Goal: Task Accomplishment & Management: Manage account settings

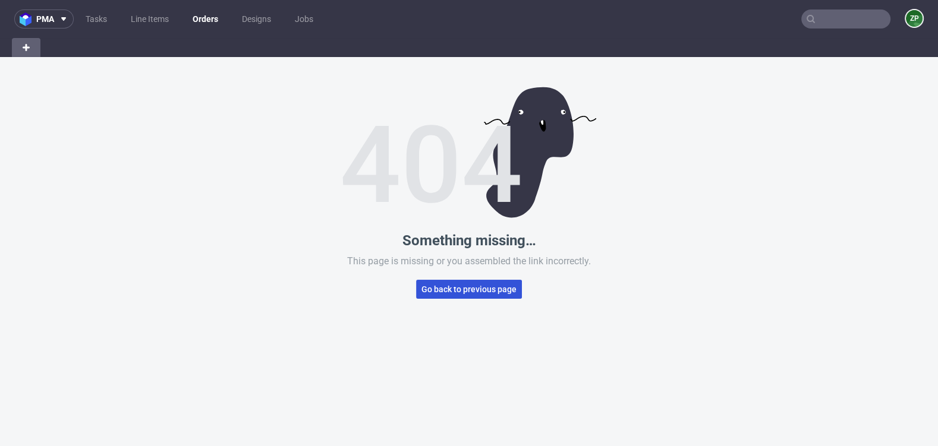
click at [464, 291] on span "Go back to previous page" at bounding box center [468, 289] width 95 height 8
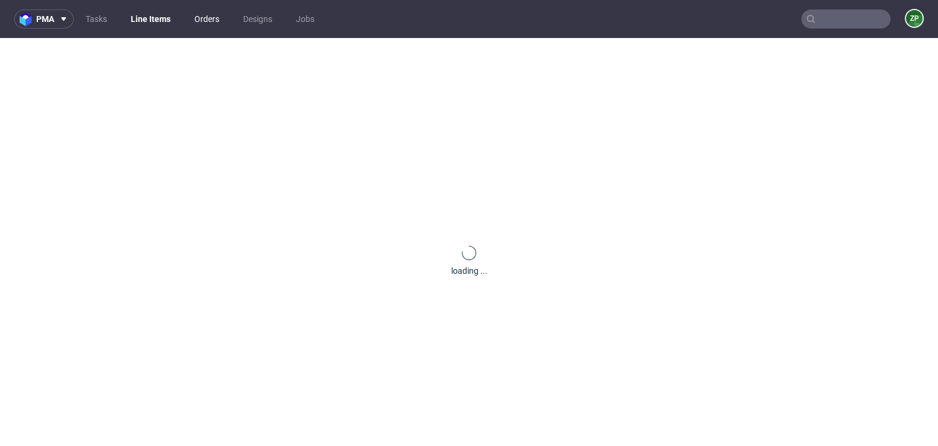
click at [216, 15] on link "Orders" at bounding box center [206, 19] width 39 height 19
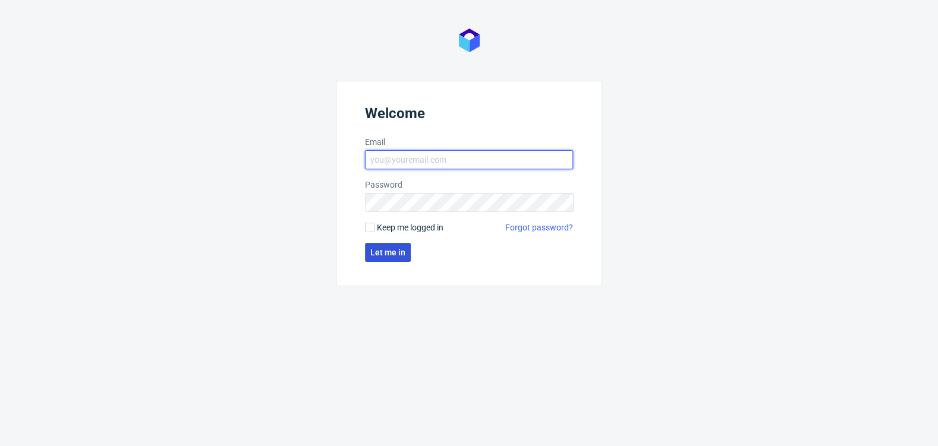
type input "[EMAIL_ADDRESS][DOMAIN_NAME]"
click at [375, 248] on span "Let me in" at bounding box center [387, 252] width 35 height 8
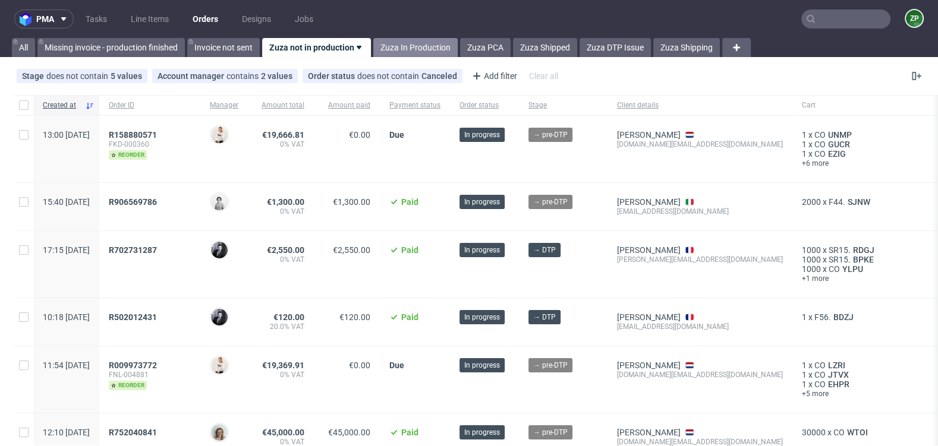
click at [412, 48] on link "Zuza In Production" at bounding box center [415, 47] width 84 height 19
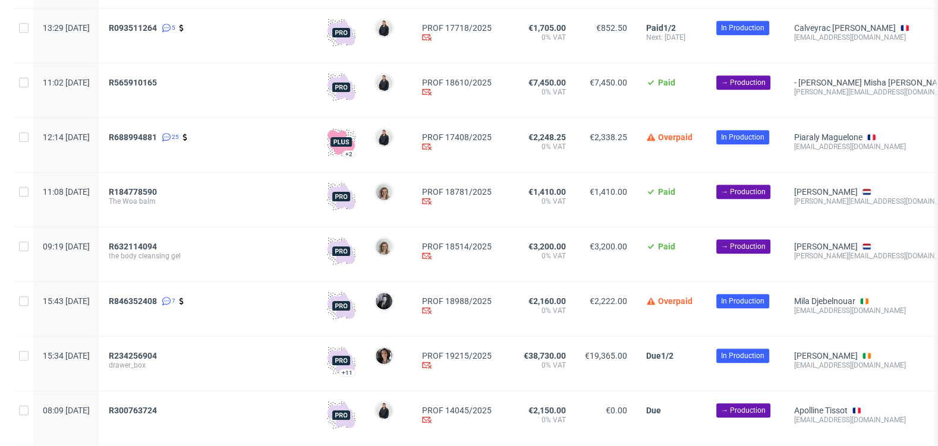
scroll to position [695, 0]
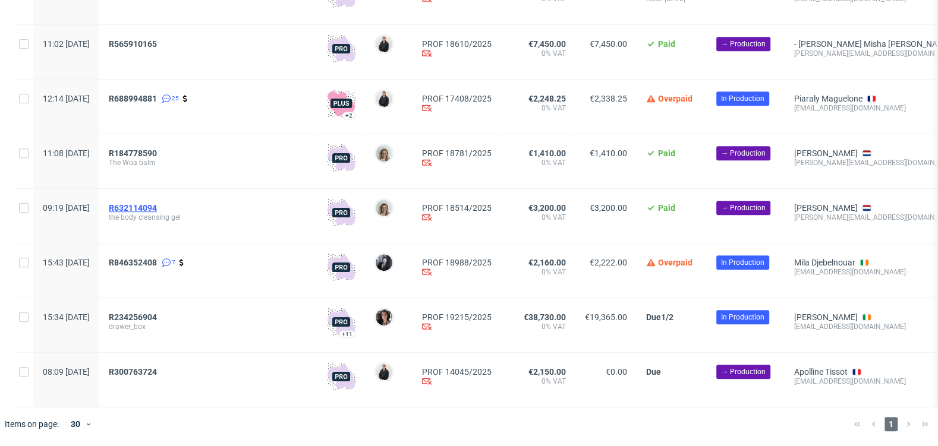
click at [157, 208] on span "R632114094" at bounding box center [133, 208] width 48 height 10
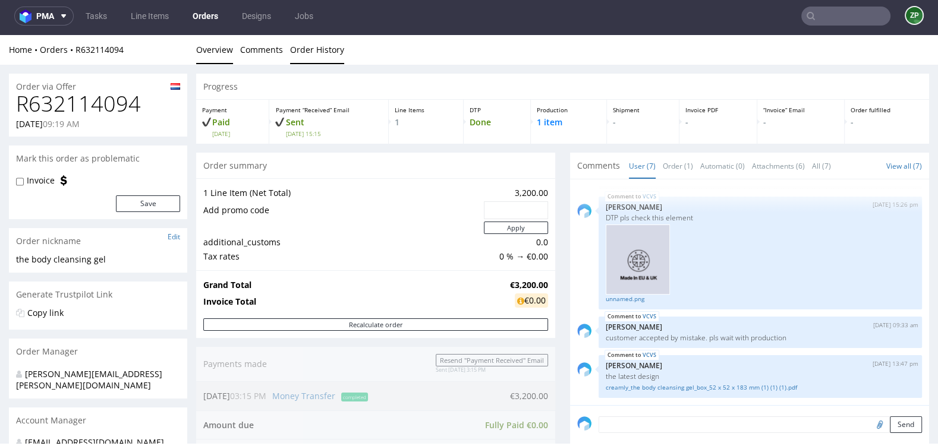
click at [305, 48] on link "Order History" at bounding box center [317, 49] width 54 height 29
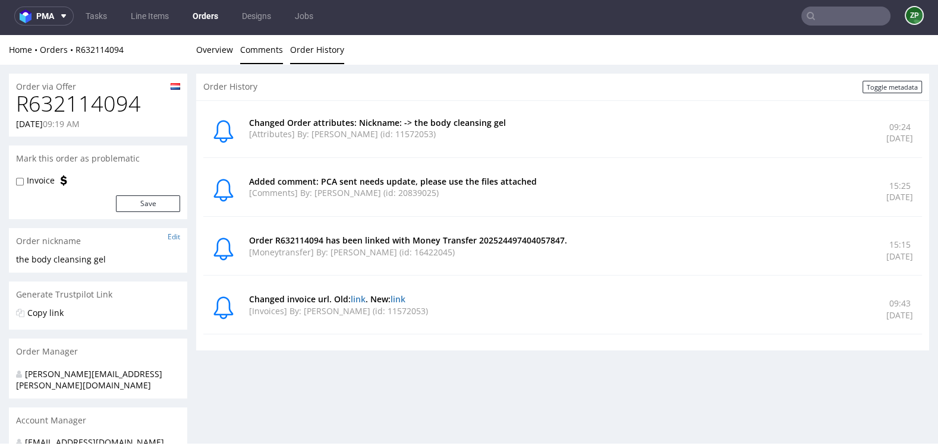
click at [258, 52] on link "Comments" at bounding box center [261, 49] width 43 height 29
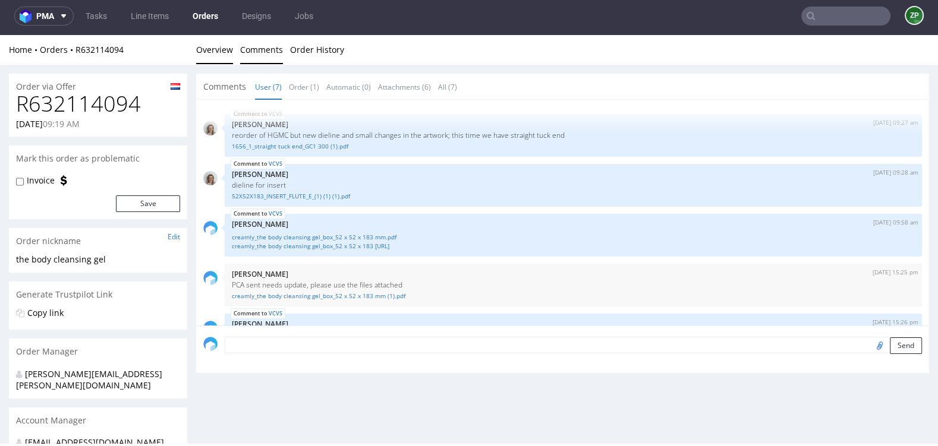
click at [209, 51] on link "Overview" at bounding box center [214, 49] width 37 height 29
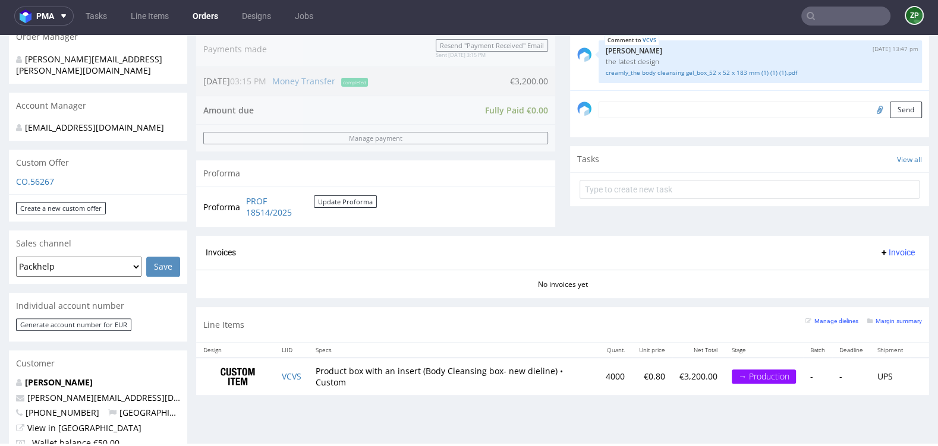
scroll to position [336, 0]
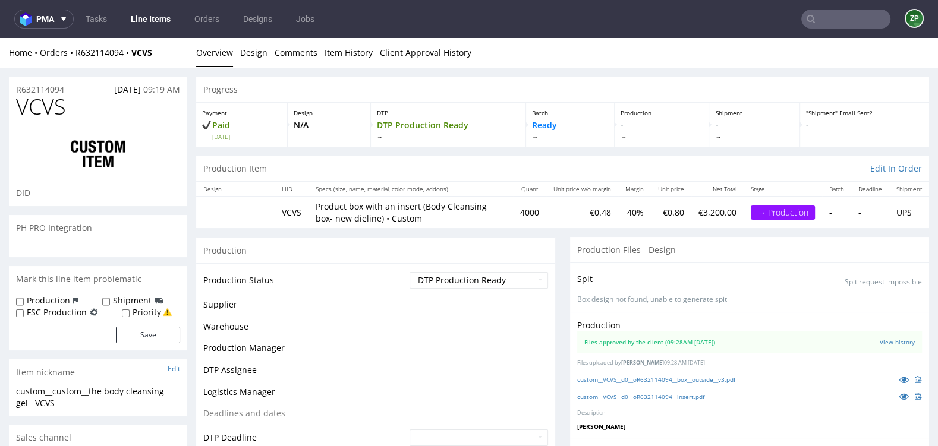
scroll to position [206, 0]
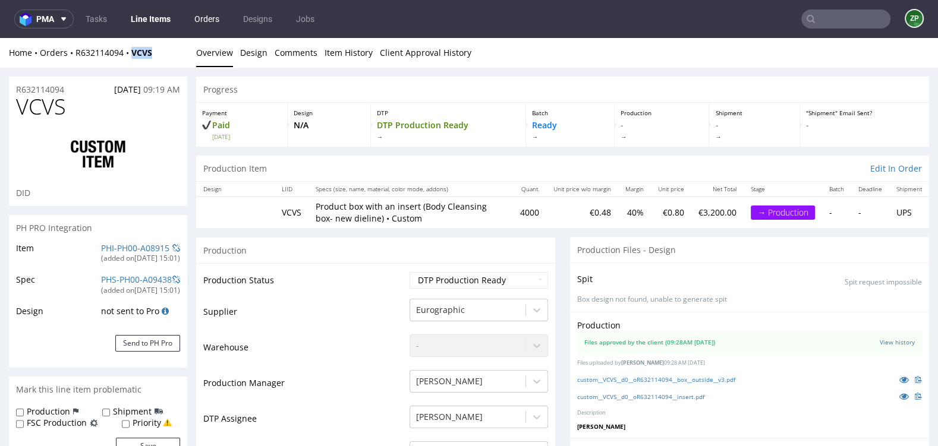
click at [206, 20] on link "Orders" at bounding box center [206, 19] width 39 height 19
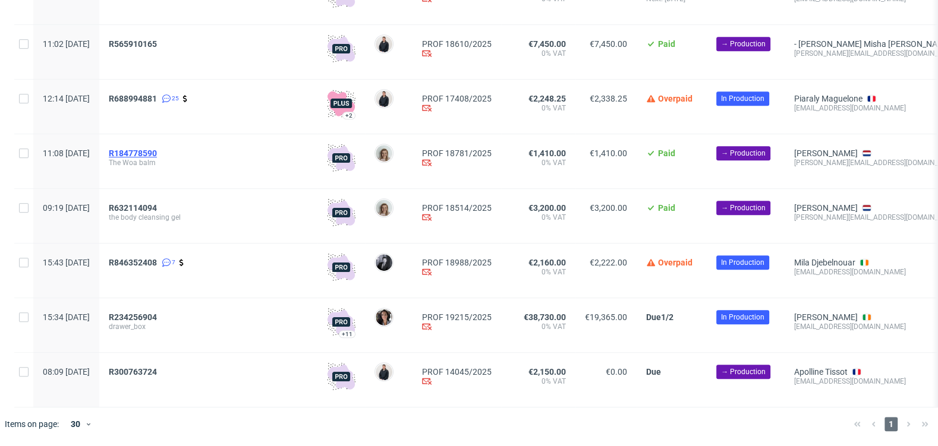
click at [157, 154] on span "R184778590" at bounding box center [133, 154] width 48 height 10
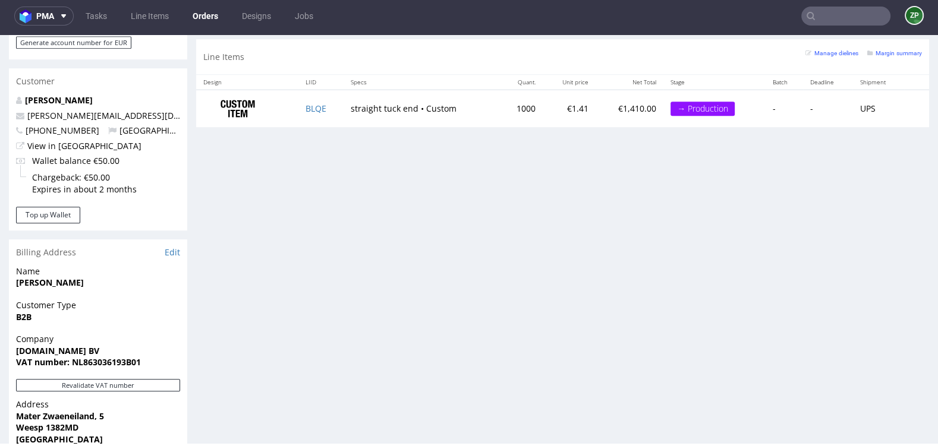
scroll to position [577, 0]
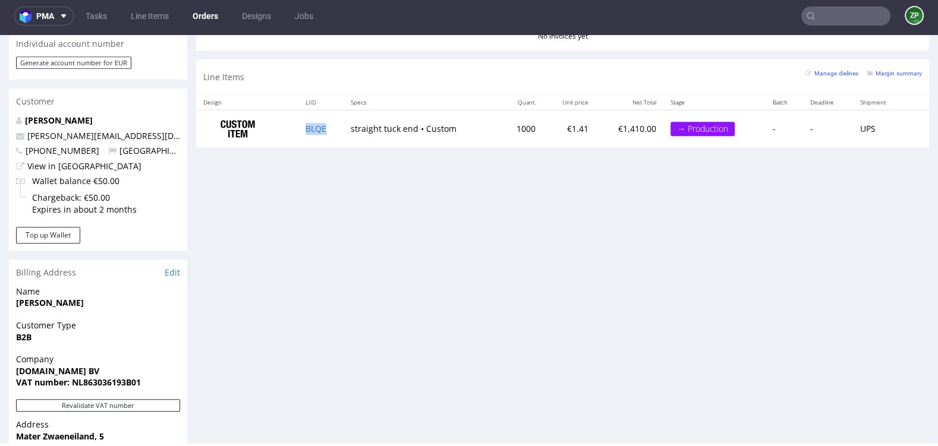
click at [207, 14] on link "Orders" at bounding box center [205, 16] width 40 height 19
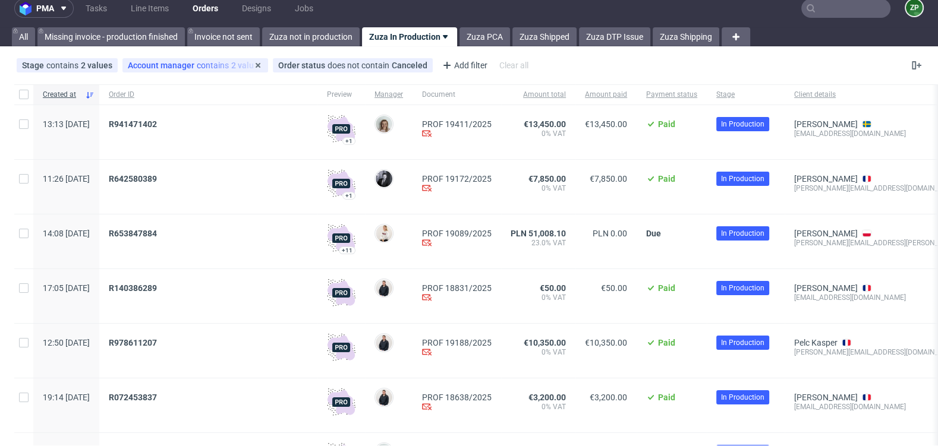
scroll to position [12, 0]
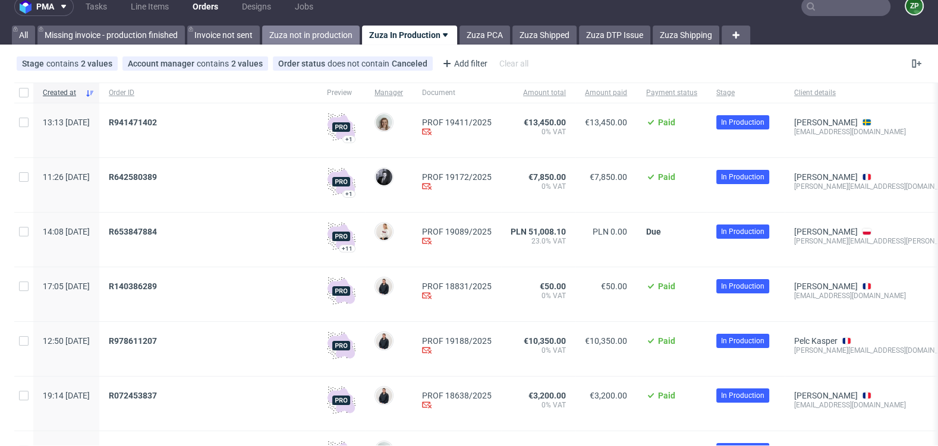
click at [339, 43] on link "Zuza not in production" at bounding box center [310, 35] width 97 height 19
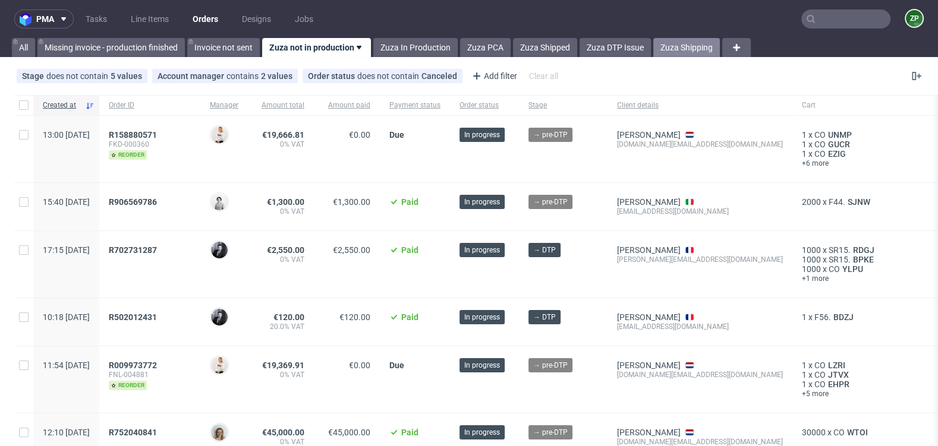
click at [691, 49] on link "Zuza Shipping" at bounding box center [686, 47] width 67 height 19
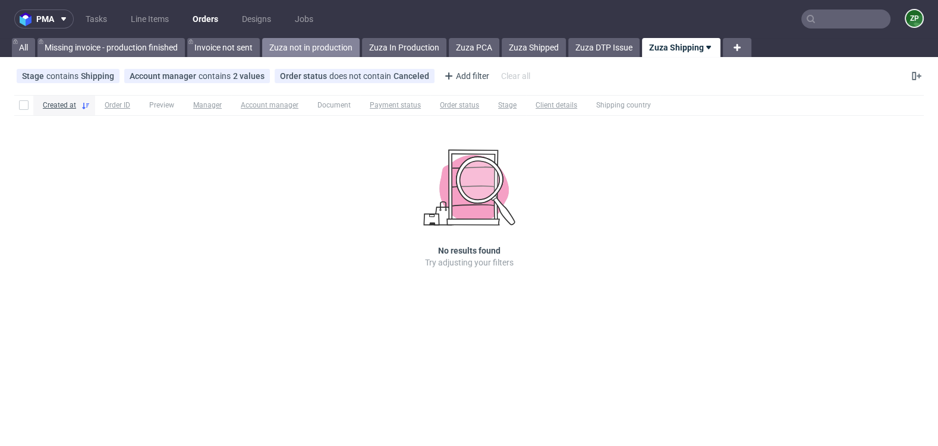
click at [317, 45] on link "Zuza not in production" at bounding box center [310, 47] width 97 height 19
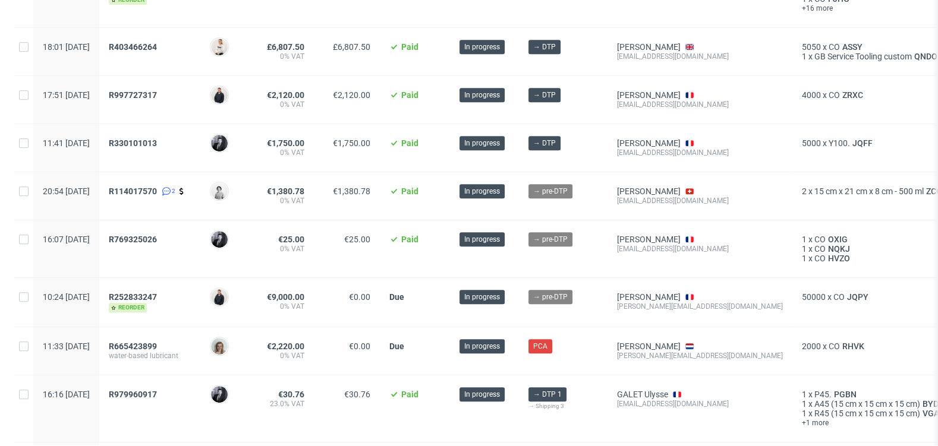
scroll to position [760, 0]
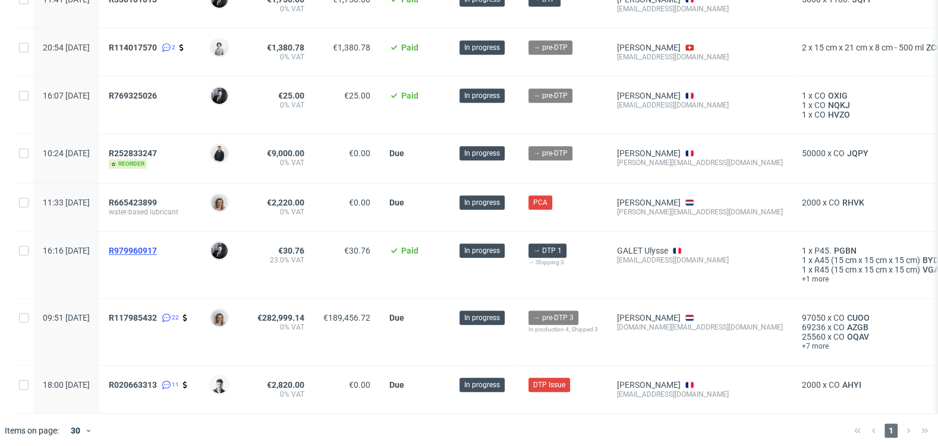
click at [157, 248] on span "R979960917" at bounding box center [133, 251] width 48 height 10
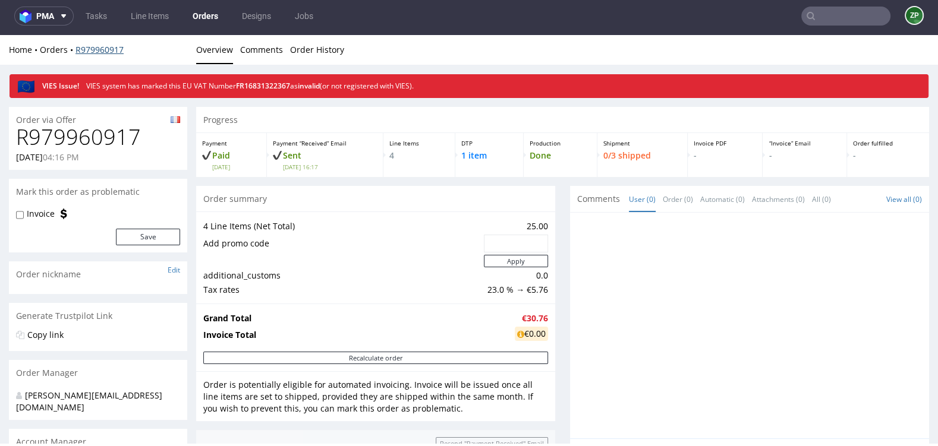
click at [105, 52] on link "R979960917" at bounding box center [99, 49] width 48 height 11
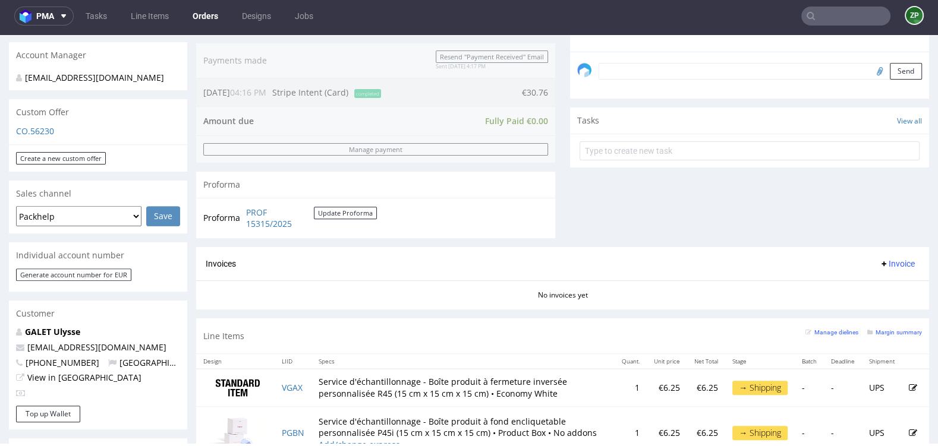
scroll to position [361, 0]
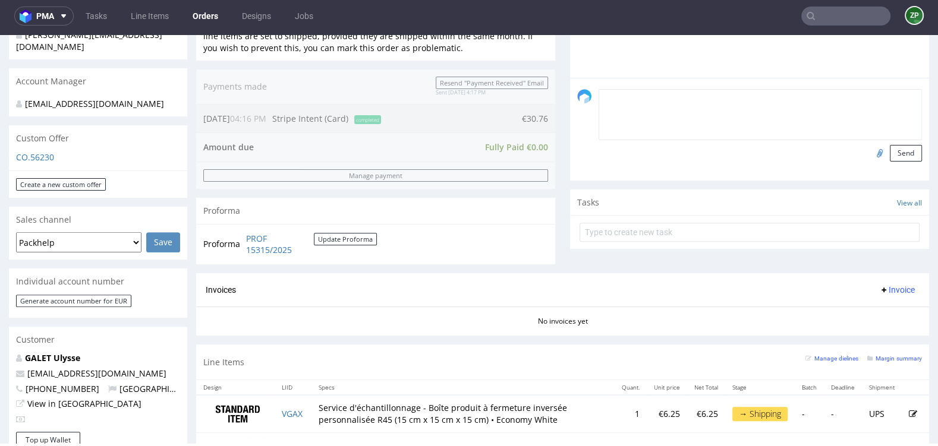
click at [642, 96] on textarea at bounding box center [759, 114] width 323 height 51
type textarea "delivered on 24.07"
click at [891, 152] on button "Send" at bounding box center [905, 153] width 32 height 17
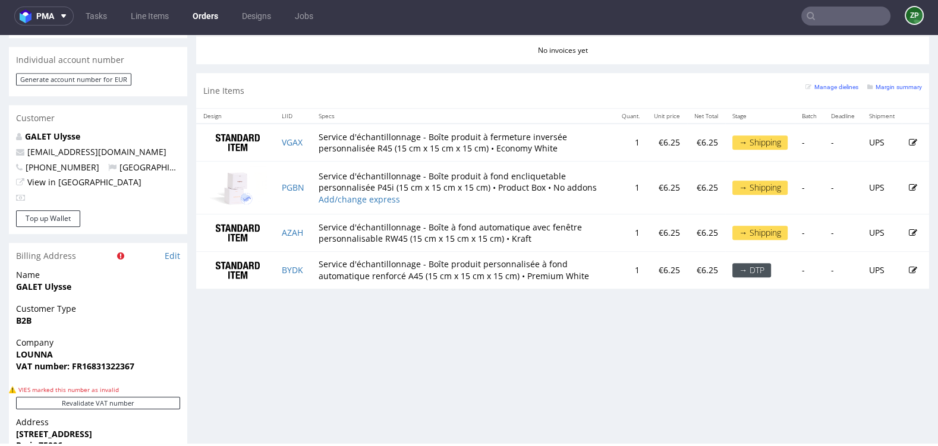
scroll to position [620, 0]
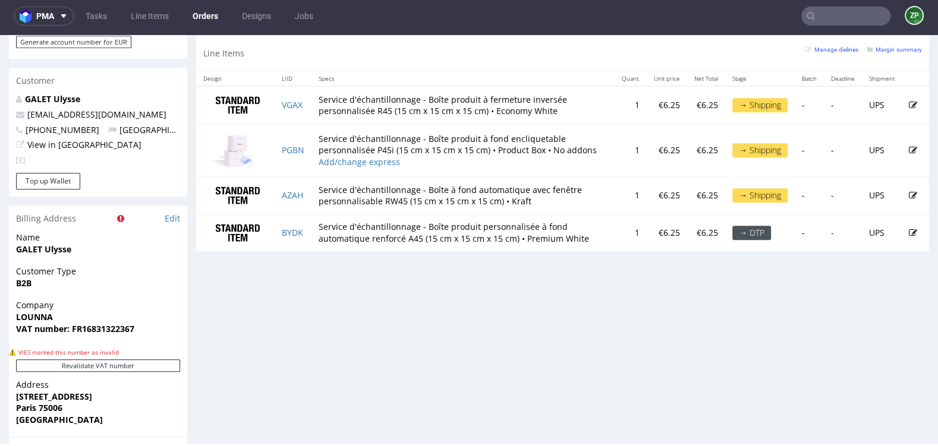
click at [213, 15] on link "Orders" at bounding box center [205, 16] width 40 height 19
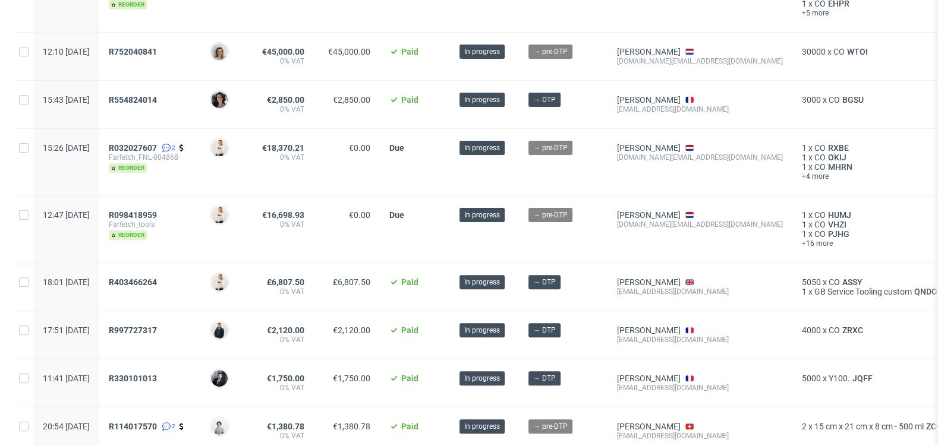
scroll to position [437, 0]
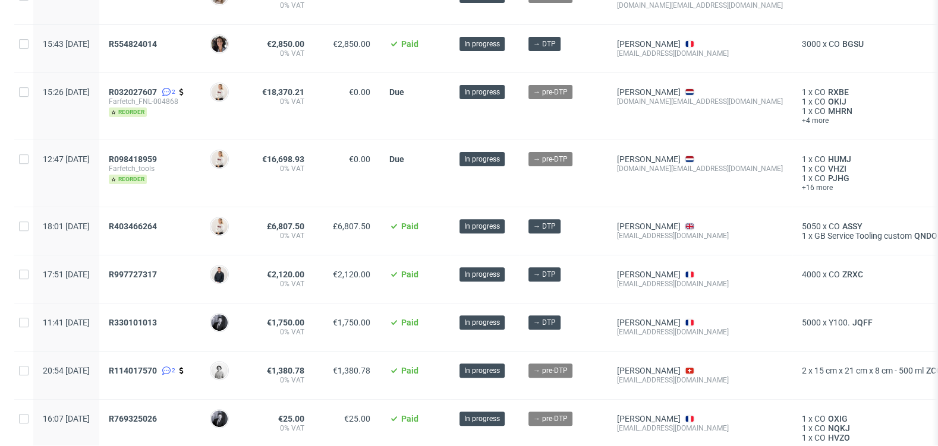
click at [668, 377] on div "info@oberruntiger.ch" at bounding box center [700, 380] width 166 height 10
copy div "info@oberruntiger.ch"
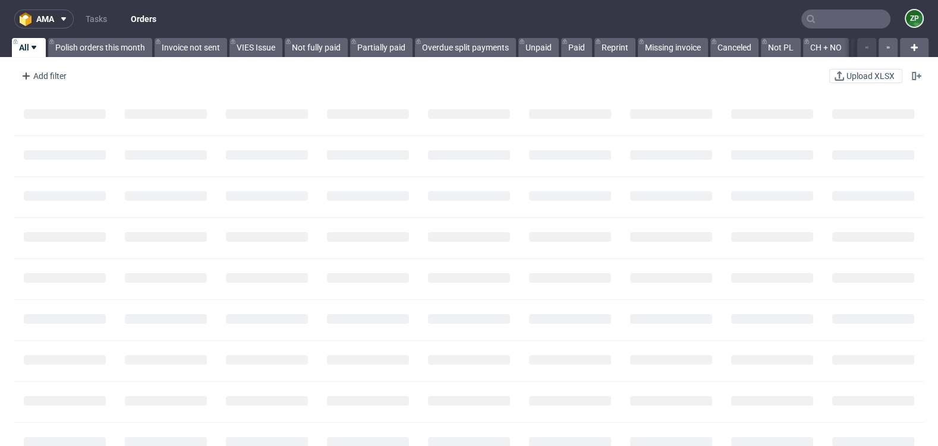
click at [827, 20] on input "text" at bounding box center [845, 19] width 89 height 19
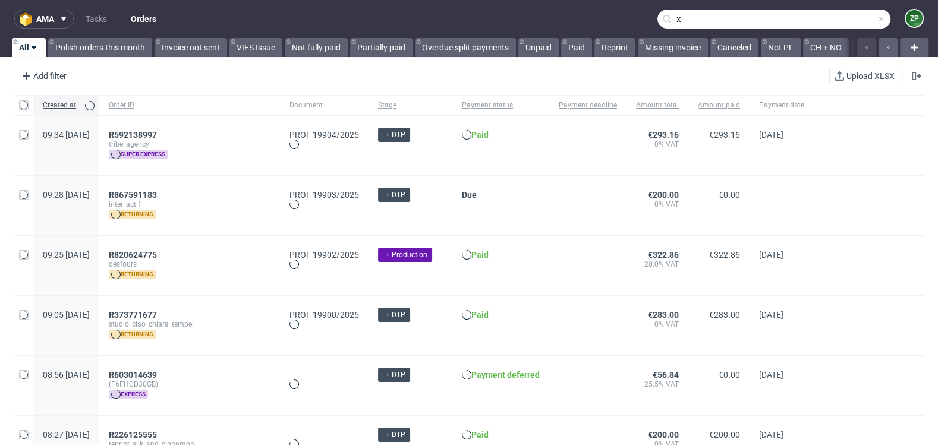
paste input "R701124979"
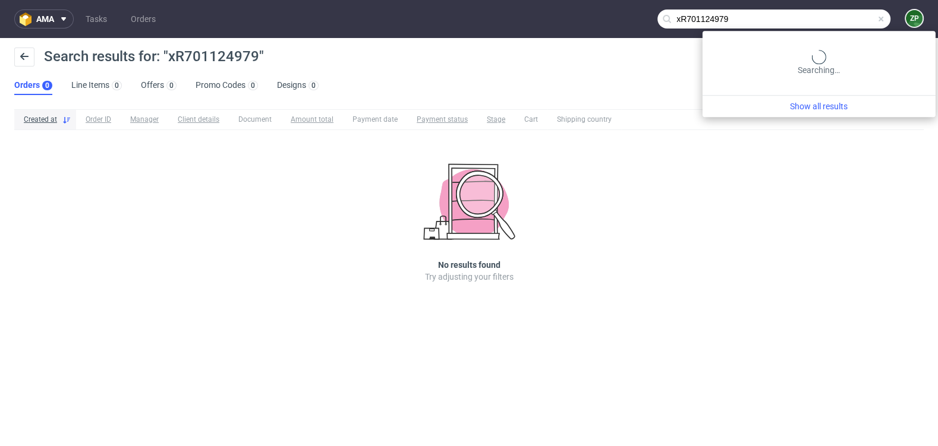
click at [822, 17] on input "xR701124979" at bounding box center [773, 19] width 233 height 19
type input "R701124979"
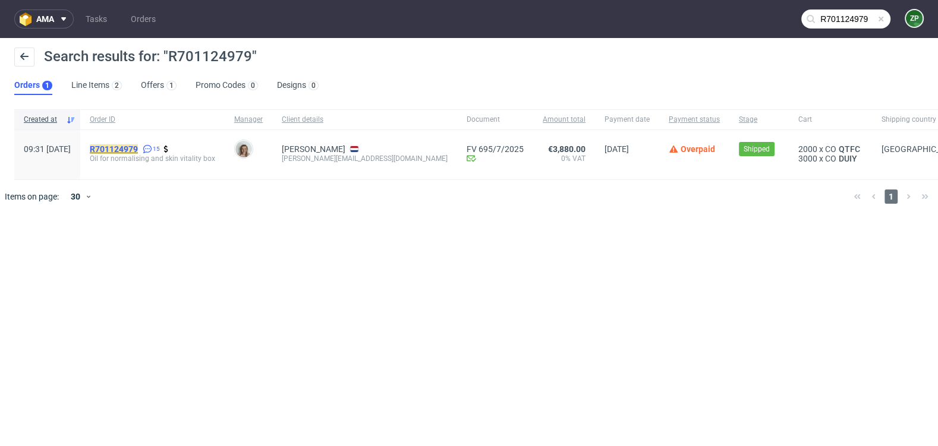
click at [138, 149] on mark "R701124979" at bounding box center [114, 149] width 48 height 10
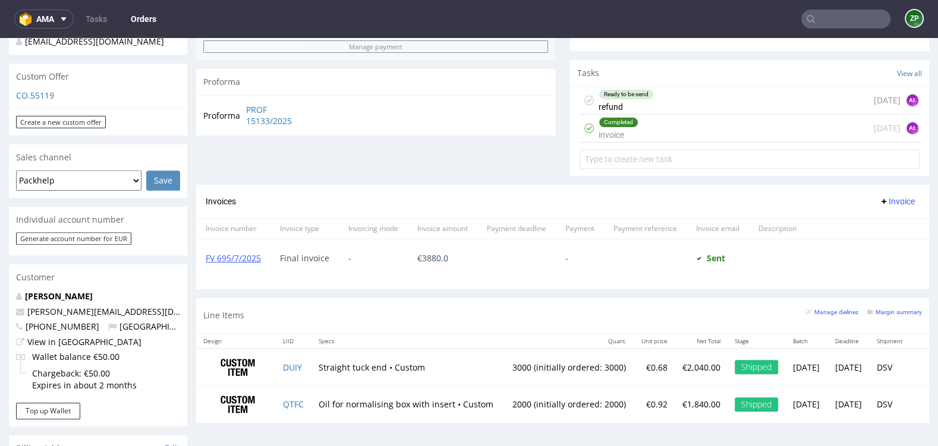
scroll to position [406, 0]
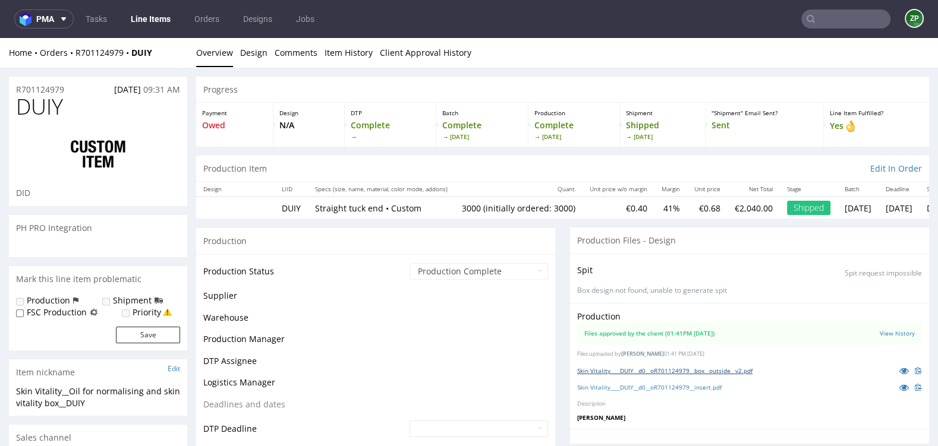
scroll to position [506, 0]
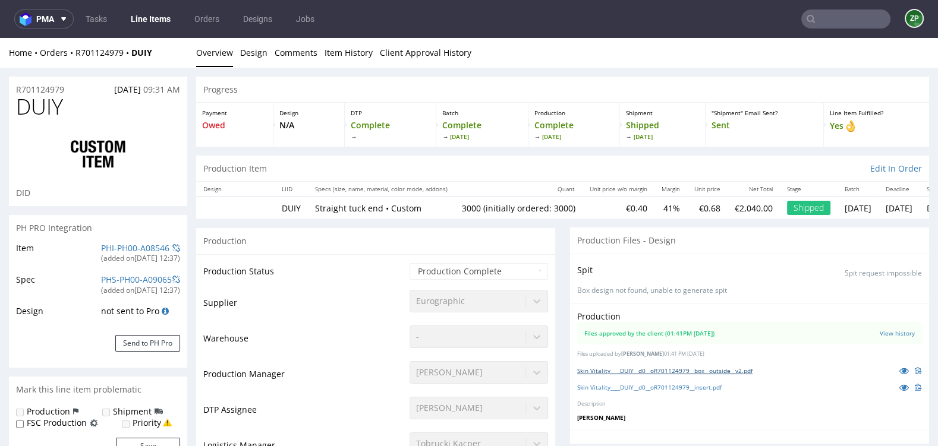
click at [668, 368] on link "Skin Vitality____DUIY__d0__oR701124979__box__outside__v2.pdf" at bounding box center [664, 371] width 175 height 8
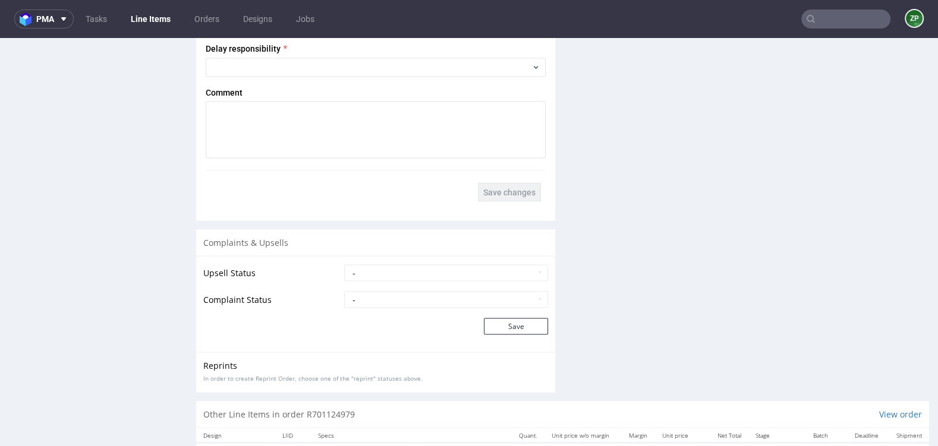
scroll to position [2126, 0]
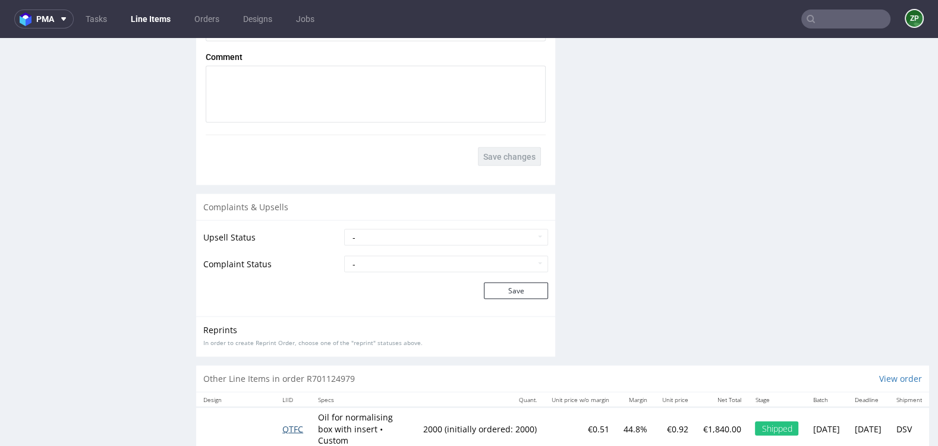
click at [290, 423] on span "QTFC" at bounding box center [292, 428] width 21 height 11
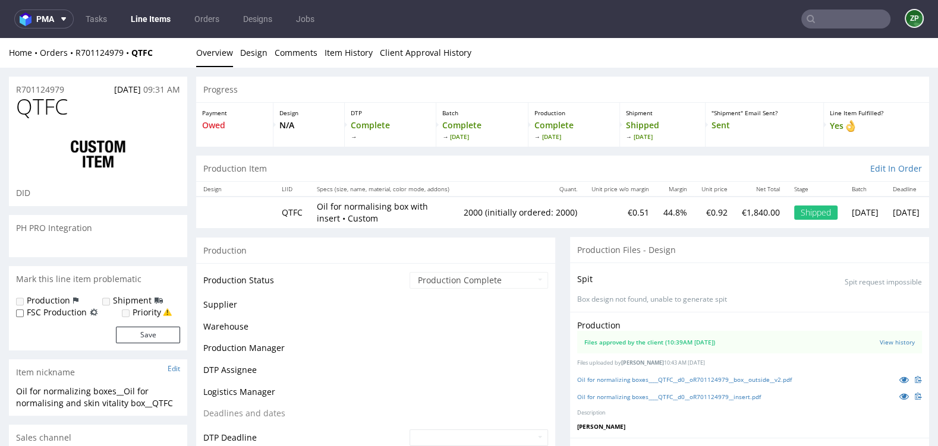
scroll to position [506, 0]
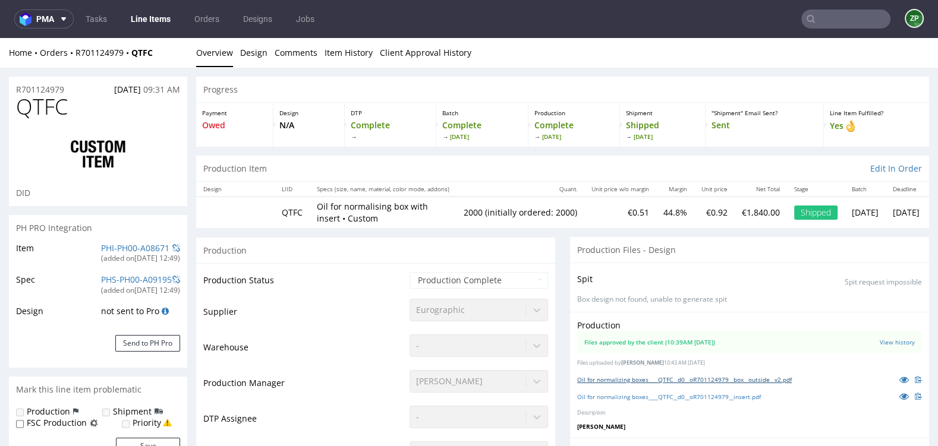
click at [601, 377] on link "Oil for normalizing boxes____QTFC__d0__oR701124979__box__outside__v2.pdf" at bounding box center [684, 379] width 214 height 8
click at [604, 395] on link "Oil for normalizing boxes____QTFC__d0__oR701124979__insert.pdf" at bounding box center [669, 397] width 184 height 8
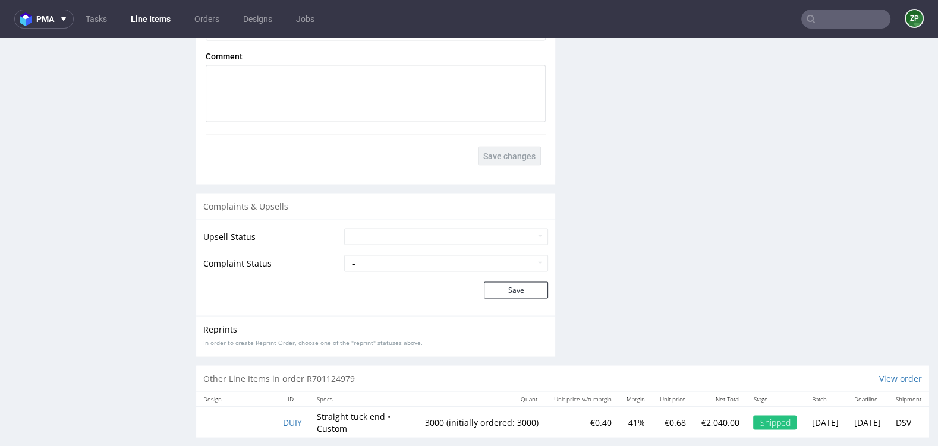
scroll to position [3, 0]
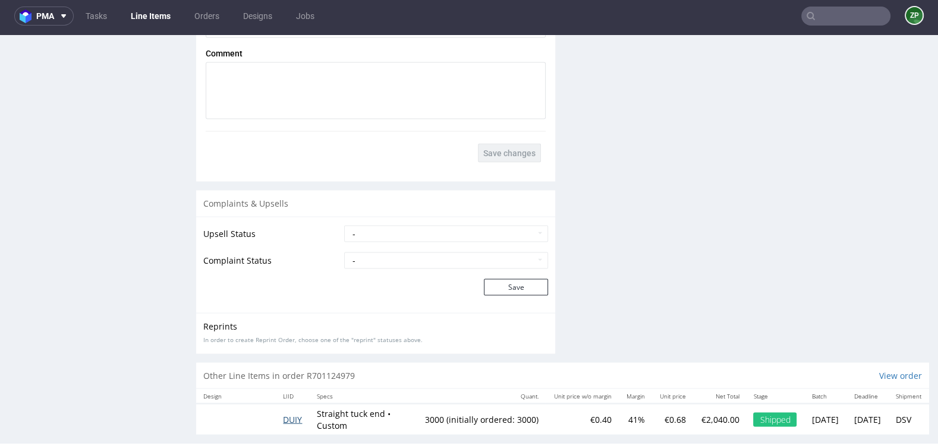
click at [287, 414] on span "DUIY" at bounding box center [292, 419] width 19 height 11
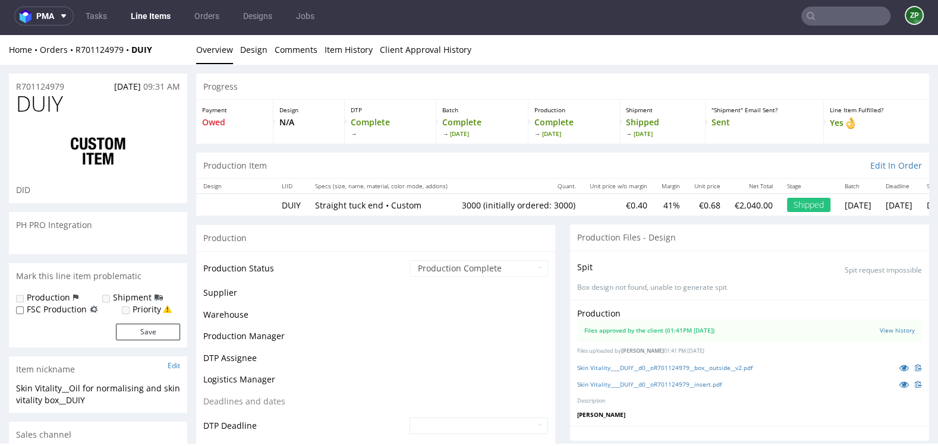
scroll to position [506, 0]
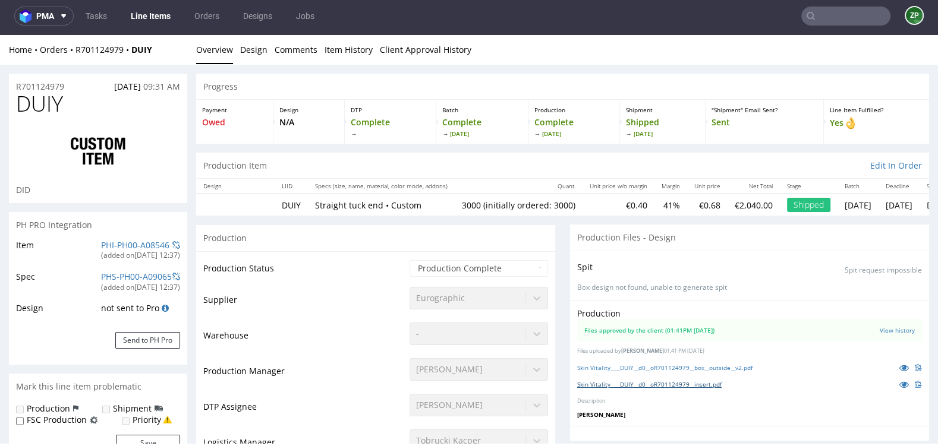
click at [618, 383] on link "Skin Vitality____DUIY__d0__oR701124979__insert.pdf" at bounding box center [649, 384] width 144 height 8
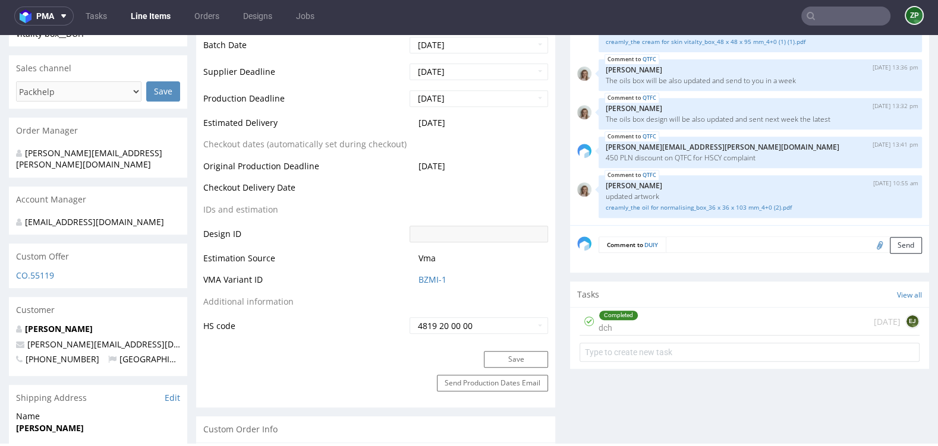
scroll to position [0, 0]
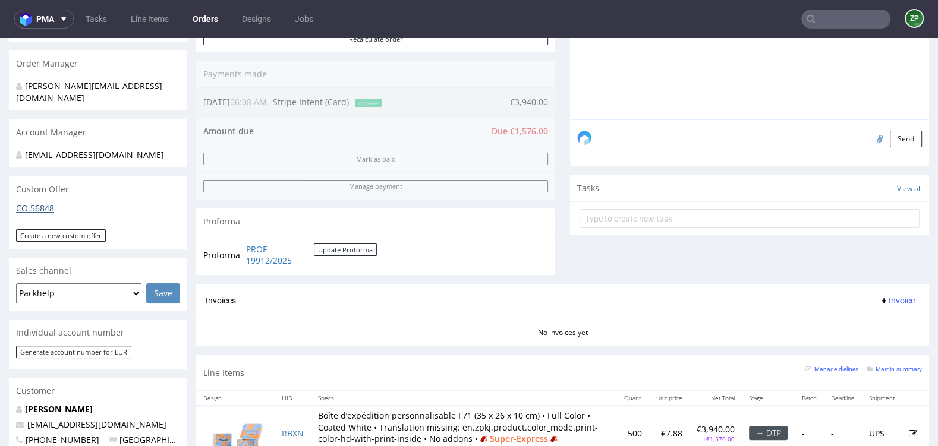
scroll to position [316, 0]
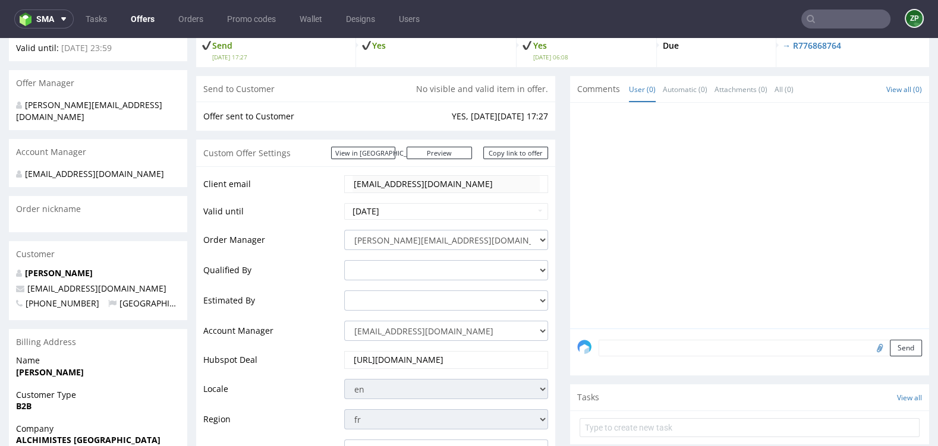
scroll to position [121, 0]
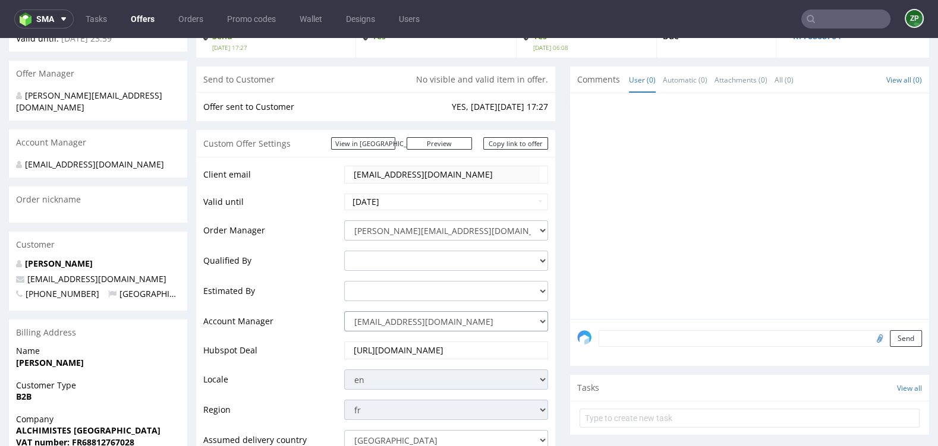
click at [441, 326] on select "jozefina.owczarek@packhelp.com adrian.margula@packhelp.com alex.lemee@packhelp.…" at bounding box center [446, 321] width 204 height 20
select select "20839025"
click at [344, 311] on select "jozefina.owczarek@packhelp.com adrian.margula@packhelp.com alex.lemee@packhelp.…" at bounding box center [446, 321] width 204 height 20
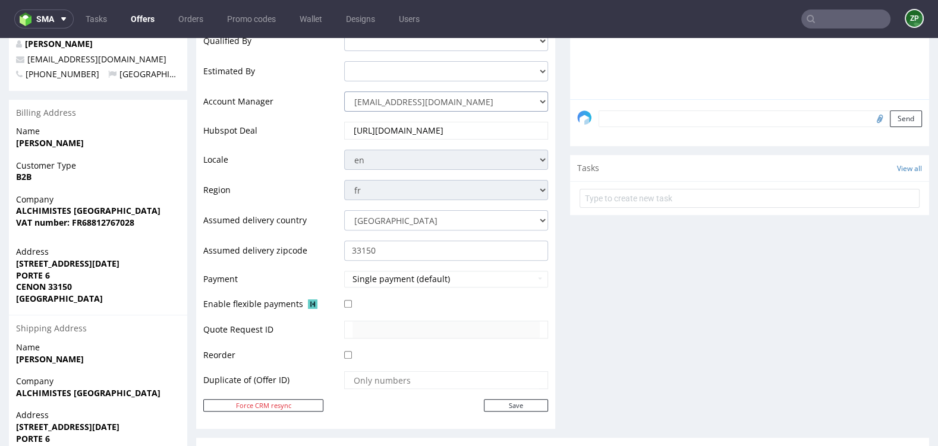
scroll to position [353, 0]
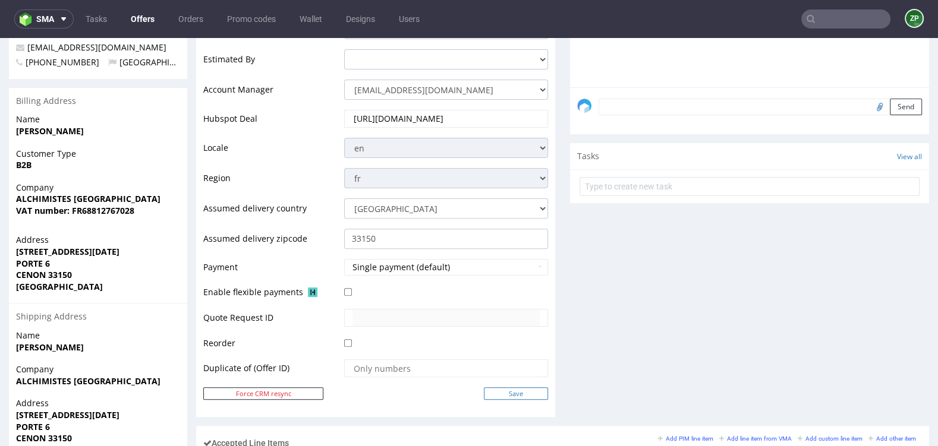
click at [484, 393] on input "Save" at bounding box center [516, 393] width 64 height 12
type input "In progress..."
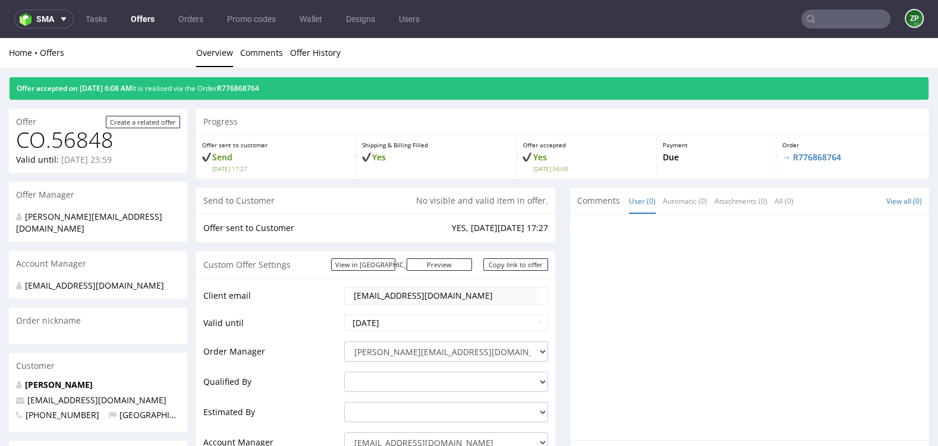
scroll to position [0, 0]
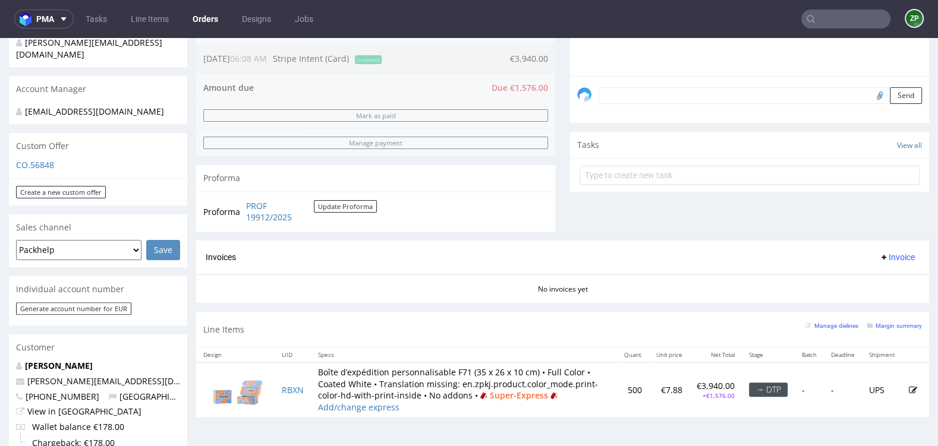
scroll to position [346, 0]
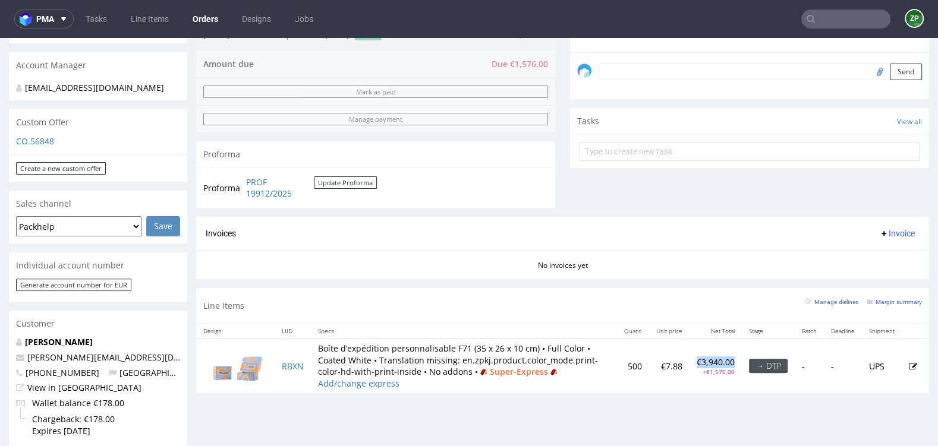
drag, startPoint x: 680, startPoint y: 358, endPoint x: 724, endPoint y: 358, distance: 44.0
click at [724, 358] on td "€3,940.00 +€1,576.00" at bounding box center [715, 366] width 52 height 54
copy p "€3,940.00"
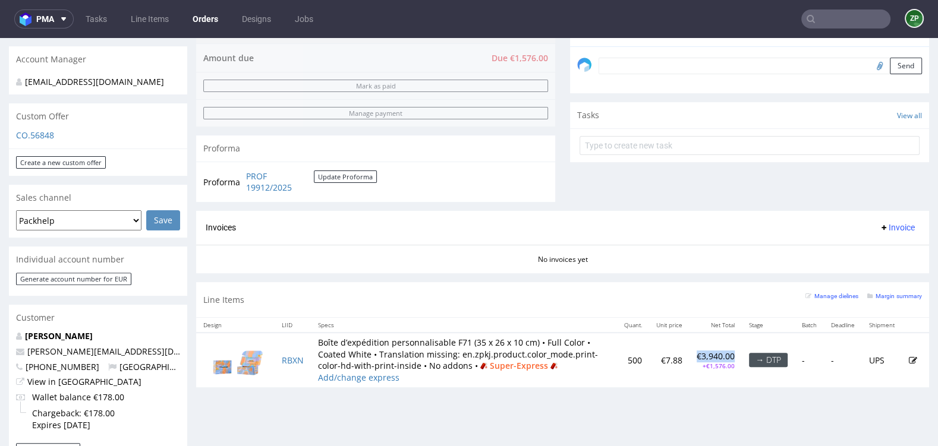
scroll to position [365, 0]
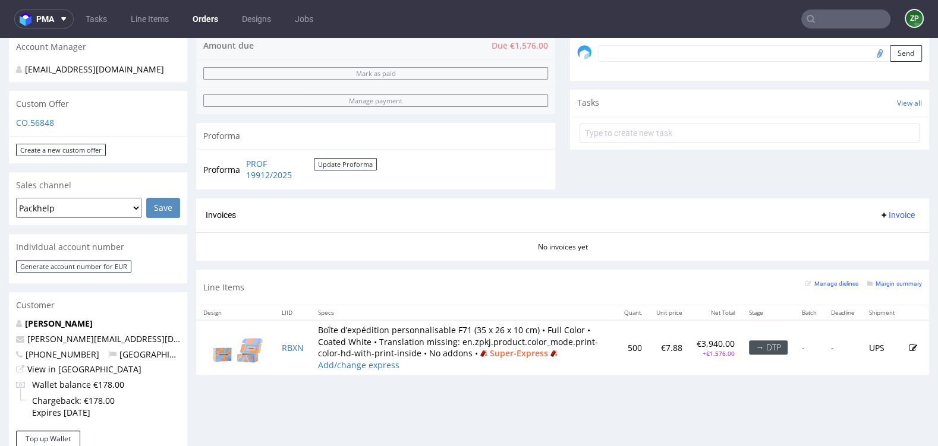
click at [706, 351] on p "+€1,576.00" at bounding box center [715, 353] width 38 height 8
copy p "+€1,576.00"
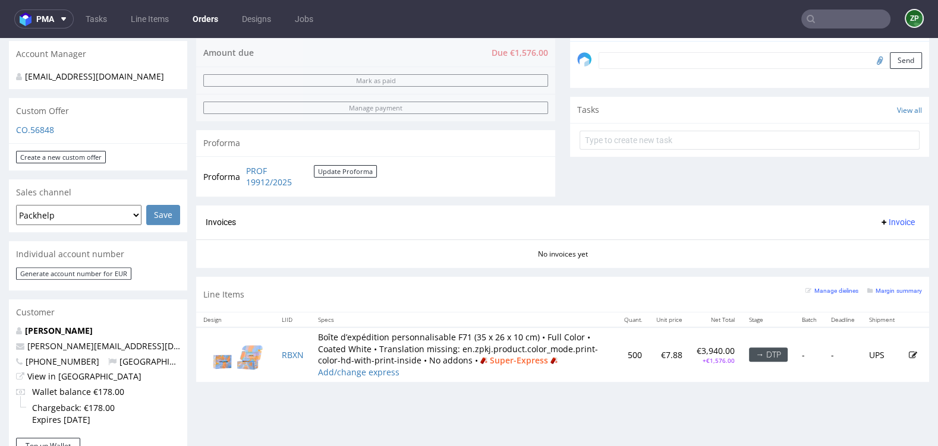
click at [29, 124] on p "CO.56848" at bounding box center [98, 130] width 164 height 12
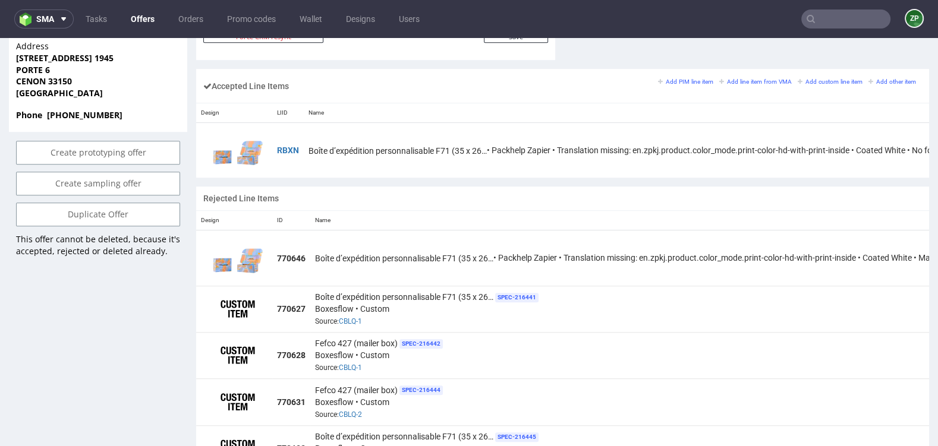
scroll to position [711, 0]
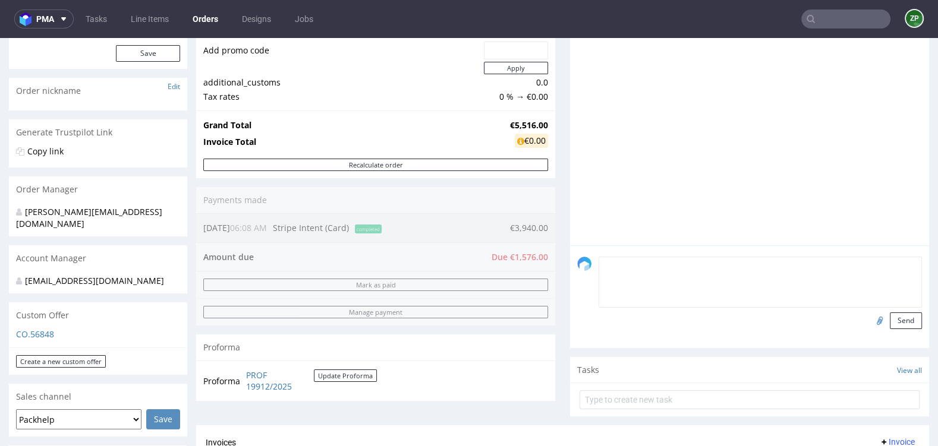
click at [618, 262] on textarea at bounding box center [759, 282] width 323 height 51
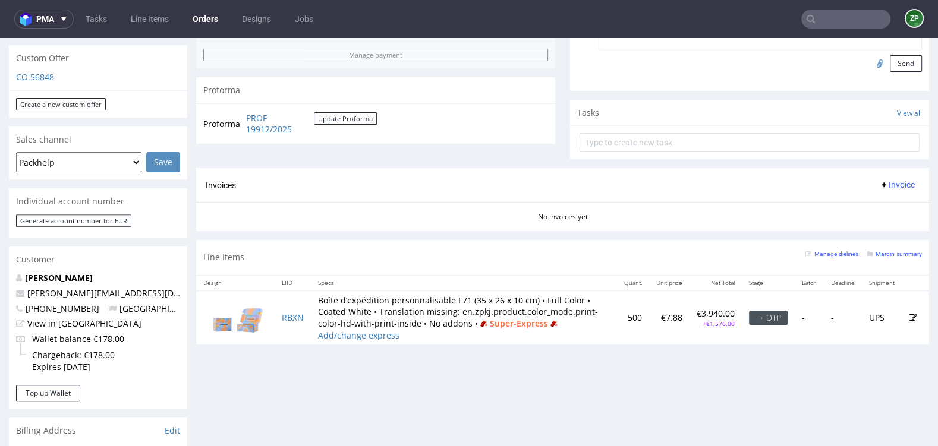
scroll to position [423, 0]
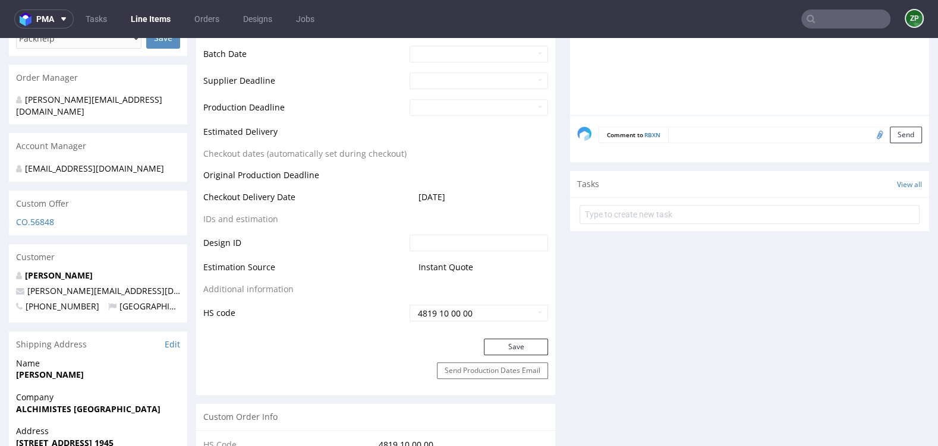
scroll to position [520, 0]
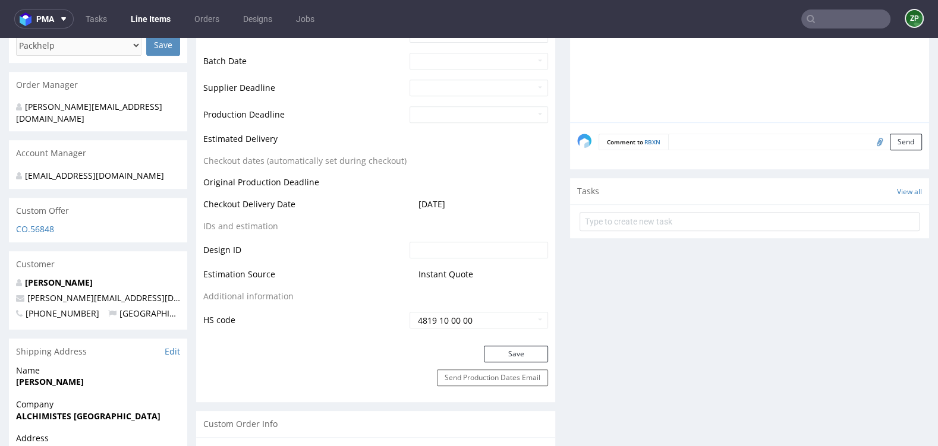
click at [700, 145] on textarea at bounding box center [795, 142] width 254 height 17
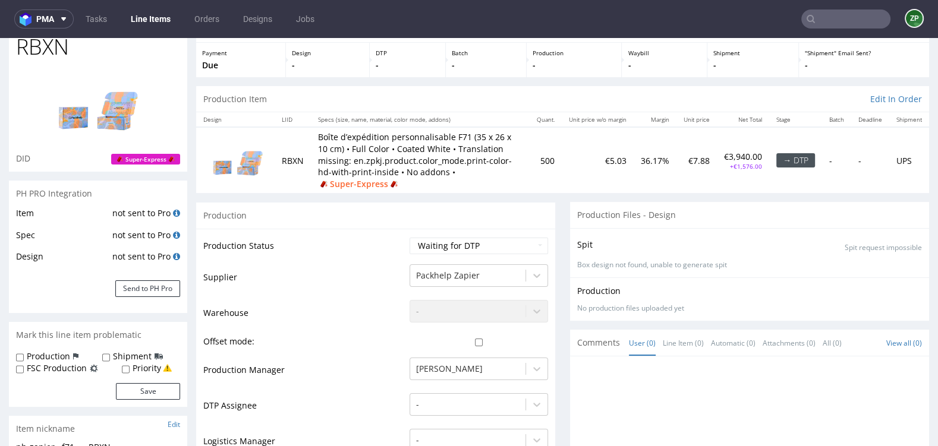
scroll to position [0, 0]
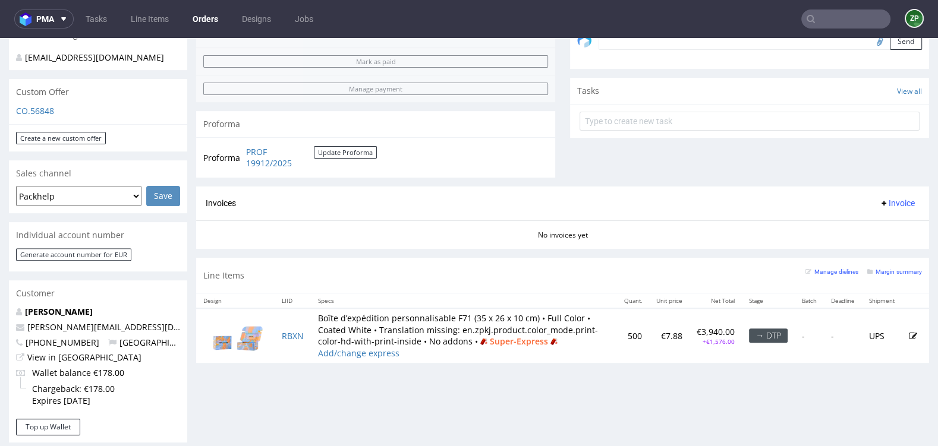
scroll to position [377, 0]
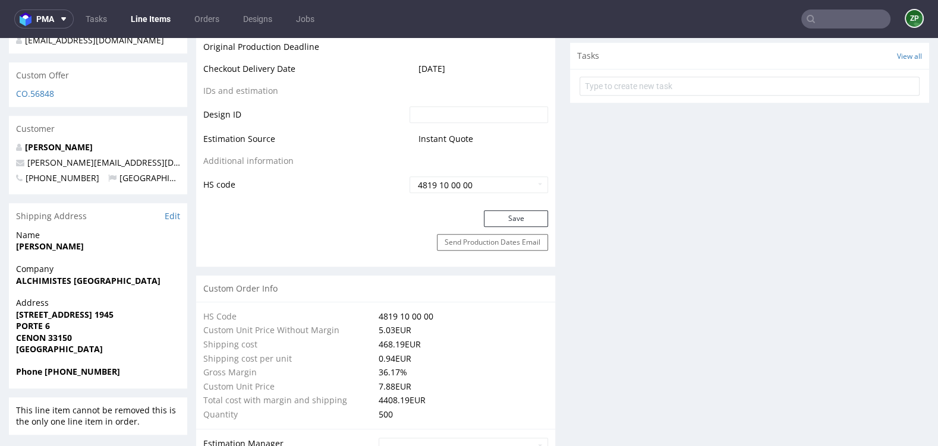
scroll to position [656, 0]
click at [49, 283] on strong "ALCHIMISTES [GEOGRAPHIC_DATA]" at bounding box center [88, 279] width 144 height 11
copy strong "ALCHIMISTES [GEOGRAPHIC_DATA]"
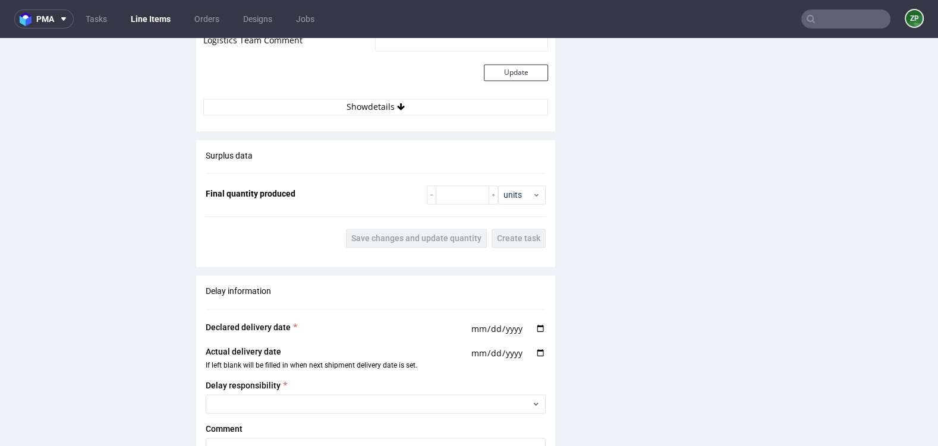
scroll to position [2108, 0]
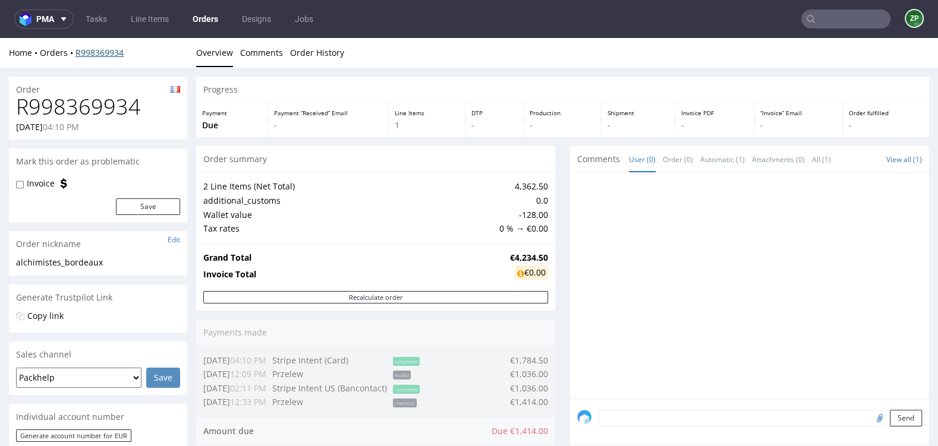
click at [121, 55] on link "R998369934" at bounding box center [99, 52] width 48 height 11
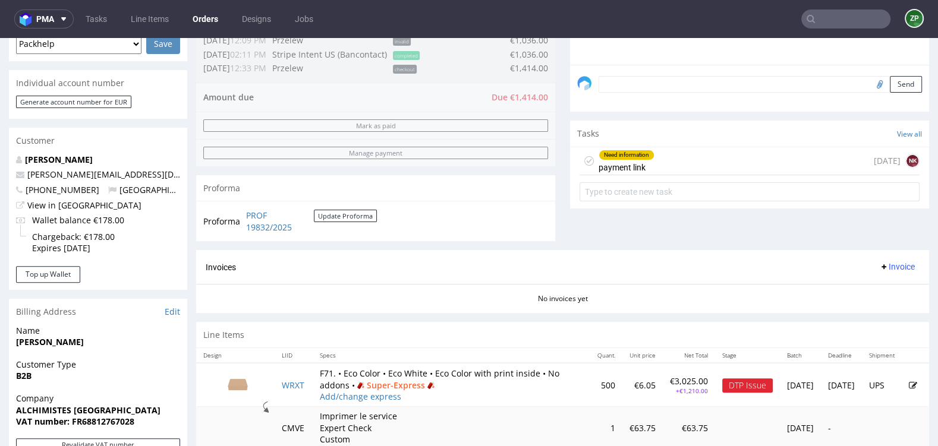
scroll to position [336, 0]
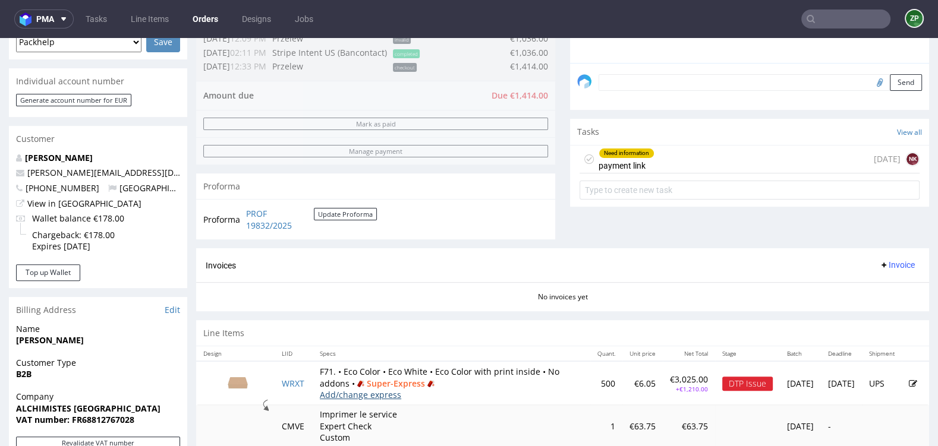
click at [379, 390] on link "Add/change express" at bounding box center [360, 394] width 81 height 11
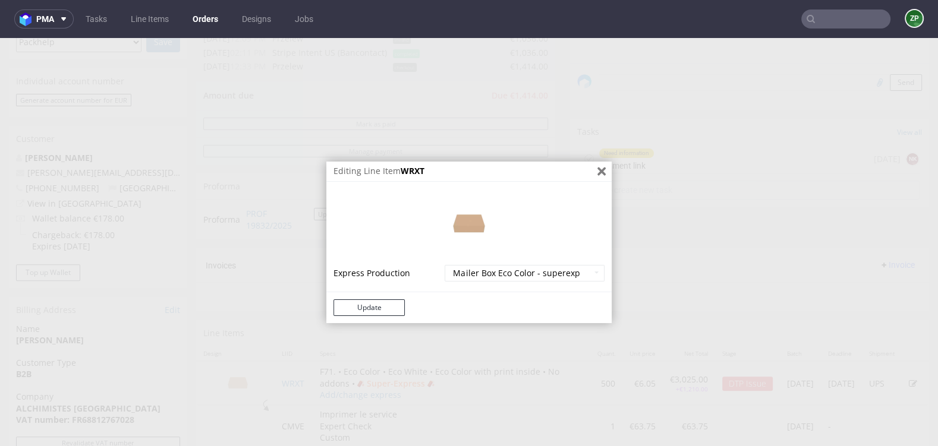
click at [599, 173] on icon "Close" at bounding box center [601, 171] width 8 height 9
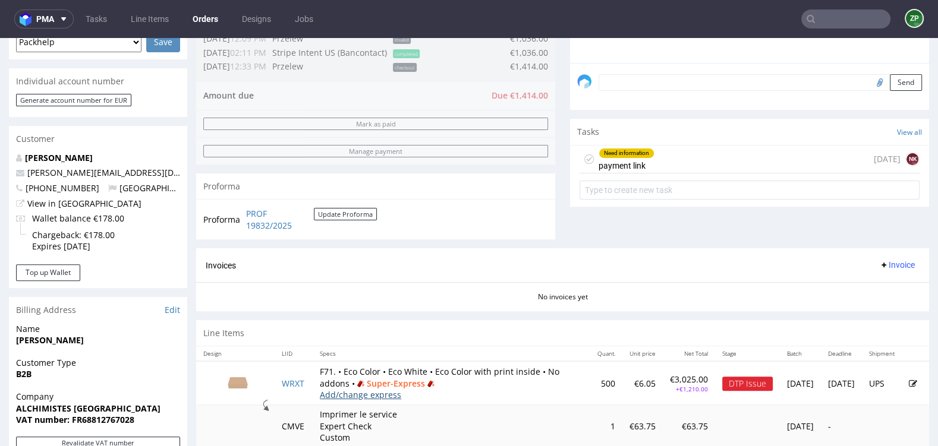
scroll to position [455, 0]
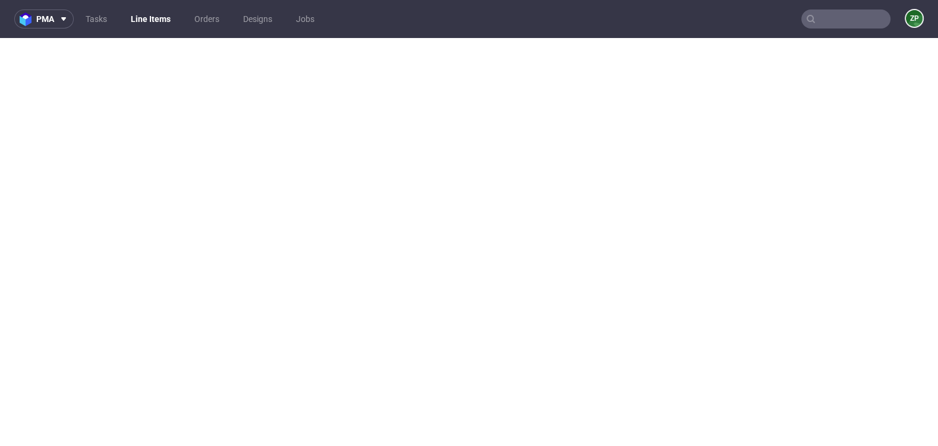
click at [212, 21] on link "Orders" at bounding box center [206, 19] width 39 height 19
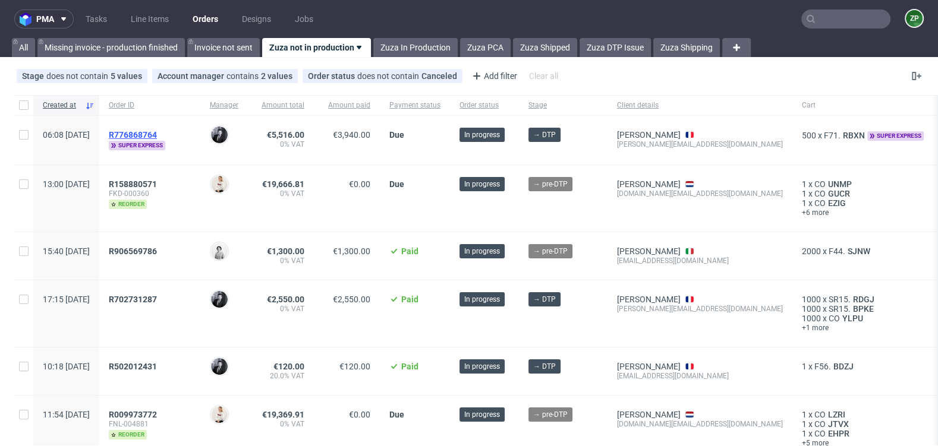
click at [157, 130] on span "R776868764" at bounding box center [133, 135] width 48 height 10
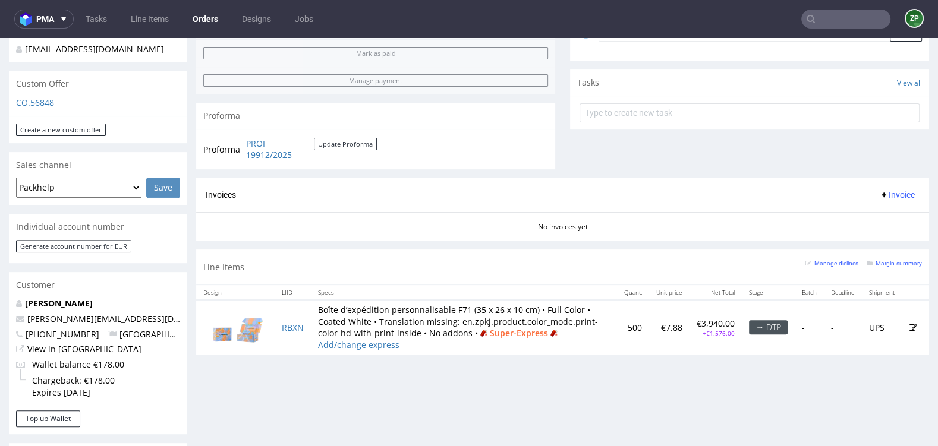
scroll to position [386, 0]
drag, startPoint x: 723, startPoint y: 329, endPoint x: 681, endPoint y: 329, distance: 42.2
click at [689, 329] on td "€3,940.00 +€1,576.00" at bounding box center [715, 326] width 52 height 54
copy p "+€1,576.00"
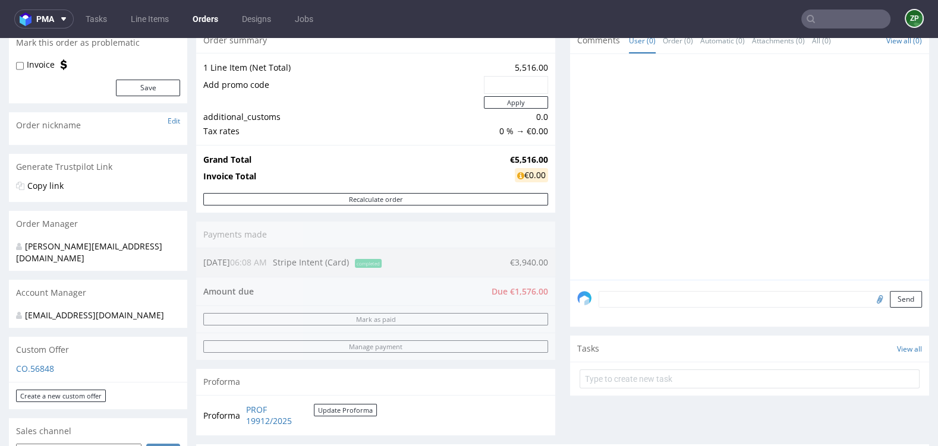
scroll to position [156, 0]
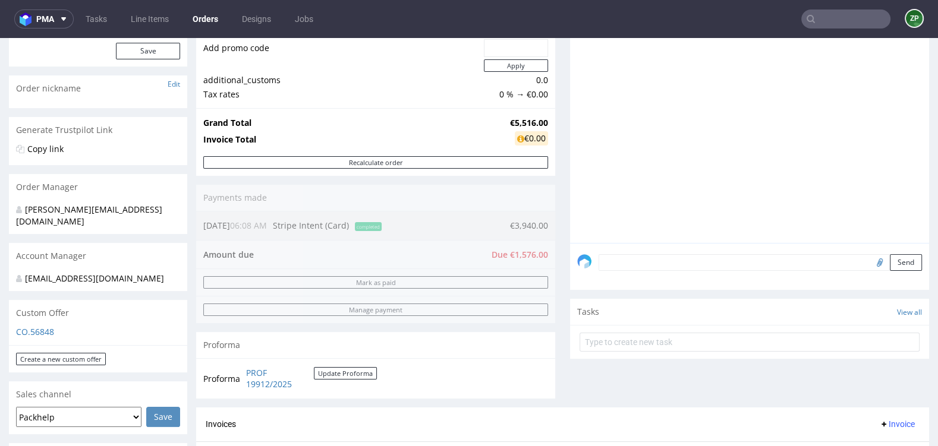
click at [633, 258] on textarea at bounding box center [759, 262] width 323 height 17
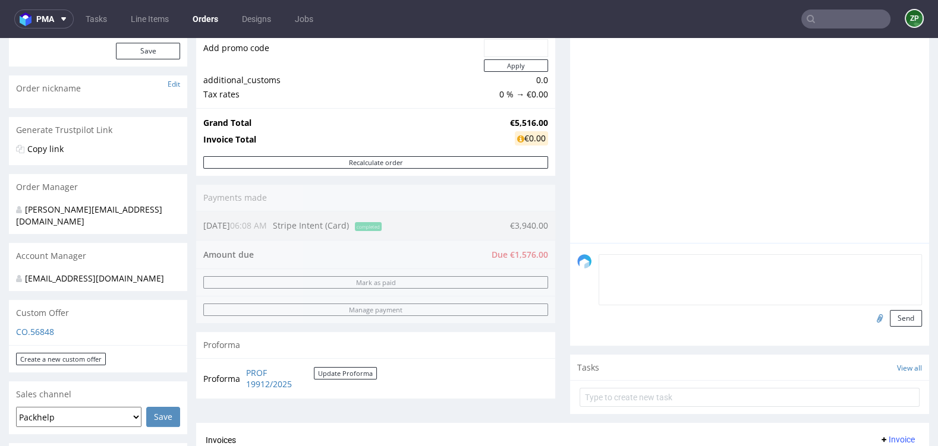
paste textarea "+€1,576.00"
drag, startPoint x: 503, startPoint y: 225, endPoint x: 519, endPoint y: 225, distance: 15.4
click at [519, 225] on div "Order summary 1 Line Item (Net Total) 5,516.00 Add promo code Apply additional_…" at bounding box center [375, 206] width 359 height 433
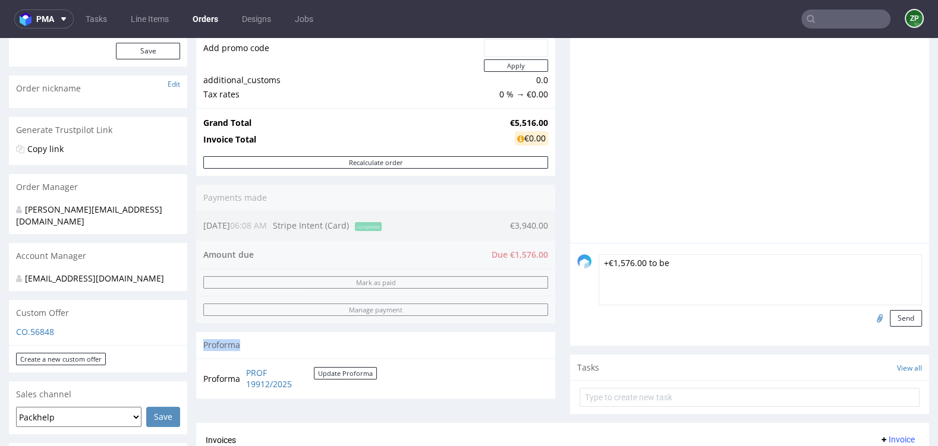
click at [519, 225] on div "Order summary 1 Line Item (Net Total) 5,516.00 Add promo code Apply additional_…" at bounding box center [375, 206] width 359 height 433
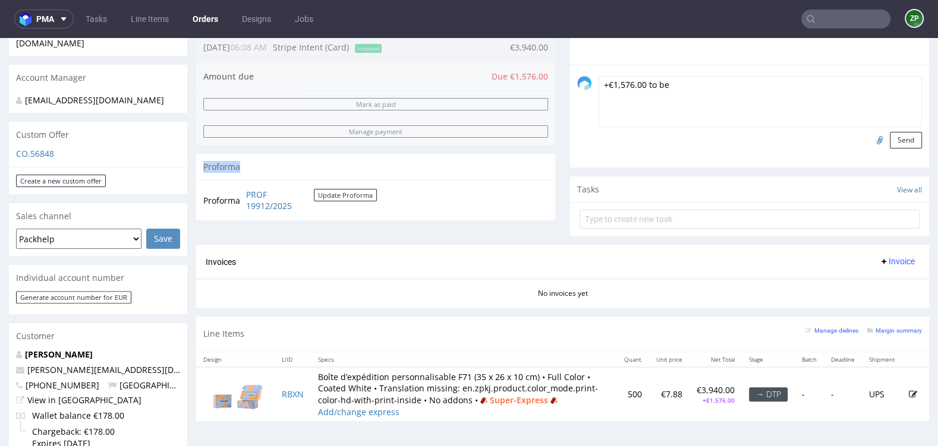
scroll to position [336, 0]
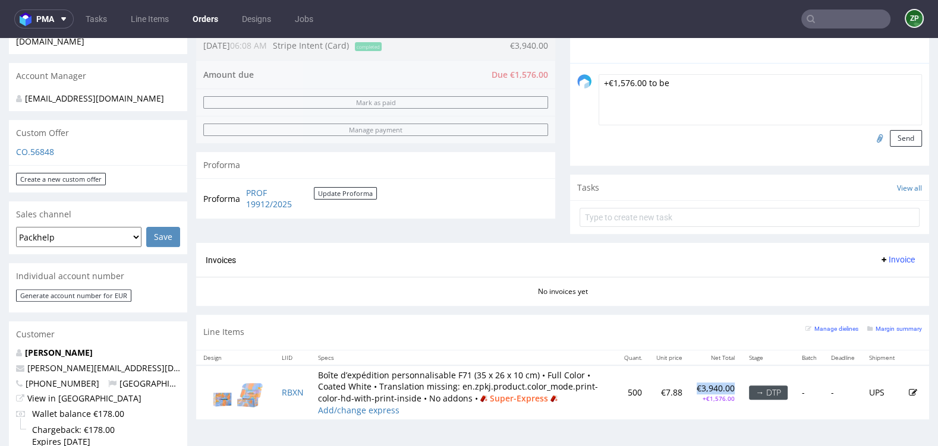
drag, startPoint x: 678, startPoint y: 387, endPoint x: 723, endPoint y: 386, distance: 44.6
click at [723, 386] on td "€3,940.00 +€1,576.00" at bounding box center [715, 392] width 52 height 54
copy p "€3,940.00"
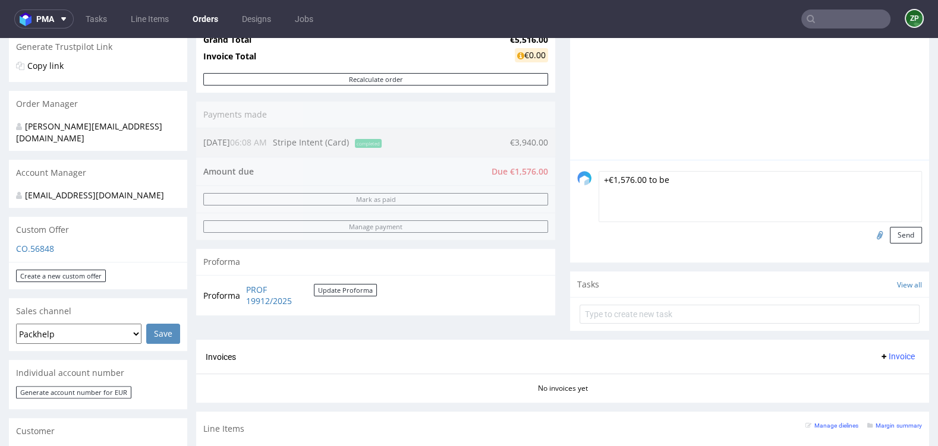
scroll to position [233, 0]
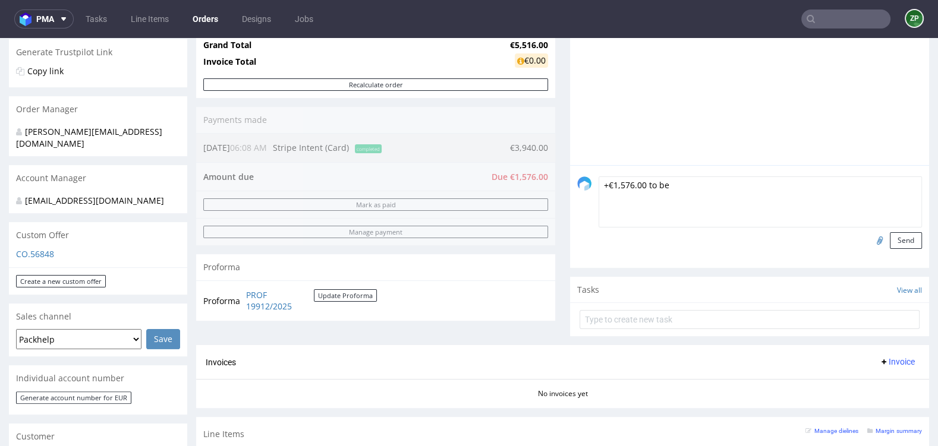
click at [598, 180] on textarea "+€1,576.00 to be" at bounding box center [759, 201] width 323 height 51
paste textarea "€3,940.00"
click at [598, 181] on textarea "€3,940.00+€1,576.00 to be" at bounding box center [759, 201] width 323 height 51
click at [741, 186] on textarea "the good value of order is €3,940.00+€1,576.00 to be" at bounding box center [759, 201] width 323 height 51
drag, startPoint x: 784, startPoint y: 184, endPoint x: 808, endPoint y: 184, distance: 23.8
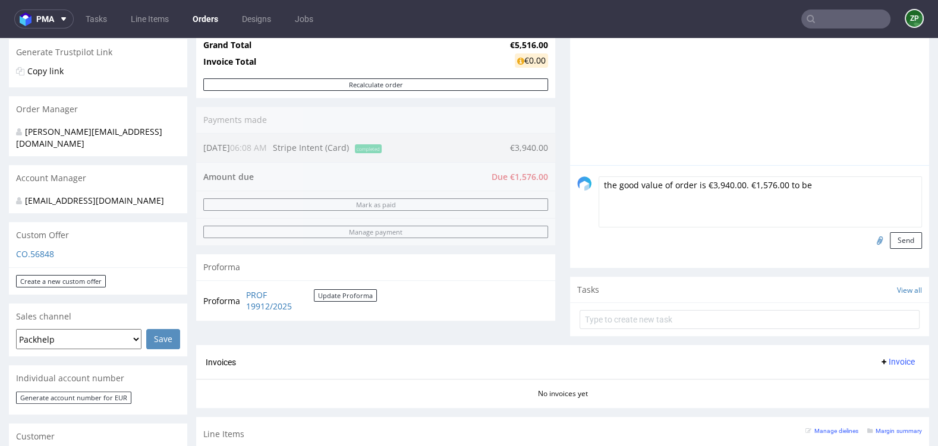
click at [808, 184] on textarea "the good value of order is €3,940.00. €1,576.00 to be" at bounding box center [759, 201] width 323 height 51
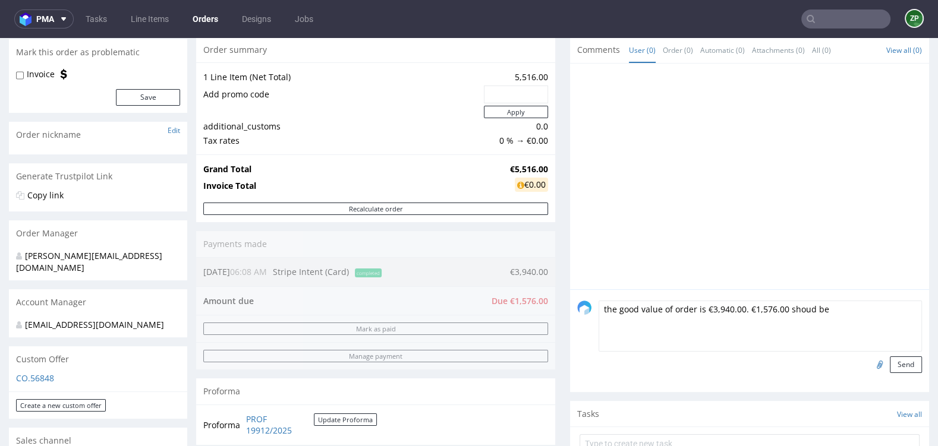
scroll to position [122, 0]
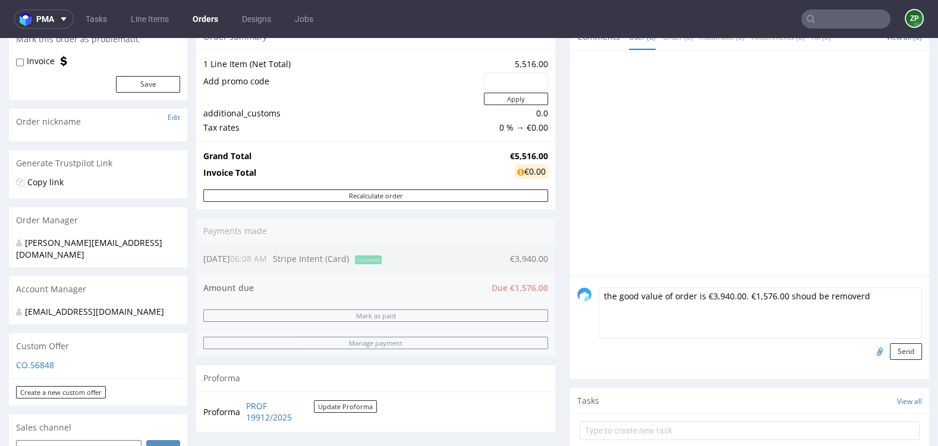
click at [743, 293] on textarea "the good value of order is €3,940.00. €1,576.00 shoud be removerd" at bounding box center [759, 313] width 323 height 51
drag, startPoint x: 834, startPoint y: 293, endPoint x: 857, endPoint y: 294, distance: 23.2
click at [857, 294] on textarea "the good value of order is €3,940.00. the additional payment should €1,576.00 s…" at bounding box center [759, 313] width 323 height 51
drag, startPoint x: 857, startPoint y: 294, endPoint x: 835, endPoint y: 294, distance: 22.0
click at [835, 294] on textarea "the good value of order is €3,940.00. the additional payment should €1,576.00 s…" at bounding box center [759, 313] width 323 height 51
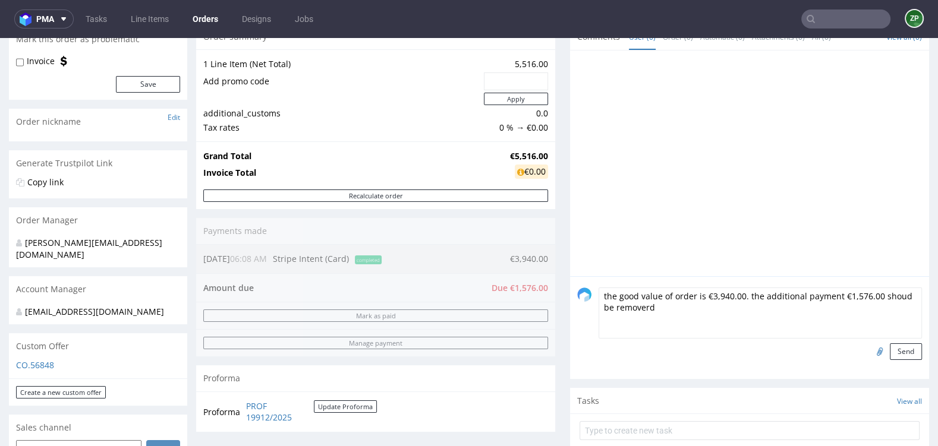
click at [643, 306] on textarea "the good value of order is €3,940.00. the additional payment €1,576.00 shoud be…" at bounding box center [759, 313] width 323 height 51
click at [686, 289] on textarea "the good value of order is €3,940.00. the additional payment €1,576.00 shoud be…" at bounding box center [759, 313] width 323 height 51
type textarea "the good value of order(with cuper express calculated) is €3,940.00. the additi…"
click at [891, 349] on button "Send" at bounding box center [905, 351] width 32 height 17
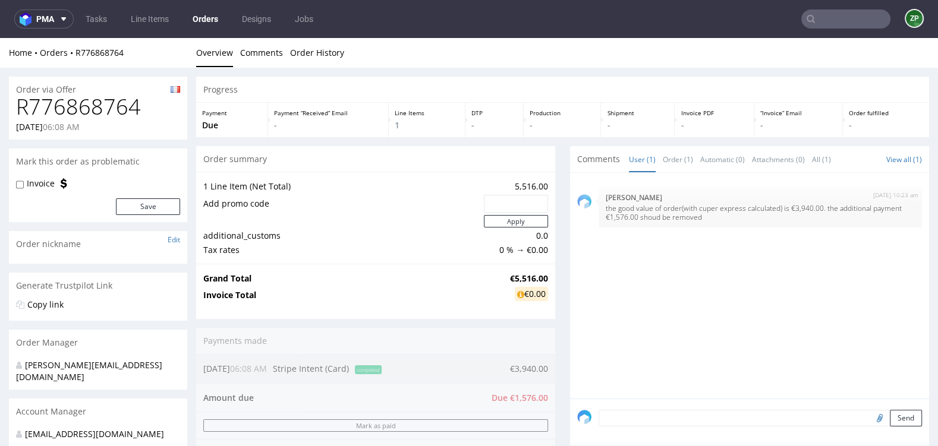
scroll to position [0, 0]
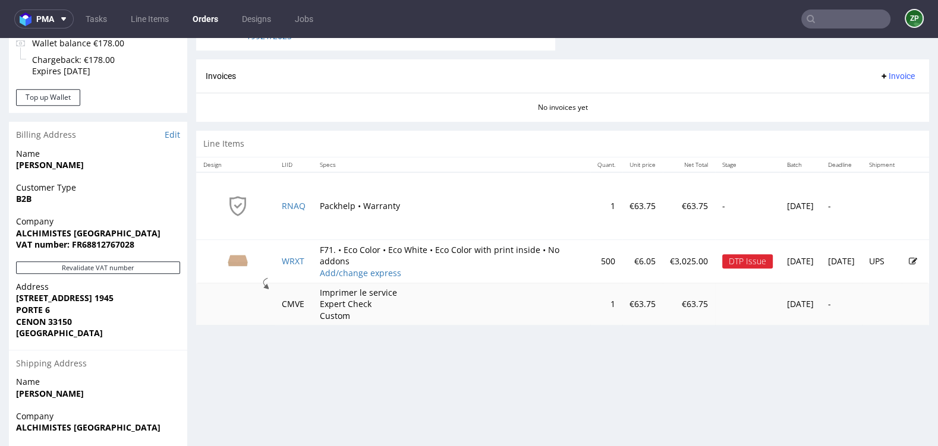
scroll to position [523, 0]
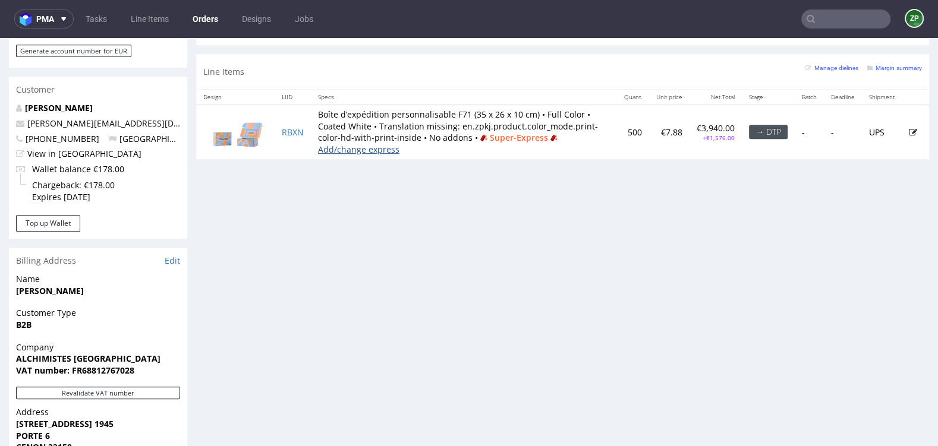
scroll to position [479, 0]
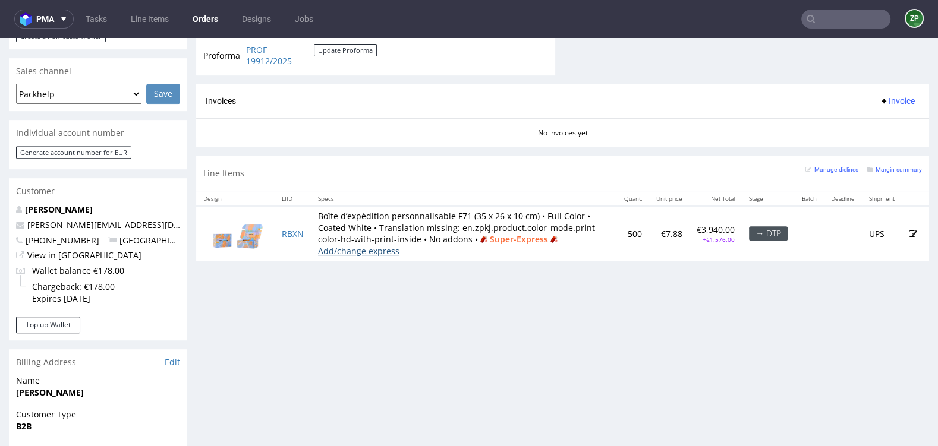
click at [368, 251] on link "Add/change express" at bounding box center [358, 250] width 81 height 11
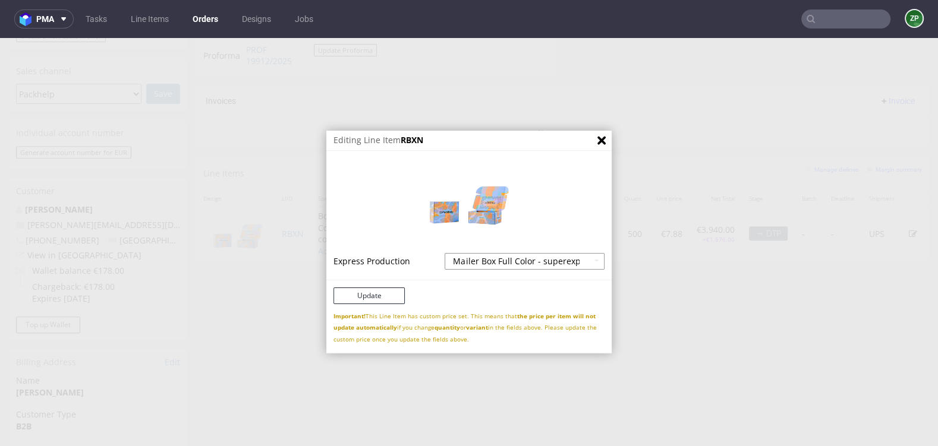
click at [469, 259] on select "Mailer Box Full Color - express - 18% Mailer Box Full Color - superexpress - 40%" at bounding box center [524, 261] width 160 height 17
click at [444, 253] on select "Mailer Box Full Color - express - 18% Mailer Box Full Color - superexpress - 40%" at bounding box center [524, 261] width 160 height 17
click at [360, 295] on button "Update" at bounding box center [368, 296] width 71 height 17
click at [368, 297] on button "Update" at bounding box center [368, 296] width 71 height 17
click at [362, 295] on button "Update" at bounding box center [368, 296] width 71 height 17
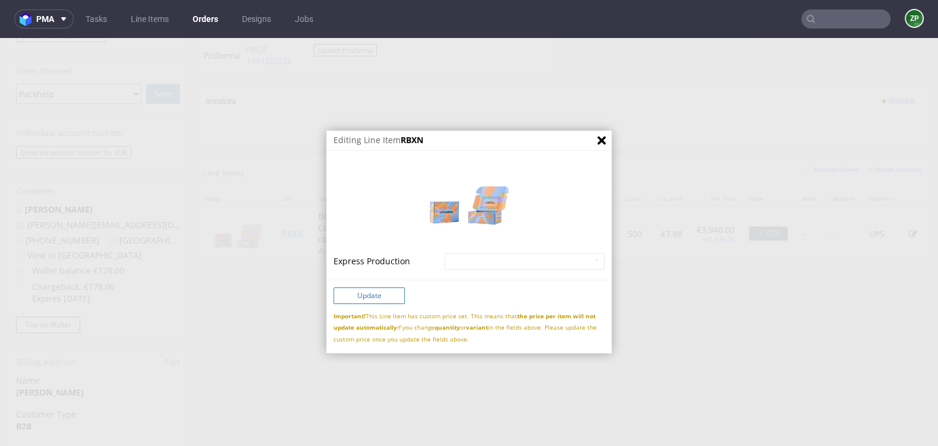
click at [362, 295] on button "Update" at bounding box center [368, 296] width 71 height 17
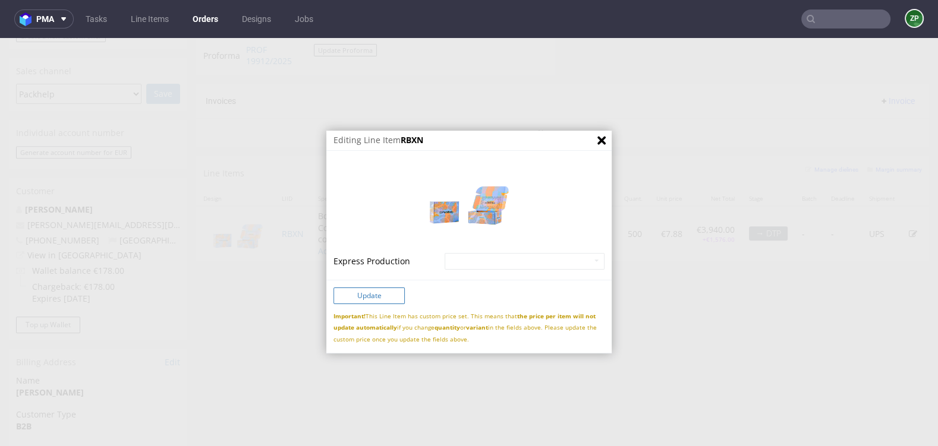
click at [361, 295] on button "Update" at bounding box center [368, 296] width 71 height 17
click at [362, 295] on button "Update" at bounding box center [368, 296] width 71 height 17
click at [470, 277] on div "Express Production Mailer Box Full Color - express - 18% Mailer Box Full Color …" at bounding box center [468, 263] width 285 height 36
click at [468, 255] on select "Mailer Box Full Color - express - 18% Mailer Box Full Color - superexpress - 40%" at bounding box center [524, 261] width 160 height 17
drag, startPoint x: 380, startPoint y: 288, endPoint x: 373, endPoint y: 289, distance: 7.2
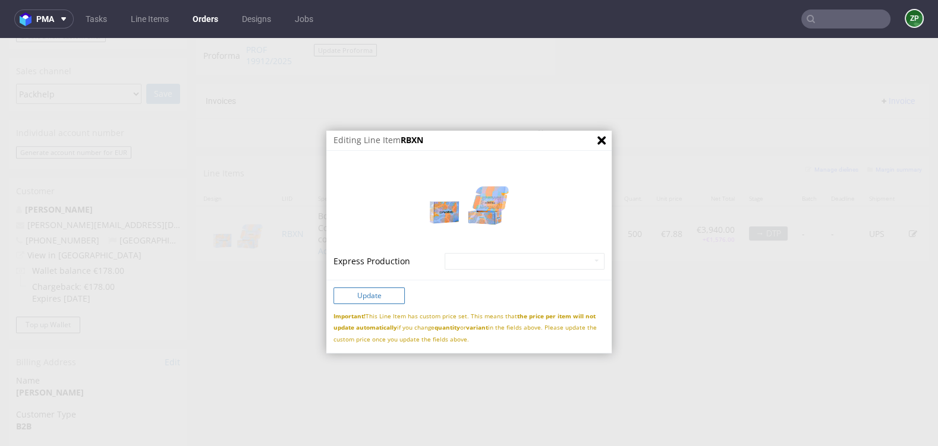
click at [373, 289] on button "Update" at bounding box center [368, 296] width 71 height 17
click at [371, 289] on button "Update" at bounding box center [368, 296] width 71 height 17
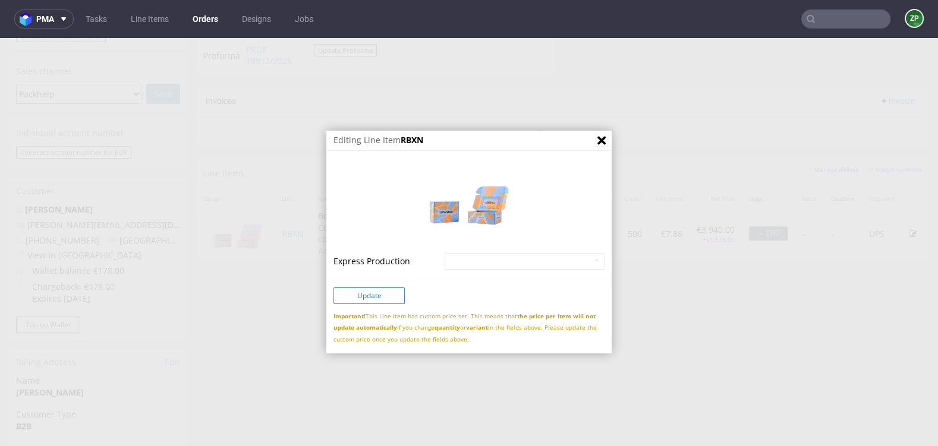
click at [371, 289] on button "Update" at bounding box center [368, 296] width 71 height 17
click at [597, 141] on icon "Close" at bounding box center [601, 141] width 8 height 8
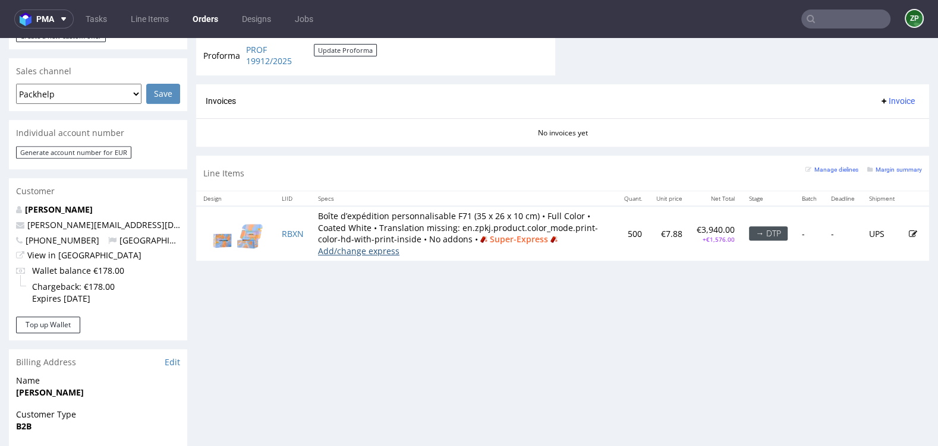
click at [363, 251] on link "Add/change express" at bounding box center [358, 250] width 81 height 11
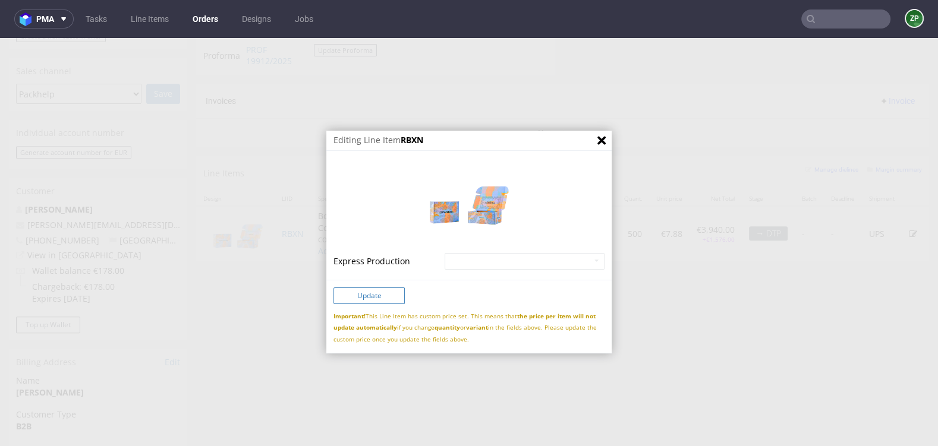
click at [371, 303] on button "Update" at bounding box center [368, 296] width 71 height 17
click at [356, 293] on button "Update" at bounding box center [368, 296] width 71 height 17
click at [462, 260] on select "Mailer Box Full Color - express - 18% Mailer Box Full Color - superexpress - 40%" at bounding box center [524, 261] width 160 height 17
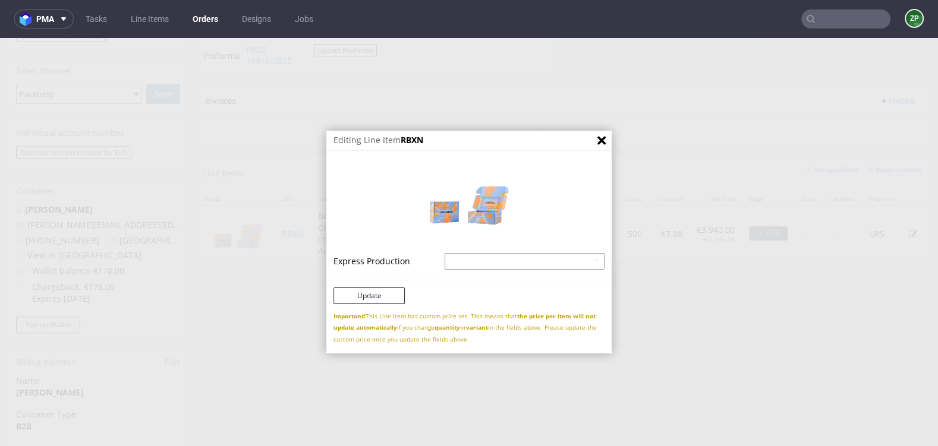
click at [444, 253] on select "Mailer Box Full Color - express - 18% Mailer Box Full Color - superexpress - 40%" at bounding box center [524, 261] width 160 height 17
click at [462, 260] on select "Mailer Box Full Color - express - 18% Mailer Box Full Color - superexpress - 40%" at bounding box center [524, 261] width 160 height 17
click at [597, 138] on icon "Close" at bounding box center [601, 140] width 8 height 9
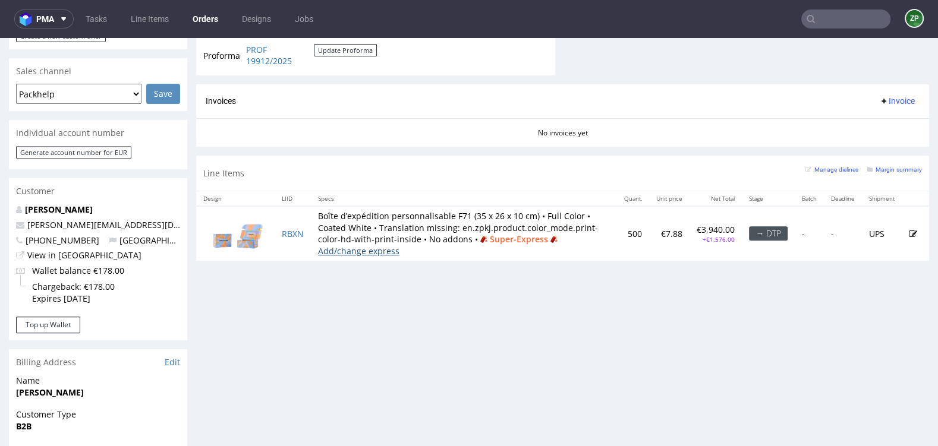
click at [377, 248] on link "Add/change express" at bounding box center [358, 250] width 81 height 11
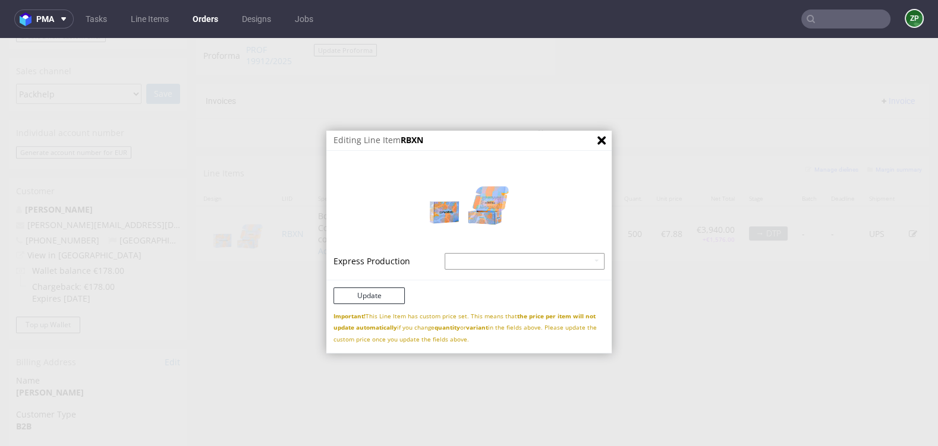
click at [479, 267] on select "Mailer Box Full Color - express - 18% Mailer Box Full Color - superexpress - 40%" at bounding box center [524, 261] width 160 height 17
select select "190"
click at [444, 253] on select "Mailer Box Full Color - express - 18% Mailer Box Full Color - superexpress - 40%" at bounding box center [524, 261] width 160 height 17
click at [477, 261] on select "Mailer Box Full Color - express - 18% Mailer Box Full Color - superexpress - 40%" at bounding box center [524, 261] width 160 height 17
select select
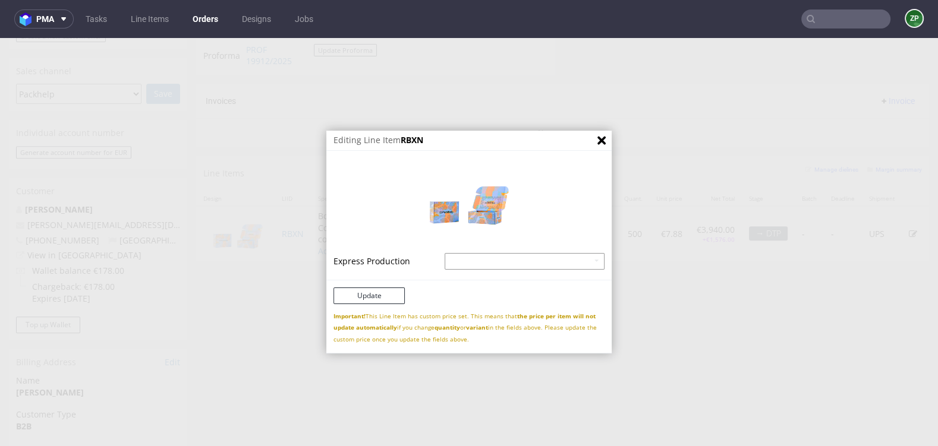
click at [444, 253] on select "Mailer Box Full Color - express - 18% Mailer Box Full Color - superexpress - 40%" at bounding box center [524, 261] width 160 height 17
click at [380, 296] on button "Update" at bounding box center [368, 296] width 71 height 17
click at [355, 298] on button "Update" at bounding box center [368, 296] width 71 height 17
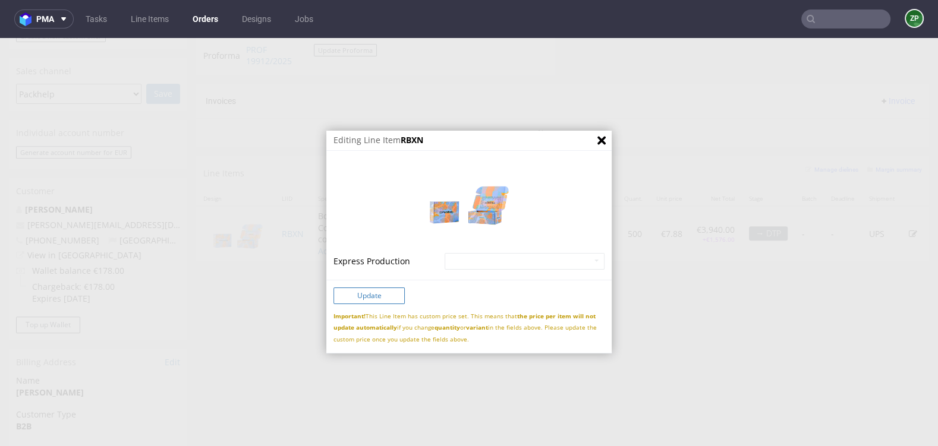
click at [355, 298] on button "Update" at bounding box center [368, 296] width 71 height 17
click at [598, 141] on icon "Close" at bounding box center [601, 140] width 8 height 9
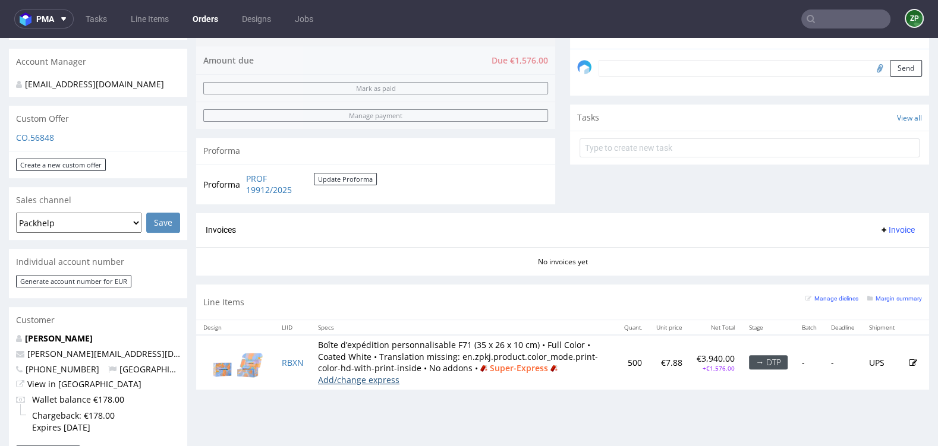
scroll to position [346, 0]
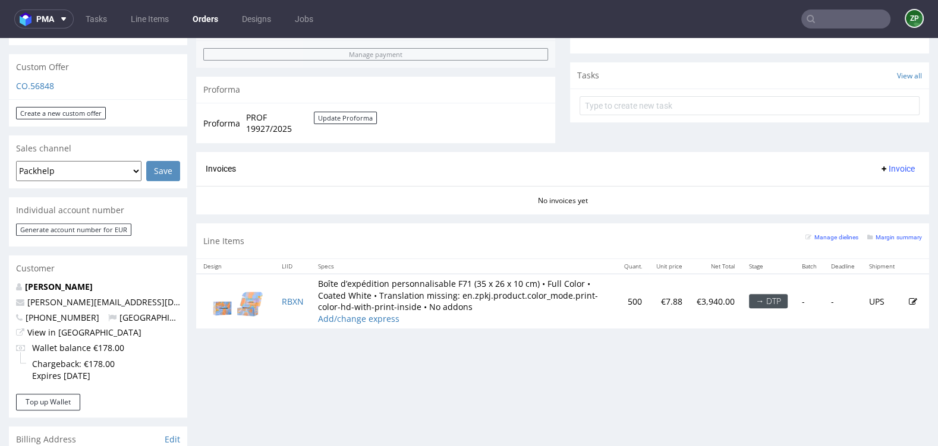
scroll to position [405, 0]
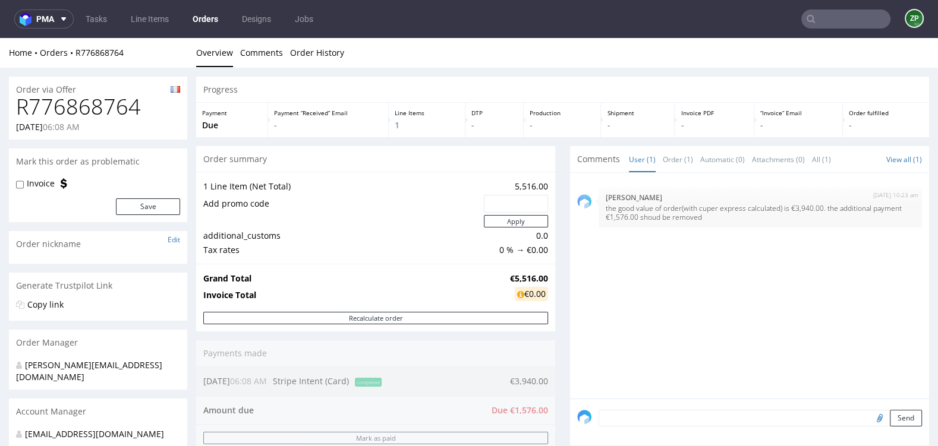
click at [204, 8] on nav "pma Tasks Line Items Orders Designs Jobs ZP" at bounding box center [469, 19] width 938 height 38
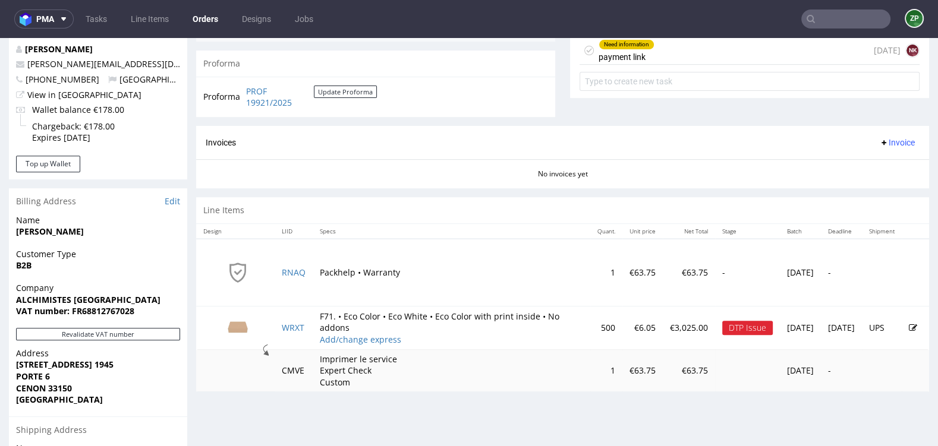
scroll to position [457, 0]
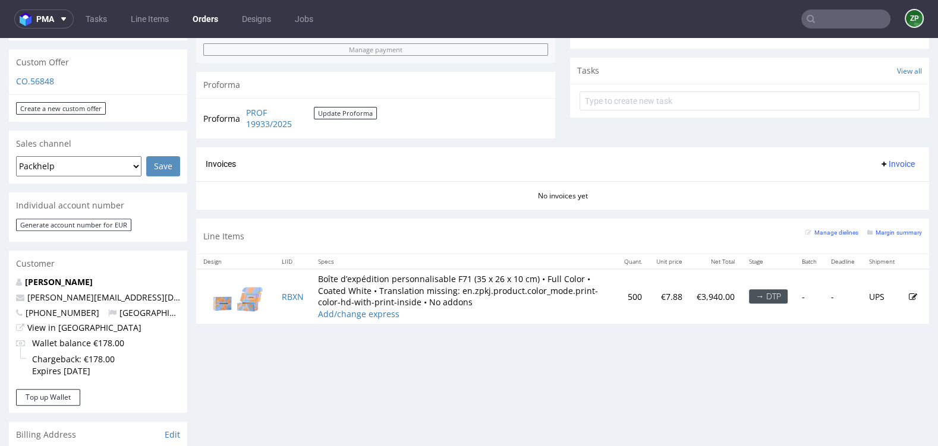
scroll to position [422, 0]
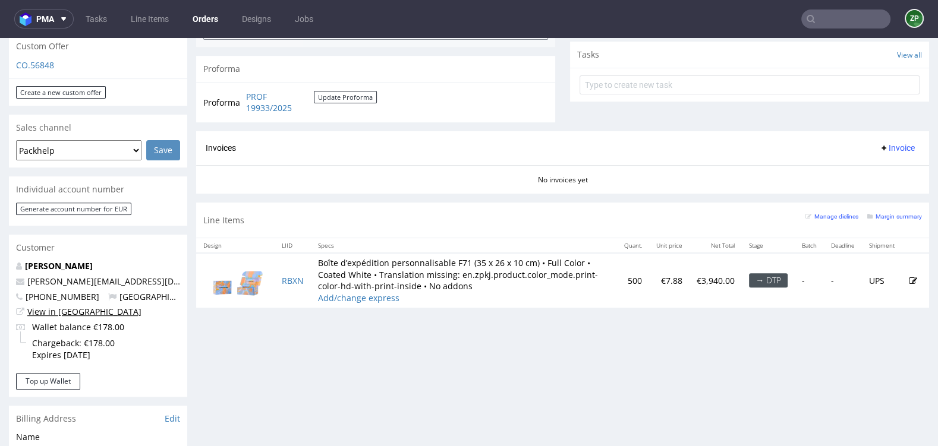
click at [64, 314] on link "View in [GEOGRAPHIC_DATA]" at bounding box center [84, 311] width 114 height 11
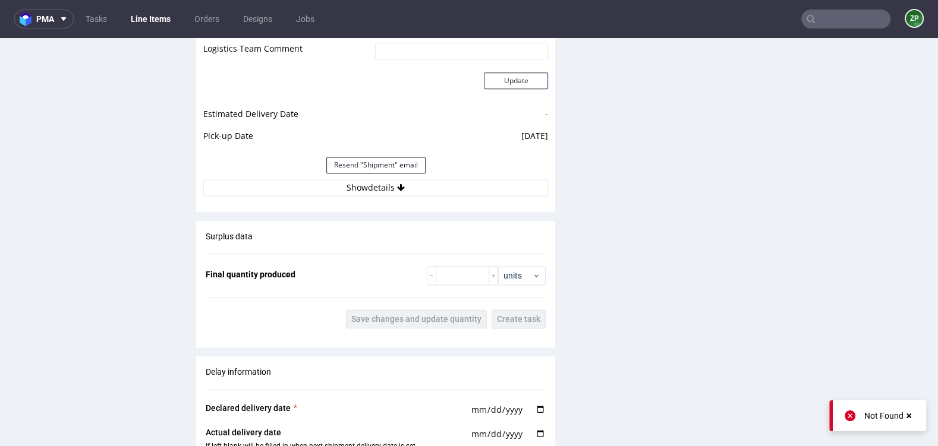
scroll to position [1498, 0]
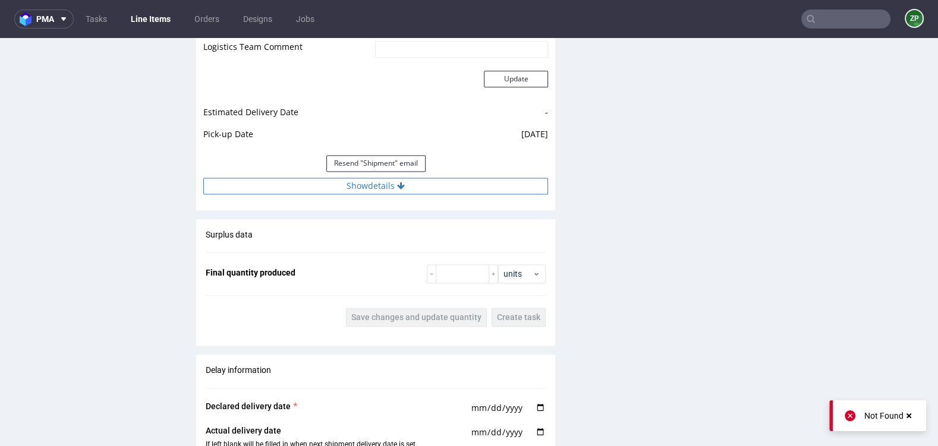
click at [390, 191] on button "Show details" at bounding box center [375, 186] width 345 height 17
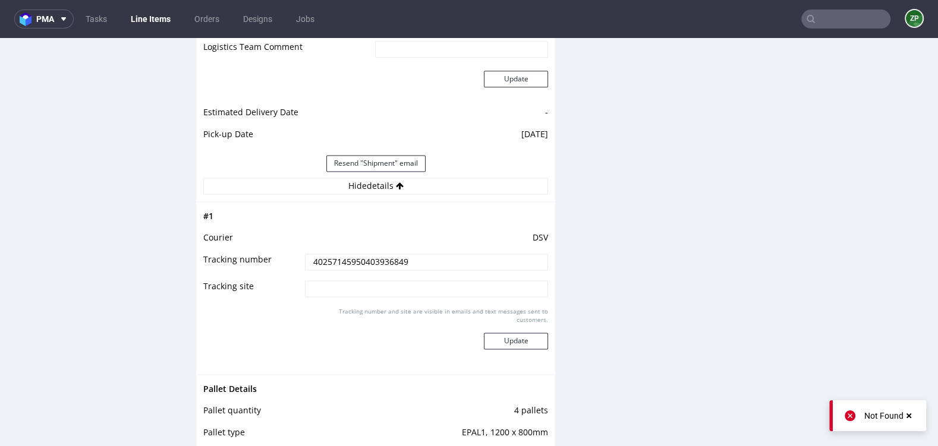
click at [352, 267] on td "40257145950403936849" at bounding box center [425, 265] width 246 height 27
click at [352, 261] on input "40257145950403936849" at bounding box center [426, 262] width 243 height 17
click at [826, 14] on input "text" at bounding box center [845, 19] width 89 height 19
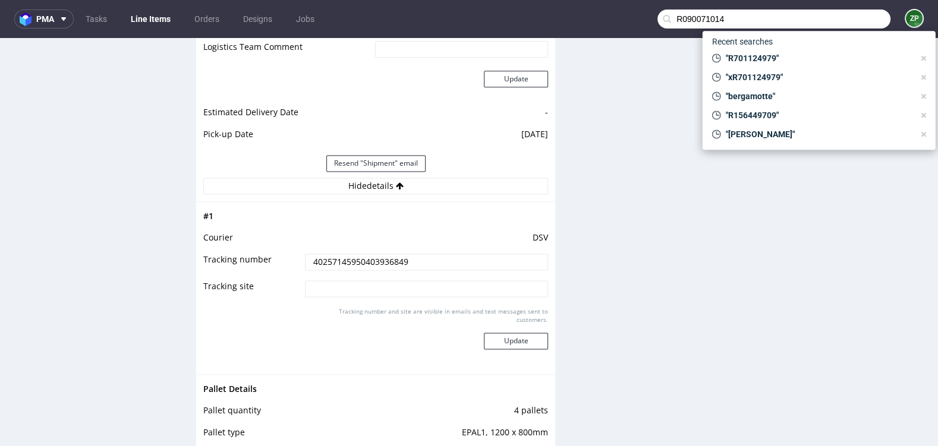
type input "R090071014"
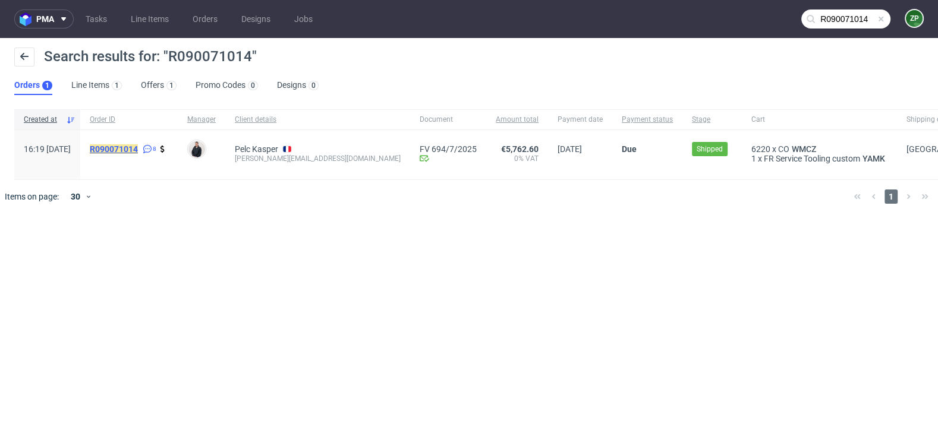
click at [137, 146] on mark "R090071014" at bounding box center [114, 149] width 48 height 10
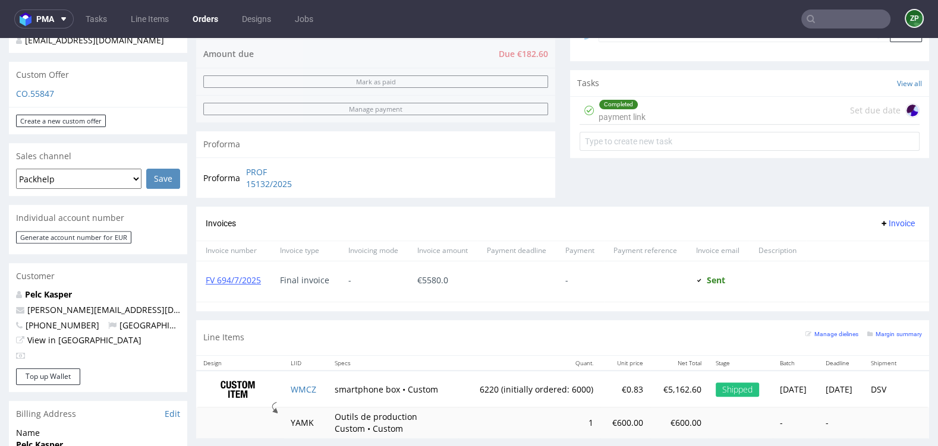
scroll to position [396, 0]
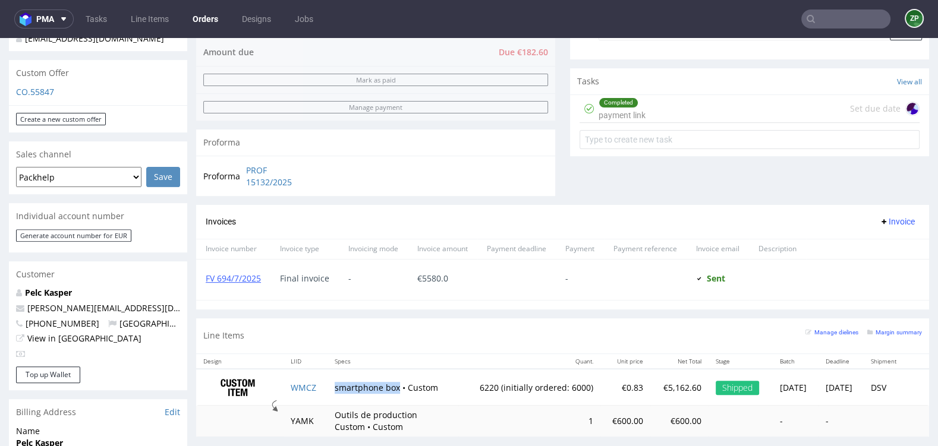
drag, startPoint x: 328, startPoint y: 384, endPoint x: 391, endPoint y: 380, distance: 63.1
click at [391, 380] on td "smartphone box • Custom" at bounding box center [392, 387] width 131 height 37
copy td "smartphone box"
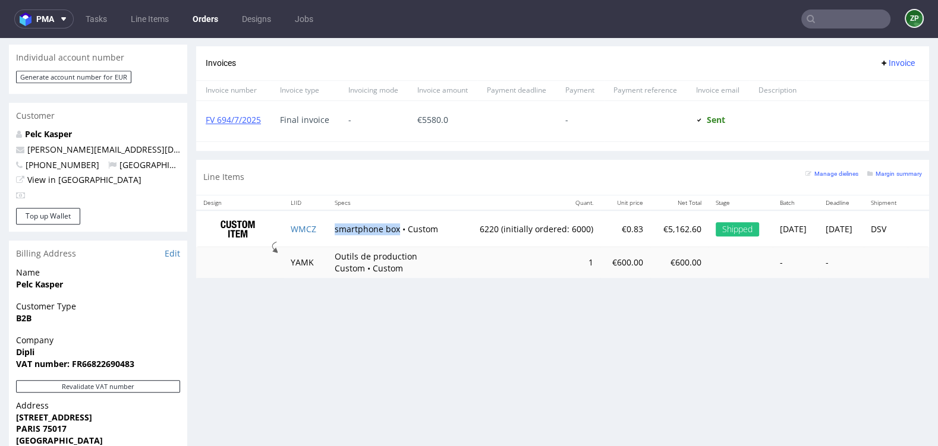
scroll to position [614, 0]
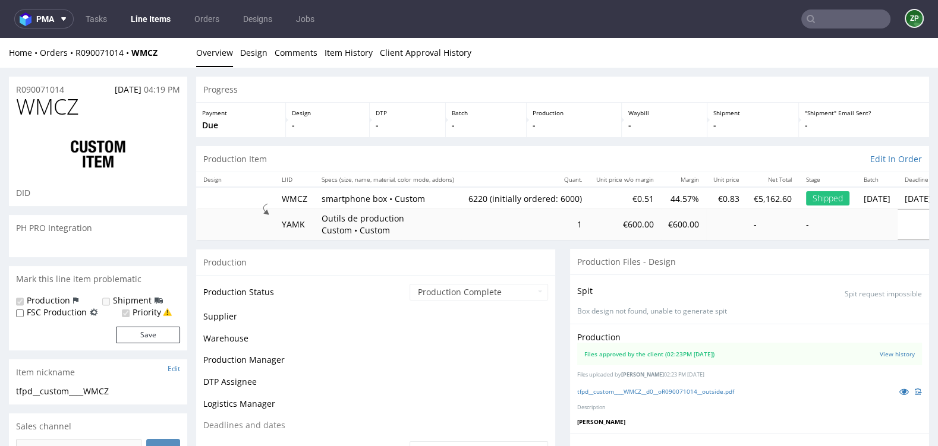
scroll to position [140, 0]
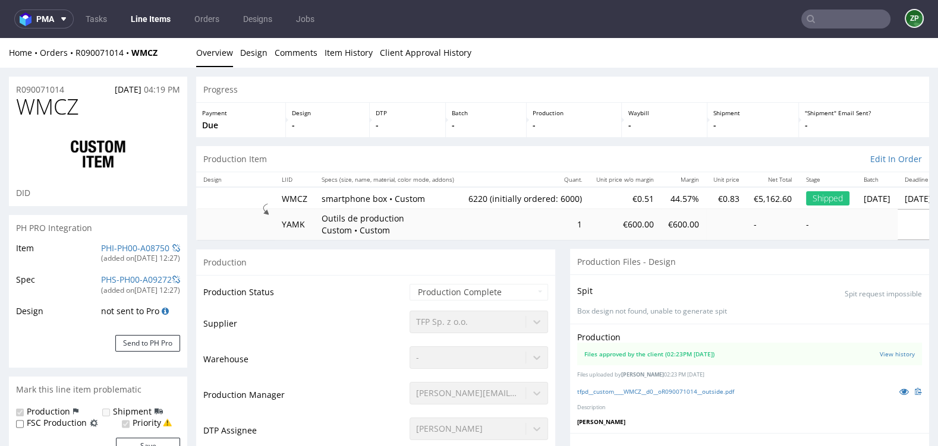
select select "in_progress"
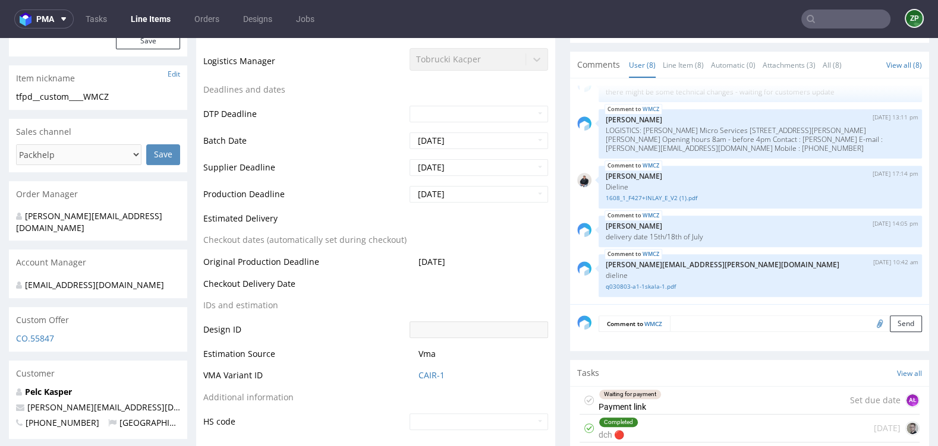
scroll to position [447, 0]
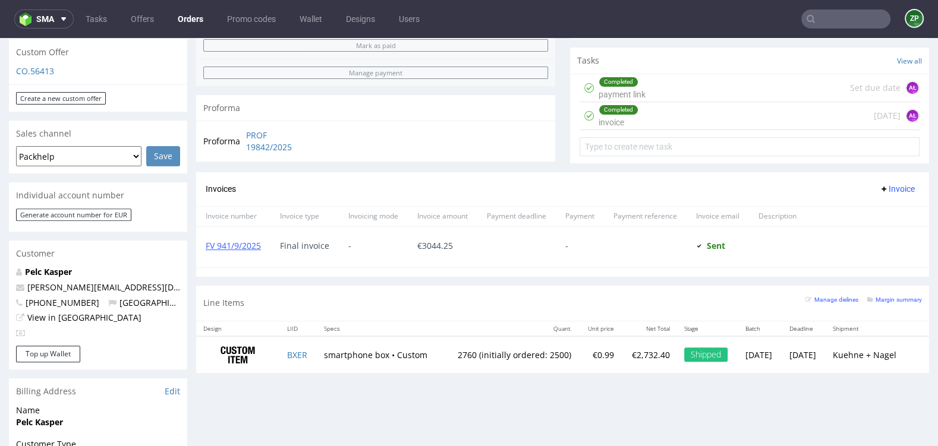
scroll to position [418, 0]
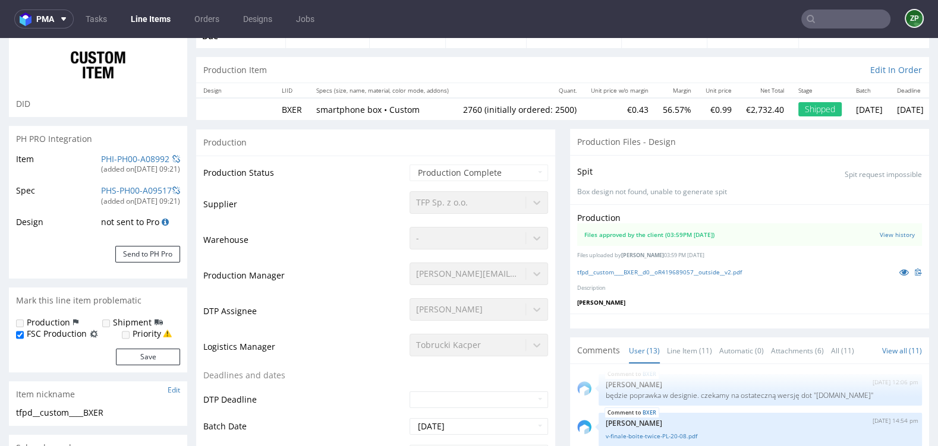
scroll to position [90, 0]
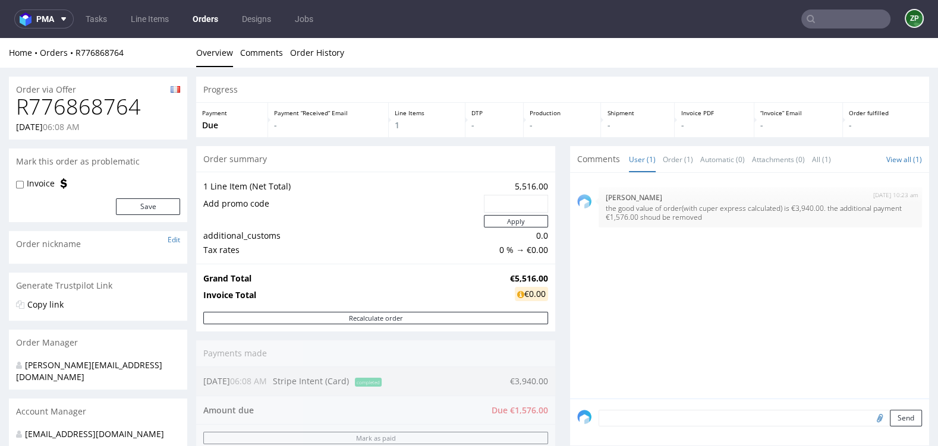
click at [206, 17] on link "Orders" at bounding box center [205, 19] width 40 height 19
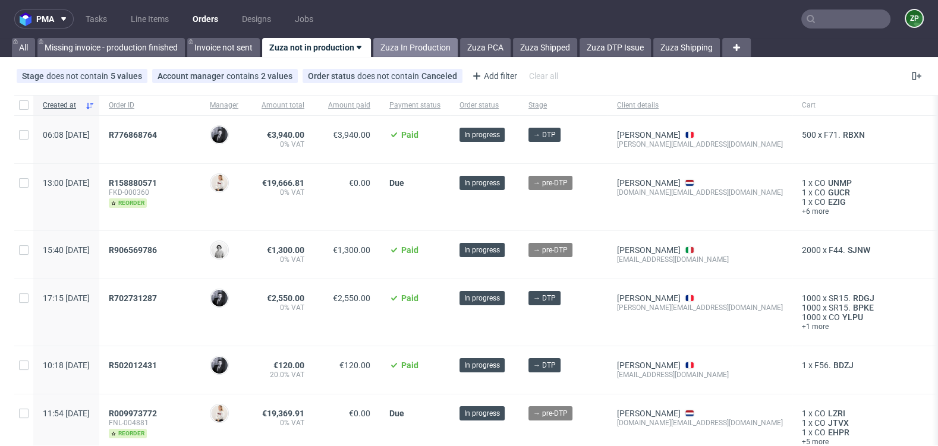
click at [402, 52] on link "Zuza In Production" at bounding box center [415, 47] width 84 height 19
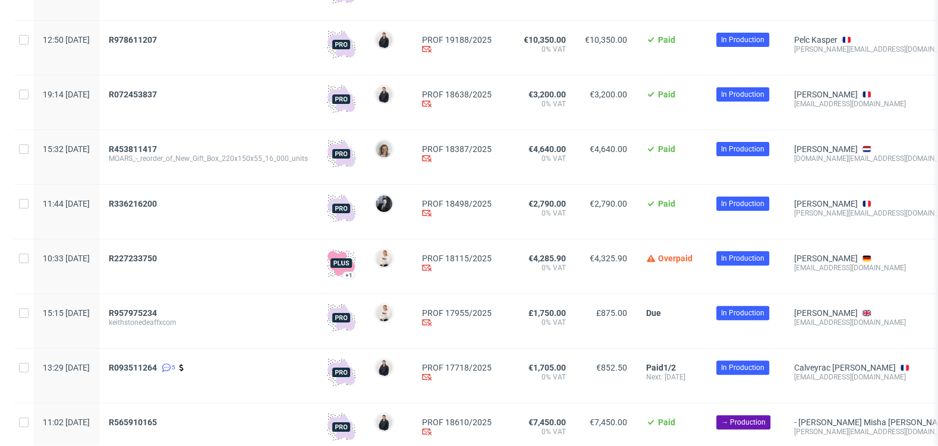
scroll to position [386, 0]
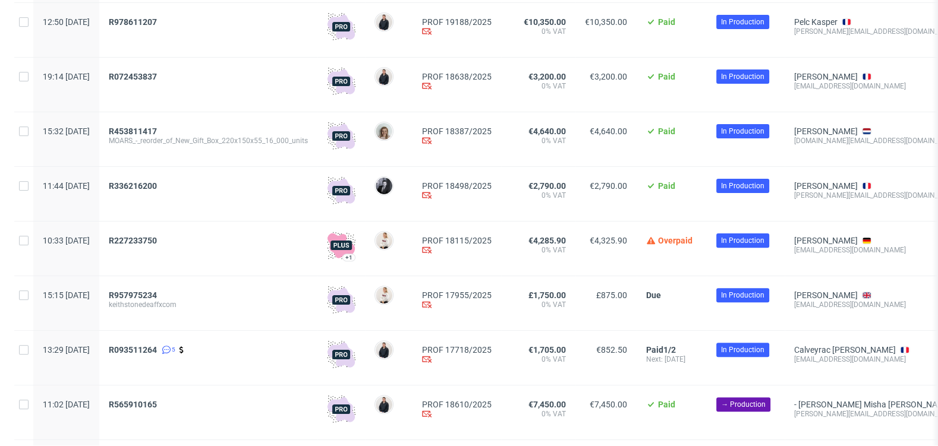
click at [153, 247] on span "R227233750" at bounding box center [208, 249] width 199 height 26
click at [156, 242] on span "R227233750" at bounding box center [133, 241] width 48 height 10
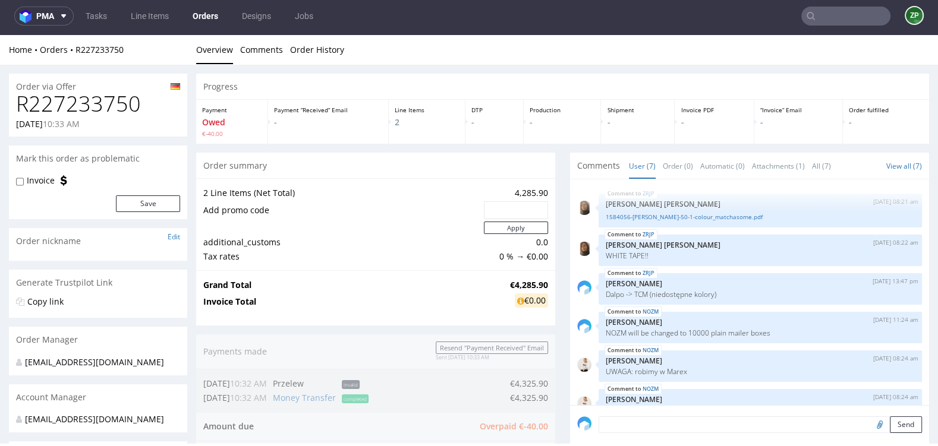
scroll to position [70, 0]
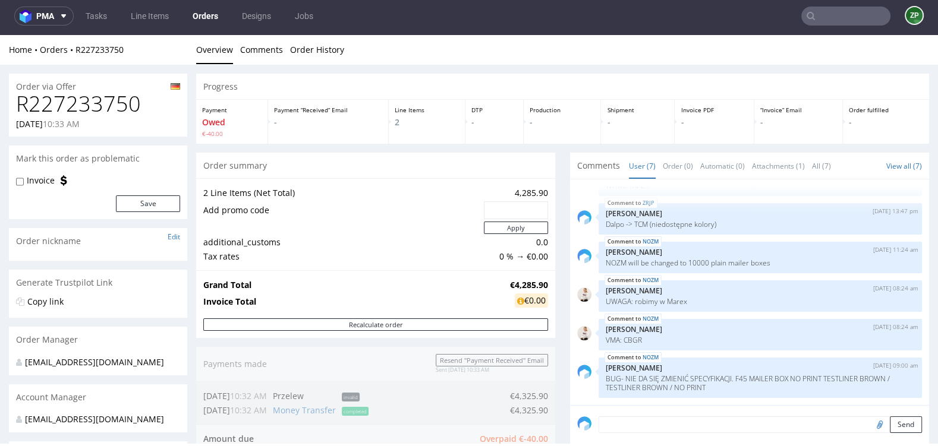
click at [206, 15] on link "Orders" at bounding box center [205, 16] width 40 height 19
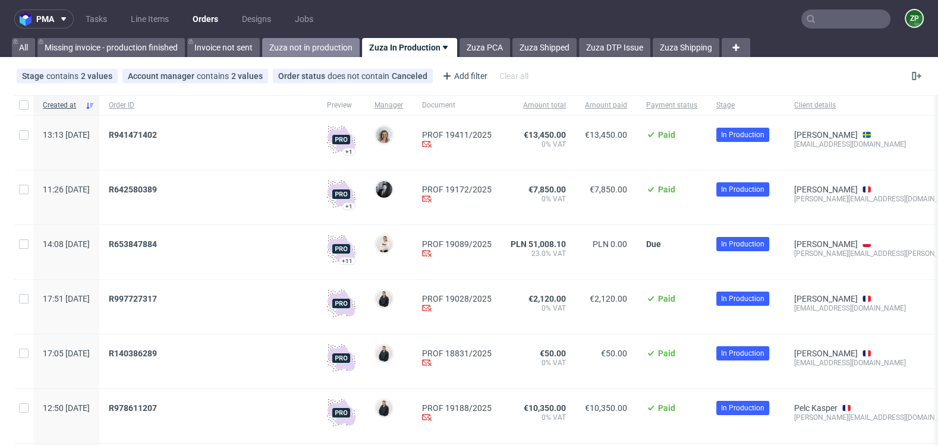
click at [323, 44] on link "Zuza not in production" at bounding box center [310, 47] width 97 height 19
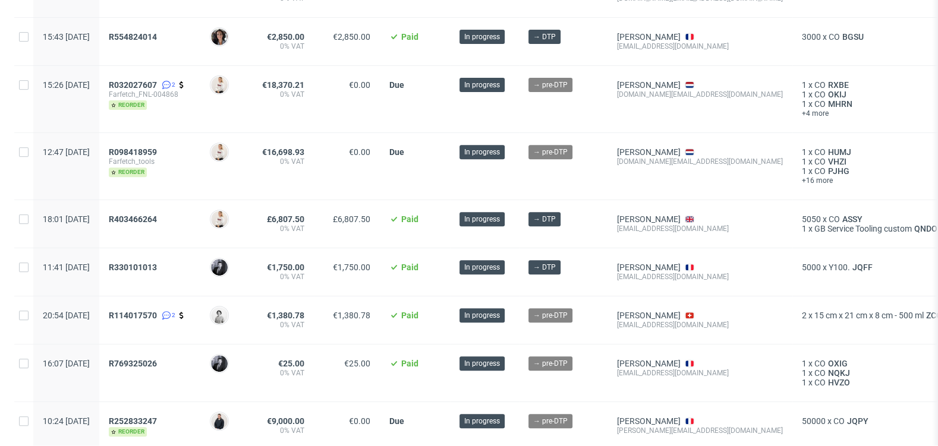
scroll to position [760, 0]
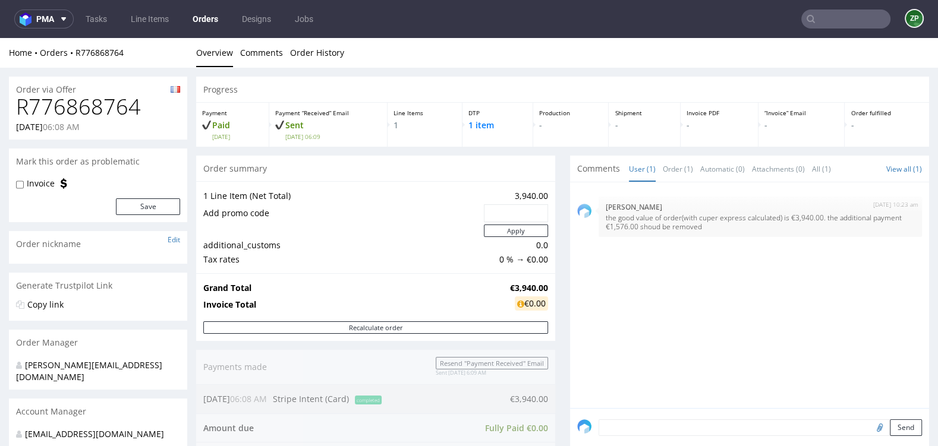
scroll to position [405, 0]
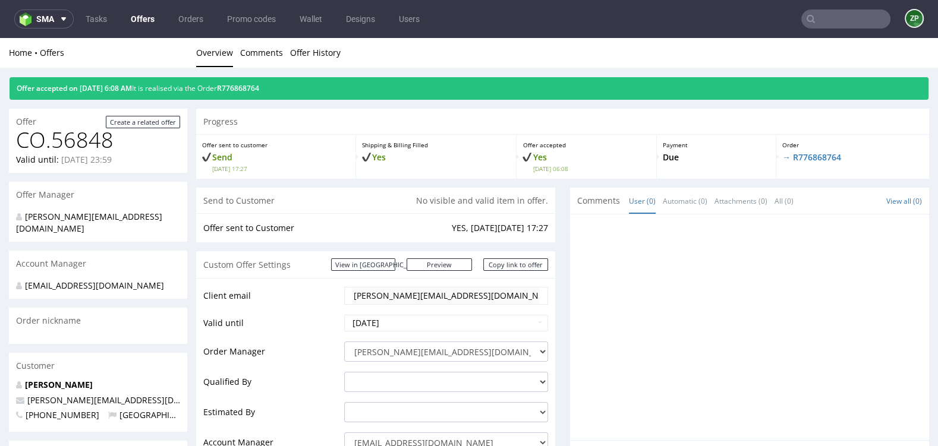
click at [833, 21] on input "text" at bounding box center [845, 19] width 89 height 19
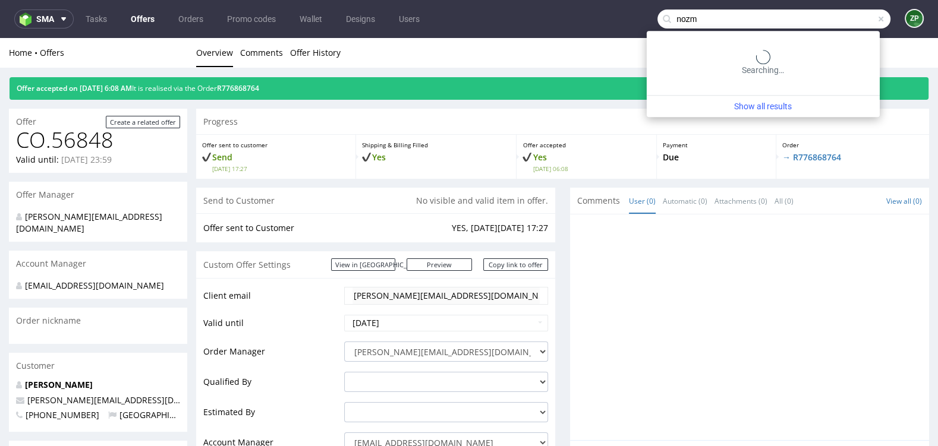
type input "nozm"
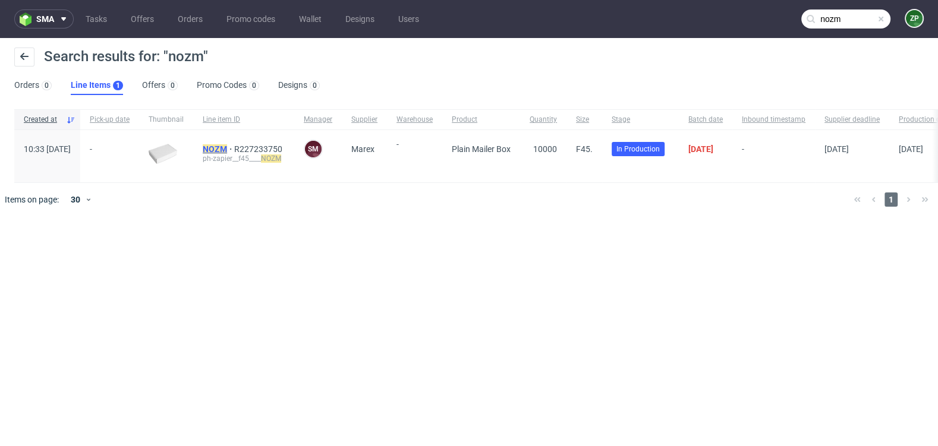
click at [227, 147] on mark "NOZM" at bounding box center [215, 149] width 24 height 10
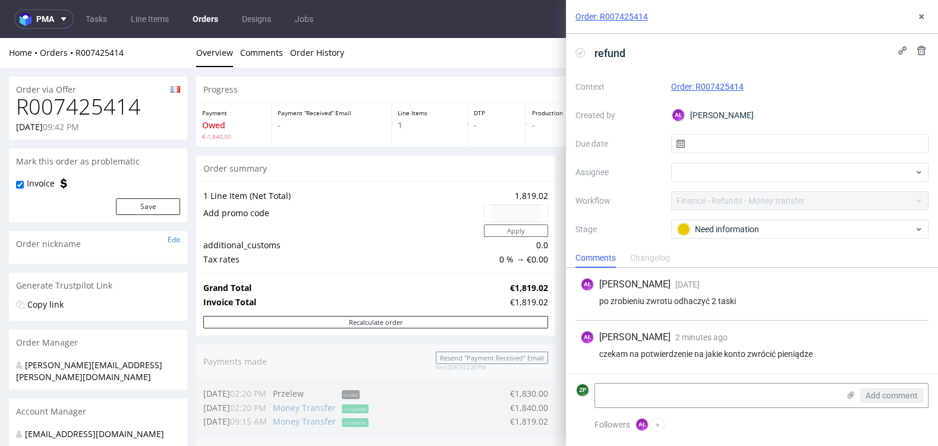
scroll to position [120, 0]
click at [384, 357] on div "Order summary 1 Line Item (Net Total) 1,819.02 Add promo code Apply additional_…" at bounding box center [375, 372] width 359 height 433
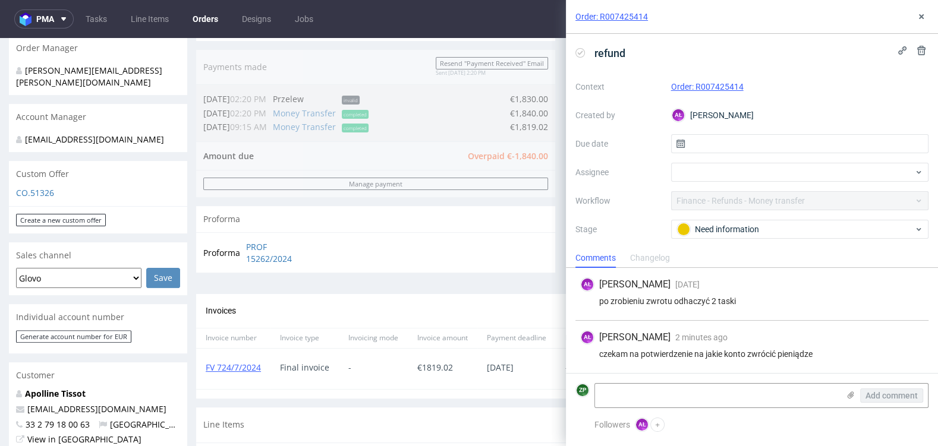
scroll to position [300, 0]
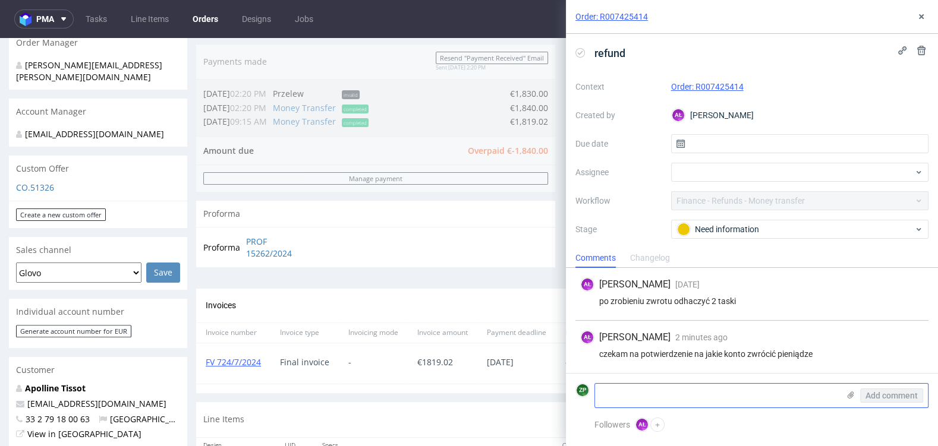
click at [625, 405] on textarea at bounding box center [717, 396] width 244 height 24
type textarea "hej, oo to ciekawe"
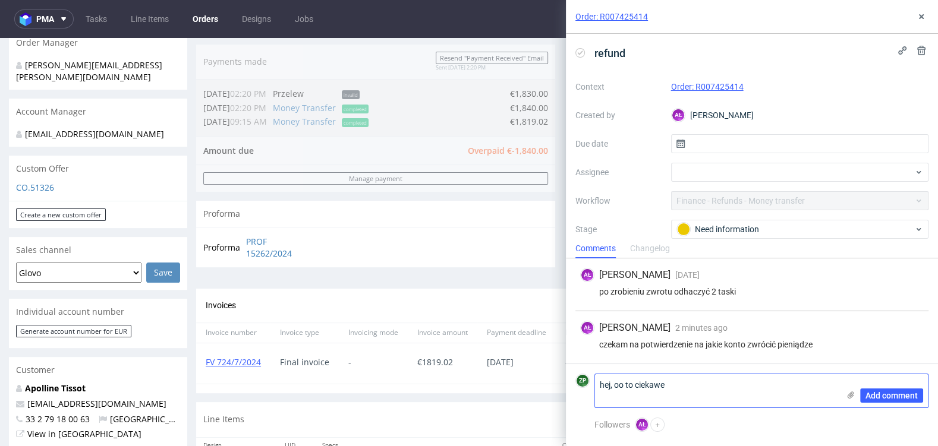
scroll to position [0, 0]
click at [629, 390] on textarea "hej, oo to ciekawe" at bounding box center [717, 390] width 244 height 33
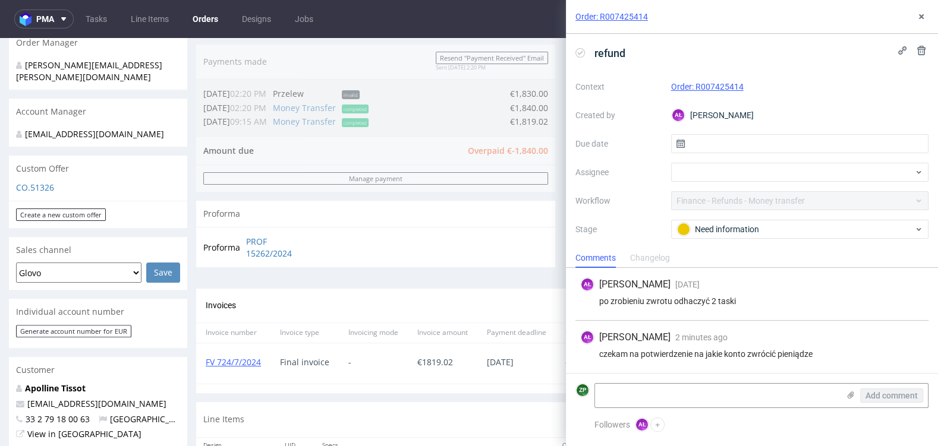
click at [377, 396] on div "Progress Payment Owed €-1,840.00 Payment “Received” Email - Line Items 1 DTP - …" at bounding box center [562, 138] width 733 height 722
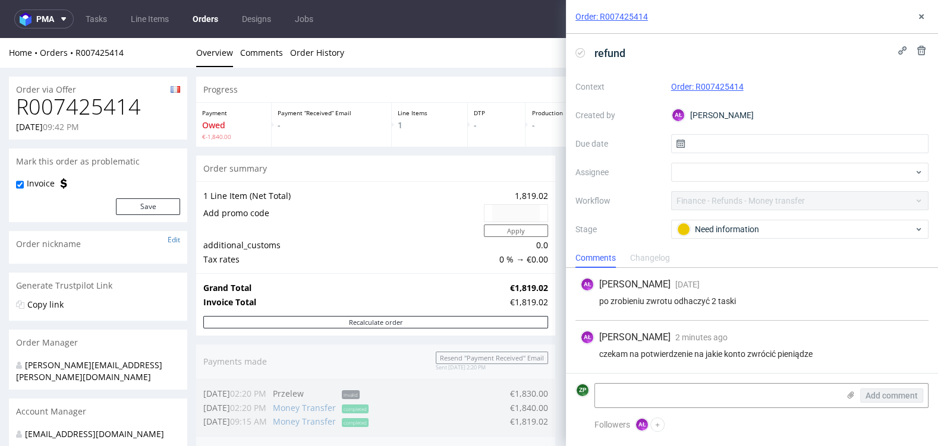
scroll to position [49, 0]
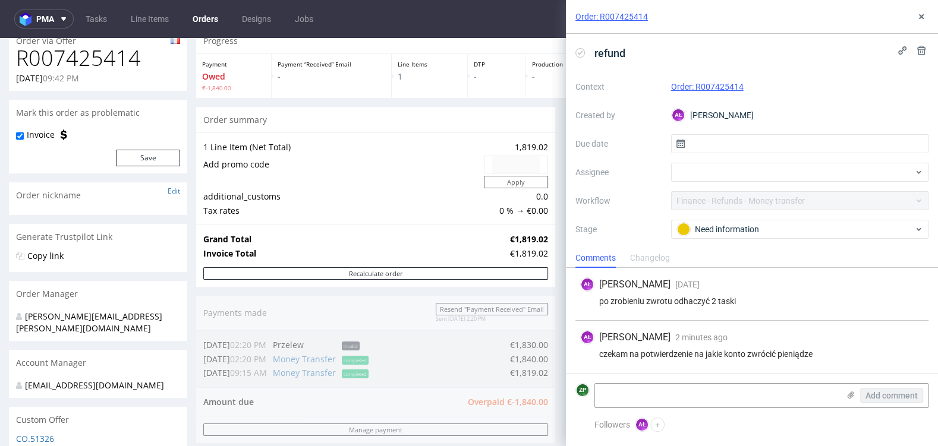
click at [209, 24] on link "Orders" at bounding box center [205, 19] width 40 height 19
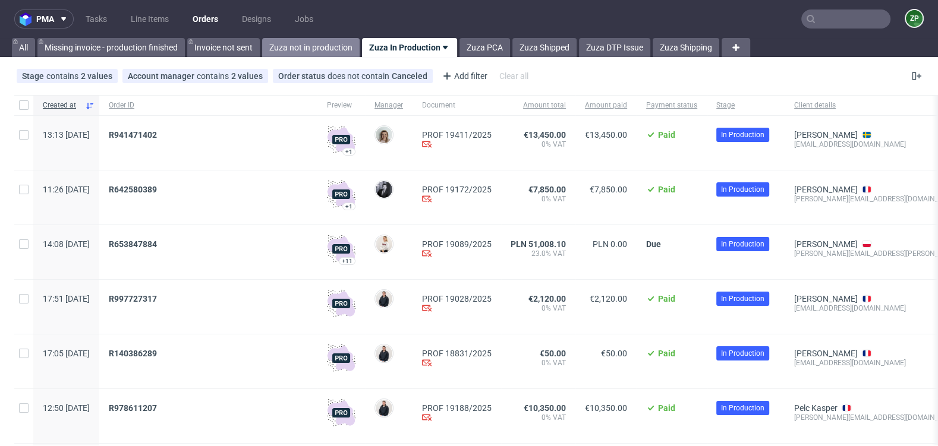
click at [314, 46] on link "Zuza not in production" at bounding box center [310, 47] width 97 height 19
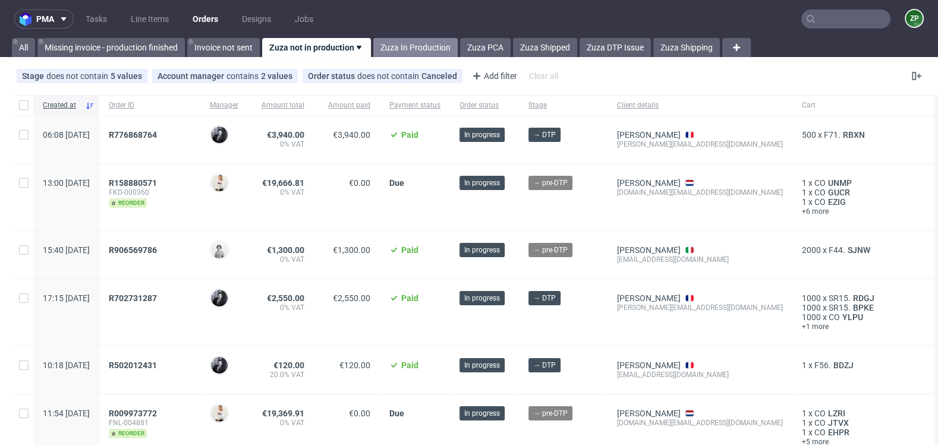
click at [393, 51] on link "Zuza In Production" at bounding box center [415, 47] width 84 height 19
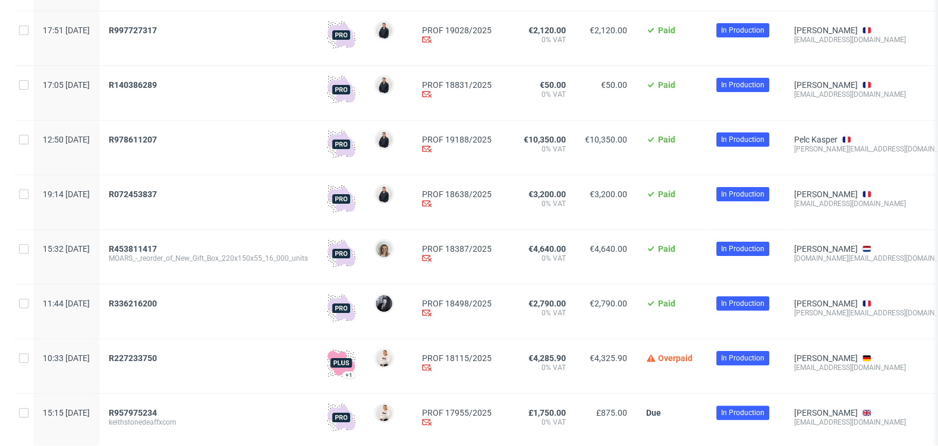
scroll to position [750, 0]
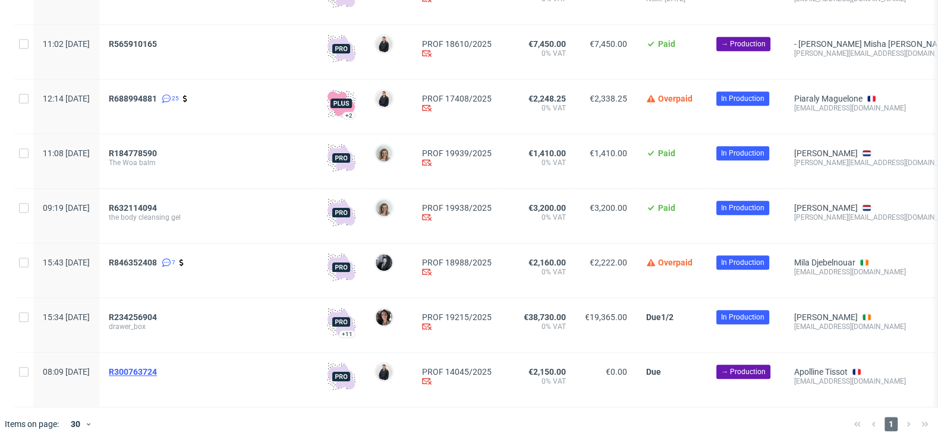
click at [157, 374] on span "R300763724" at bounding box center [133, 372] width 48 height 10
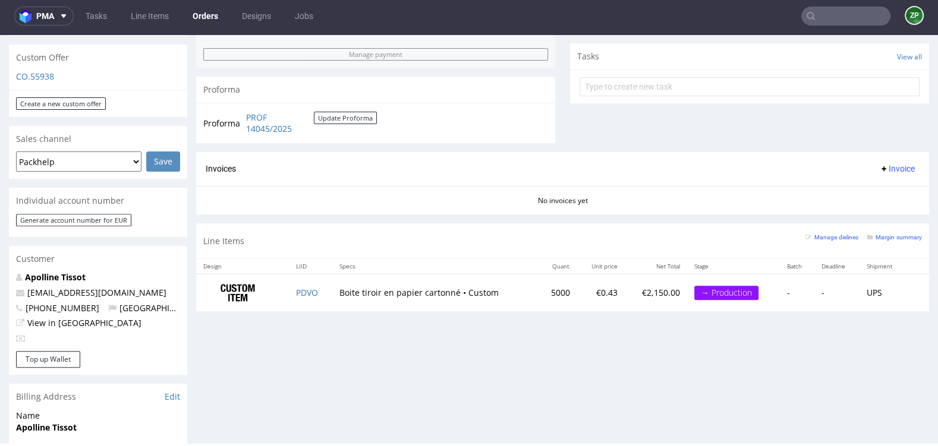
scroll to position [426, 0]
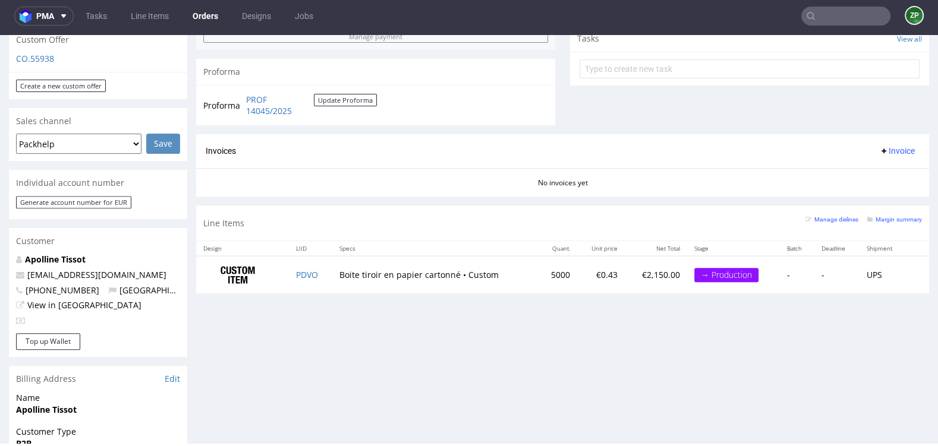
click at [844, 25] on nav "pma Tasks Line Items Orders Designs Jobs ZP" at bounding box center [469, 16] width 938 height 38
type input "jorgen"
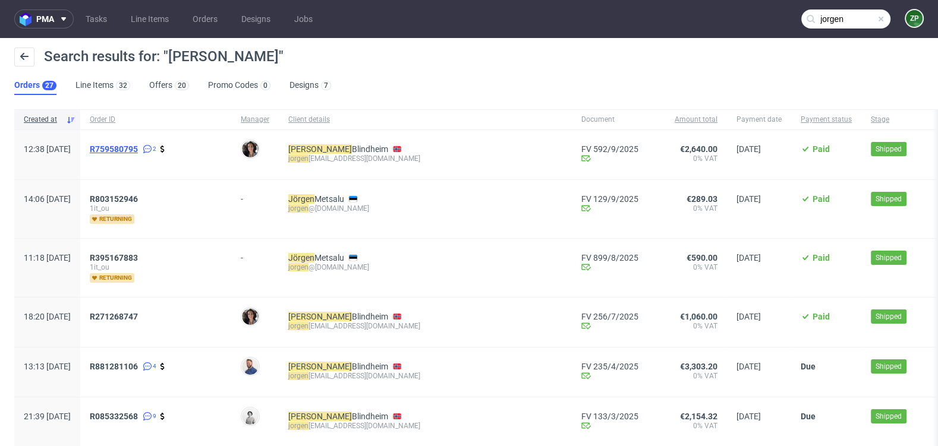
click at [138, 147] on span "R759580795" at bounding box center [114, 149] width 48 height 10
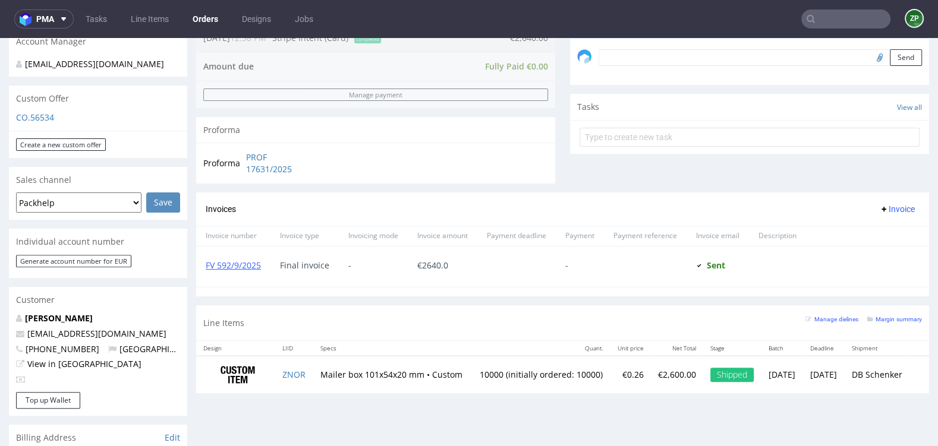
scroll to position [373, 0]
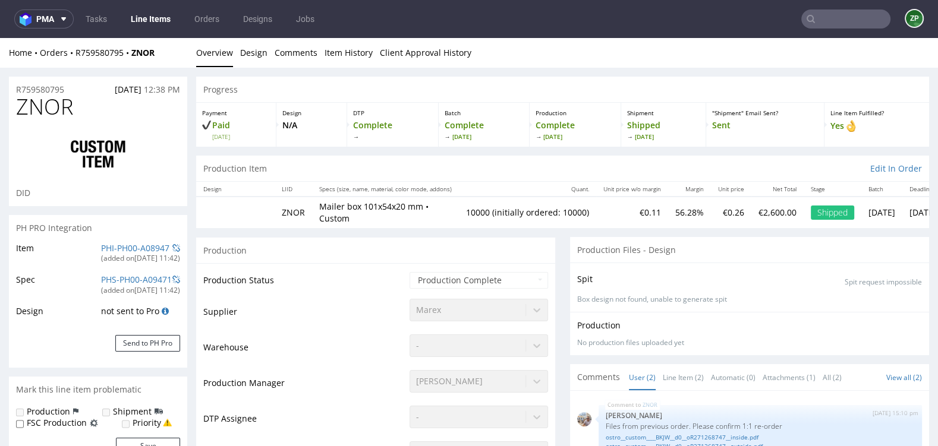
type input "10000"
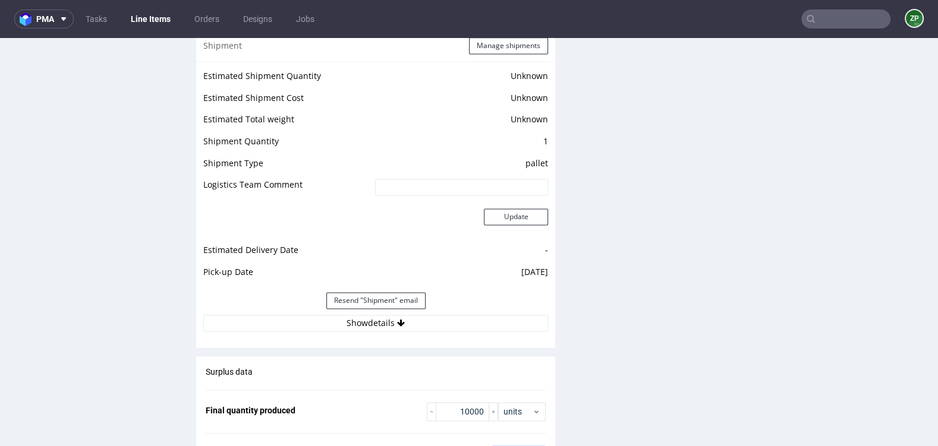
scroll to position [1577, 0]
click at [421, 314] on button "Show details" at bounding box center [375, 322] width 345 height 17
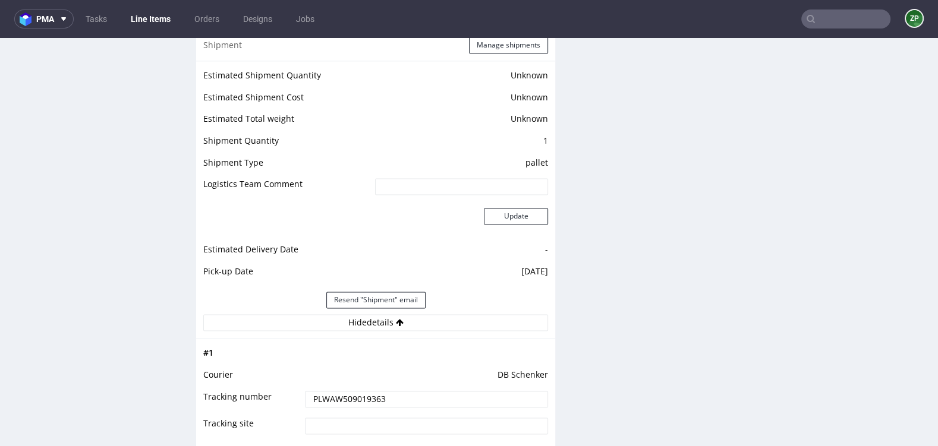
click at [349, 391] on input "PLWAW509019363" at bounding box center [426, 399] width 243 height 17
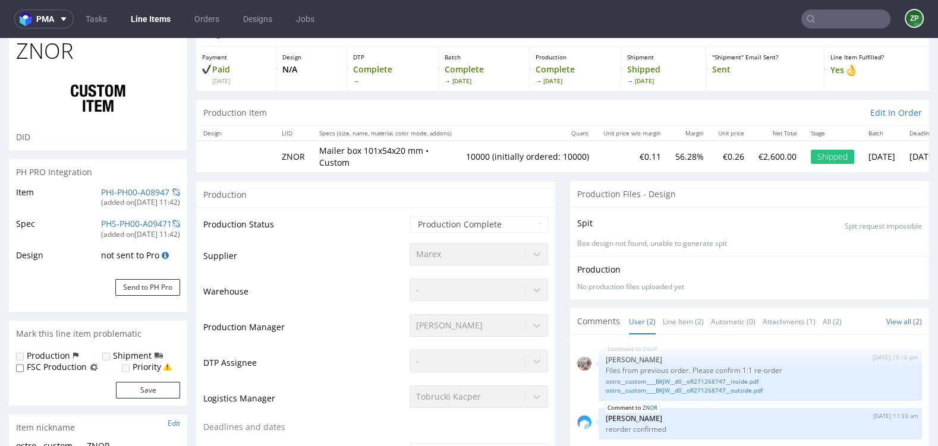
scroll to position [0, 0]
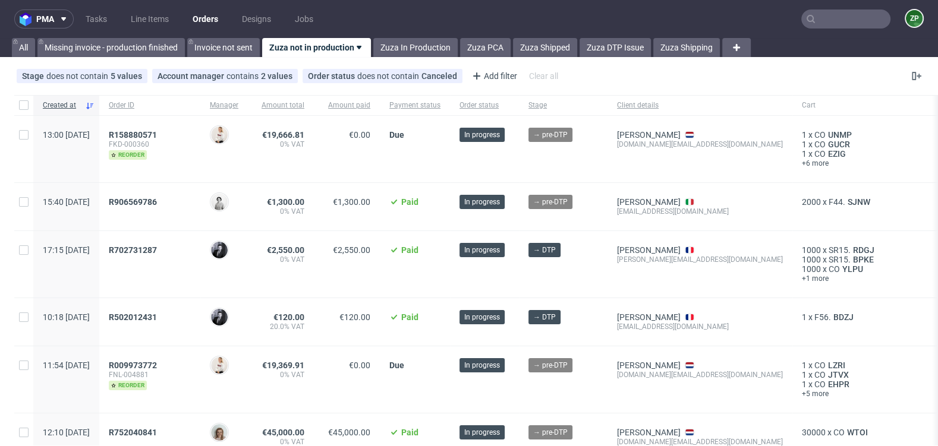
click at [422, 36] on nav "pma Tasks Line Items Orders Designs Jobs ZP" at bounding box center [469, 19] width 938 height 38
click at [405, 46] on link "Zuza In Production" at bounding box center [415, 47] width 84 height 19
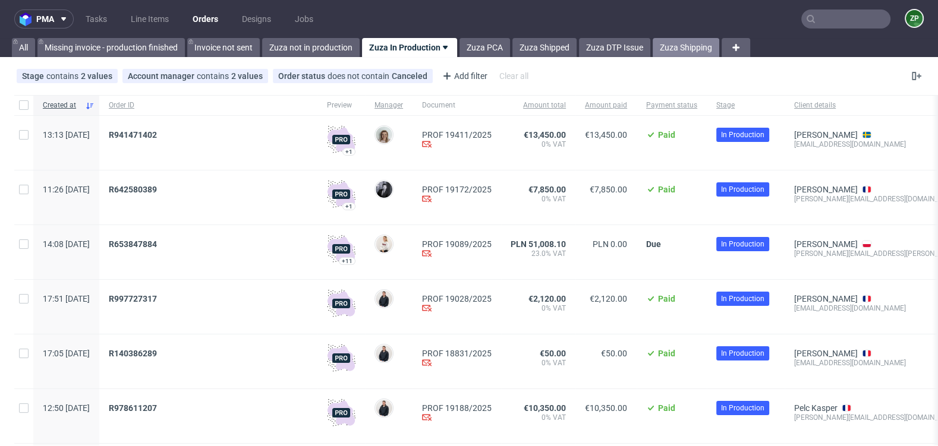
click at [667, 49] on link "Zuza Shipping" at bounding box center [685, 47] width 67 height 19
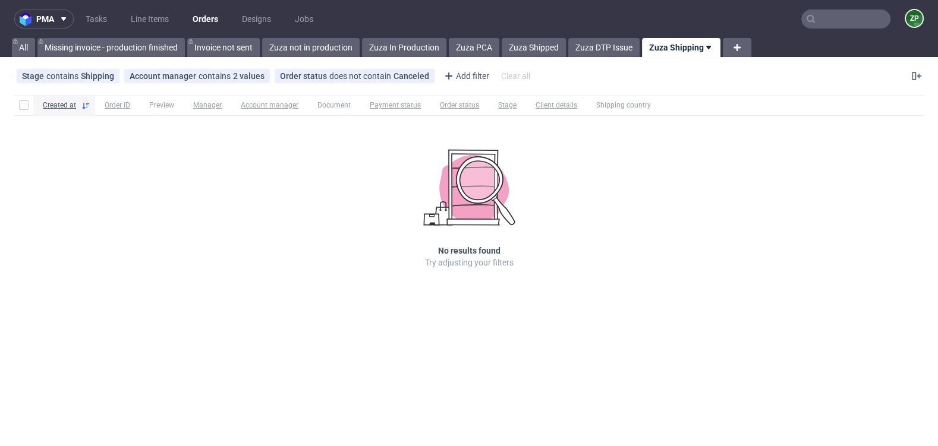
click at [520, 57] on div "pma Tasks Line Items Orders Designs Jobs ZP All Missing invoice - production fi…" at bounding box center [469, 223] width 938 height 446
click at [519, 43] on link "Zuza Shipped" at bounding box center [533, 47] width 64 height 19
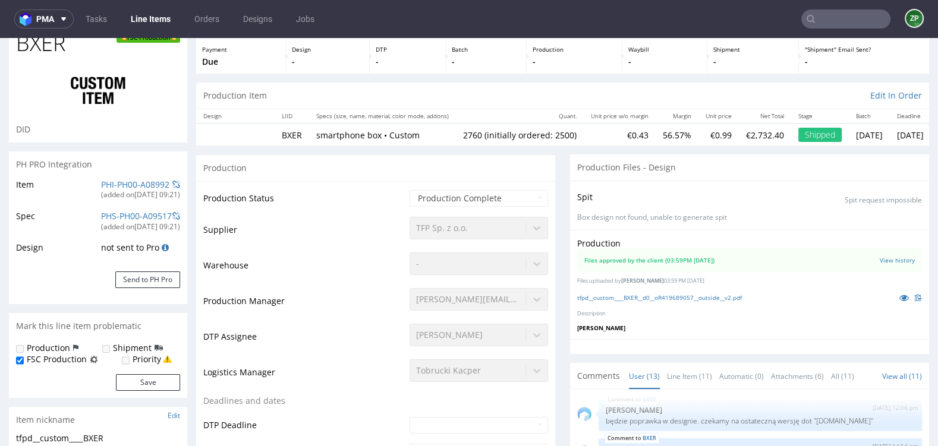
scroll to position [80, 0]
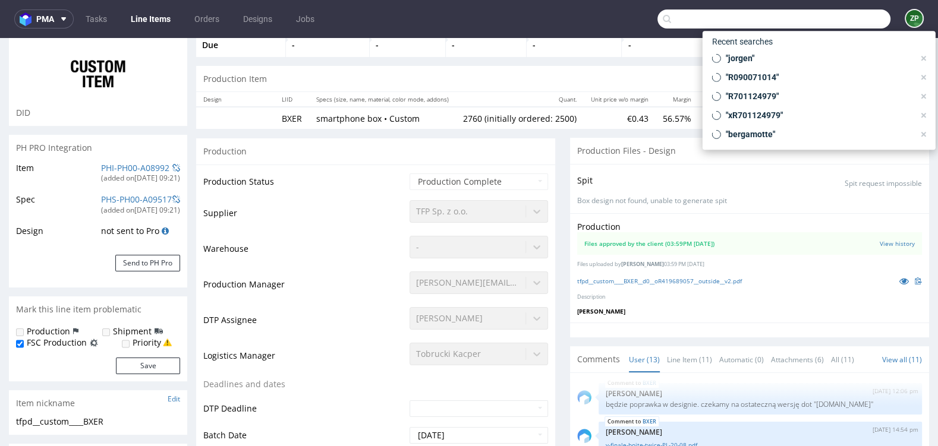
click at [815, 18] on input "text" at bounding box center [773, 19] width 233 height 19
paste input "R453811417"
type input "R453811417"
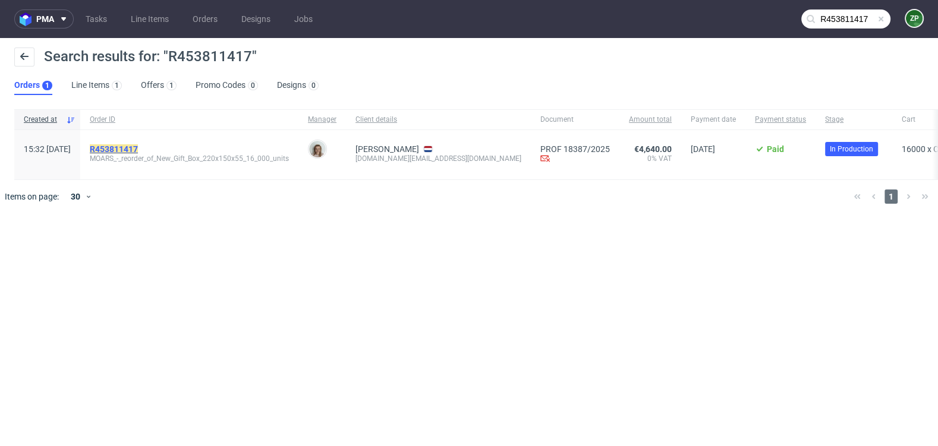
click at [137, 150] on mark "R453811417" at bounding box center [114, 149] width 48 height 10
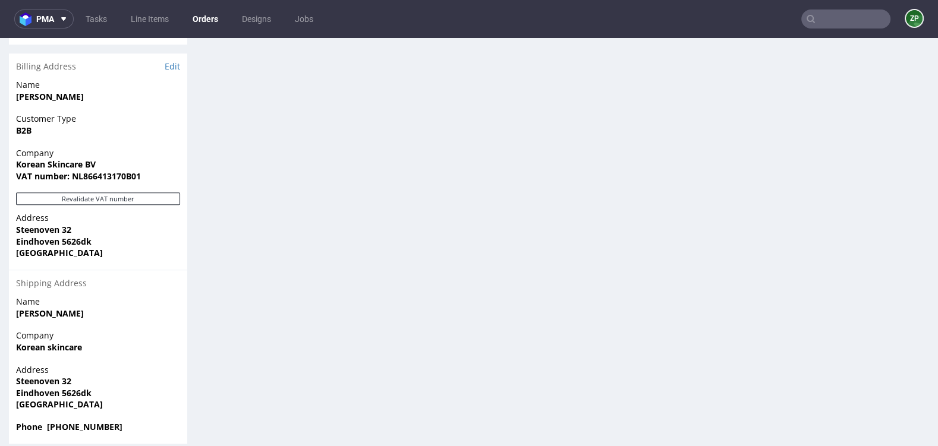
scroll to position [832, 0]
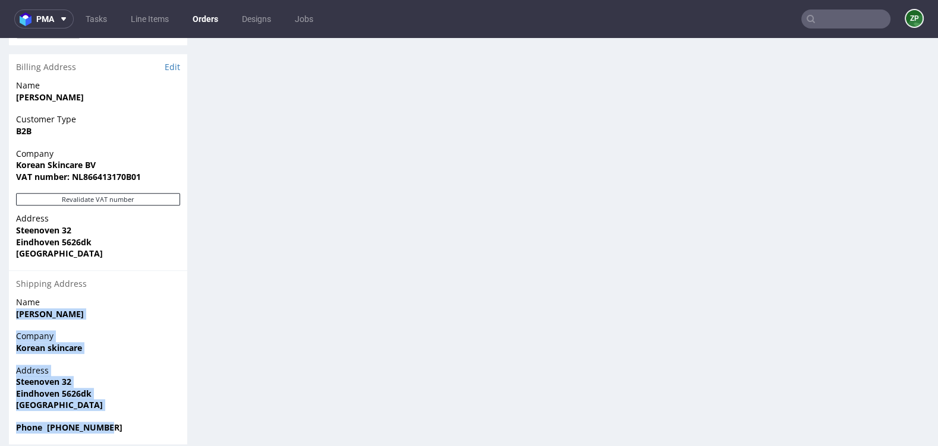
drag, startPoint x: 112, startPoint y: 415, endPoint x: 15, endPoint y: 302, distance: 148.3
click at [15, 302] on section "Billing Address Edit Name [PERSON_NAME] Customer Type B2B Company Korean Skinca…" at bounding box center [98, 249] width 178 height 390
copy section "[PERSON_NAME] Company Korean skincare Address [STREET_ADDRESS] Phone [PHONE_NUM…"
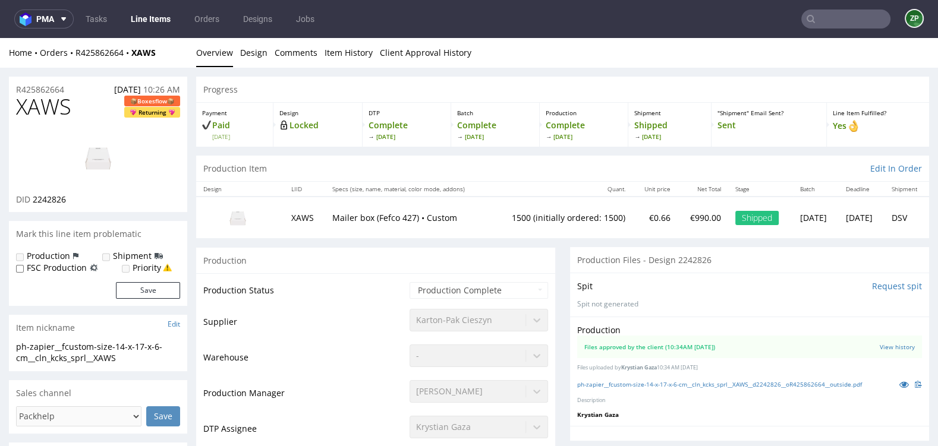
click at [823, 22] on input "text" at bounding box center [845, 19] width 89 height 19
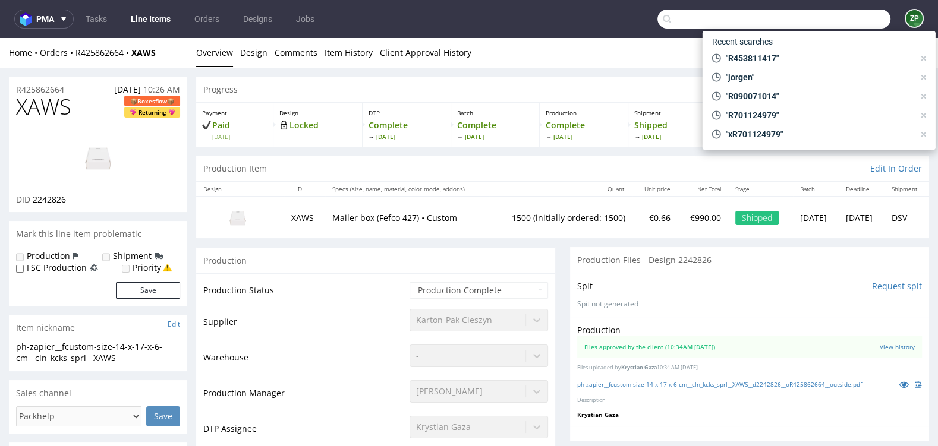
paste input "R997727317"
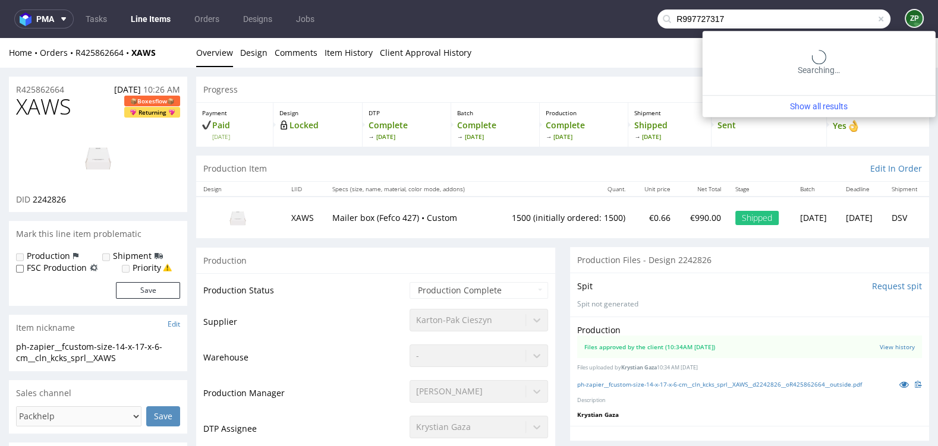
type input "R997727317"
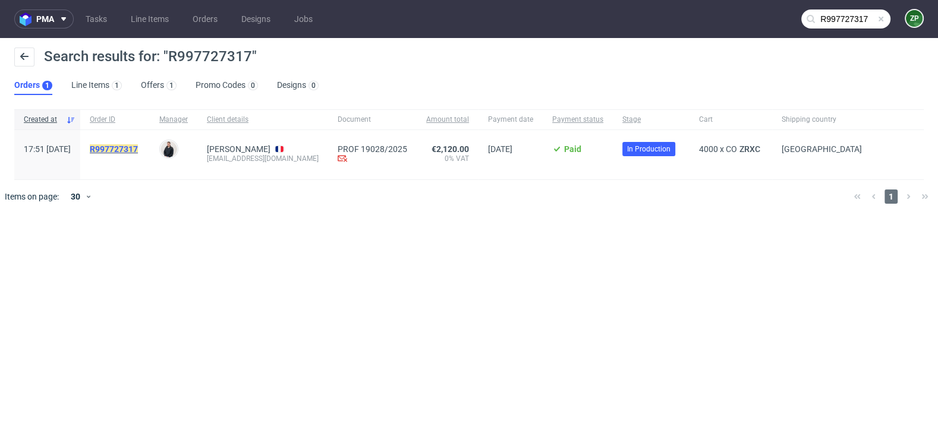
click at [138, 151] on mark "R997727317" at bounding box center [114, 149] width 48 height 10
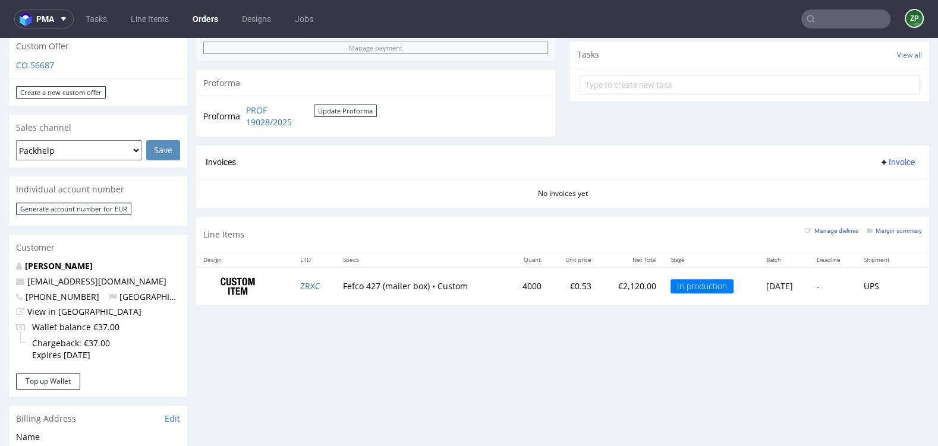
scroll to position [424, 0]
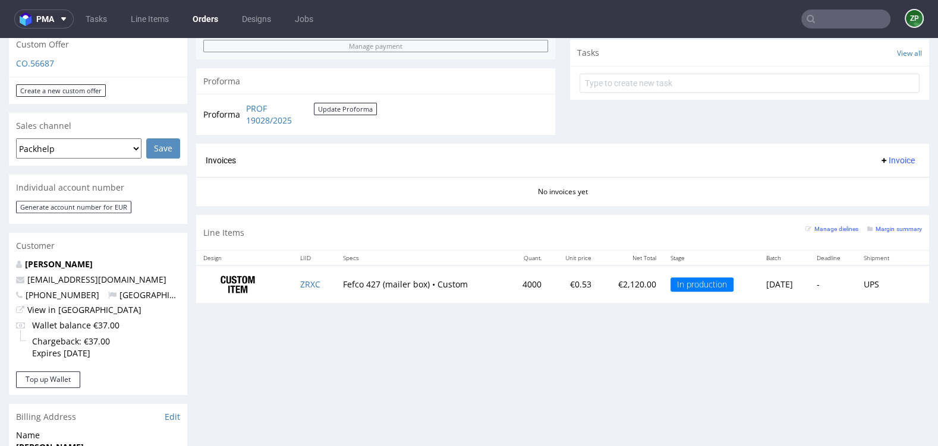
click at [829, 24] on input "text" at bounding box center [845, 19] width 89 height 19
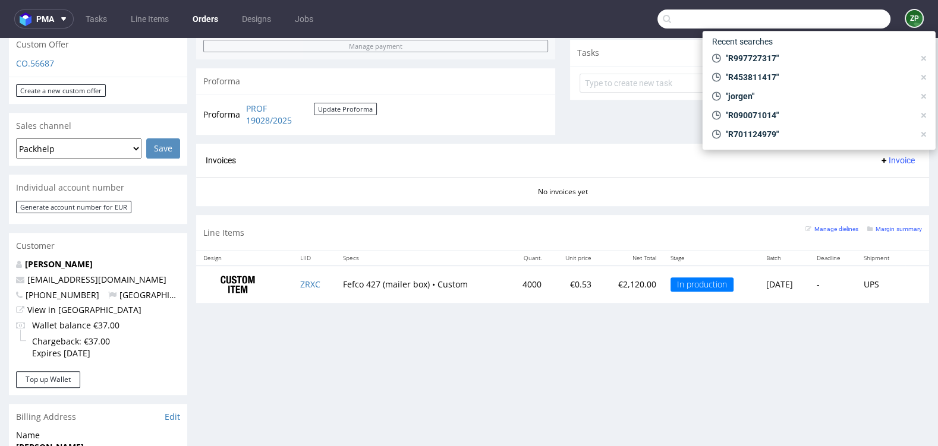
paste input "R140386289"
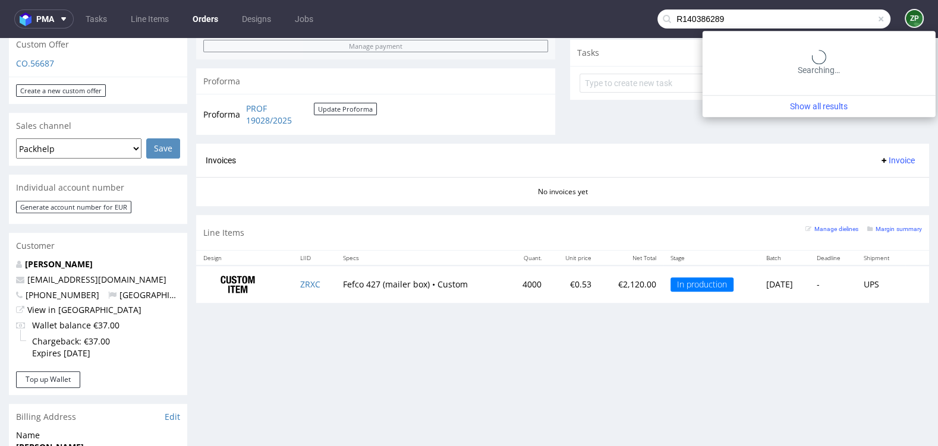
type input "R140386289"
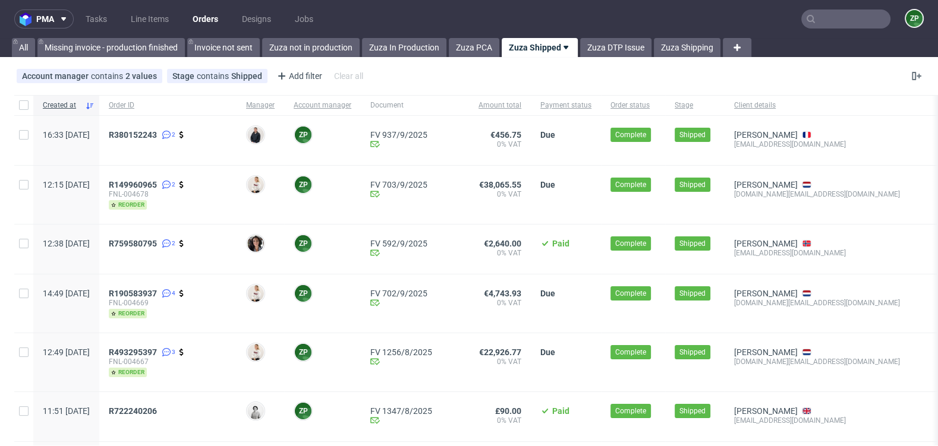
click at [203, 21] on link "Orders" at bounding box center [205, 19] width 40 height 19
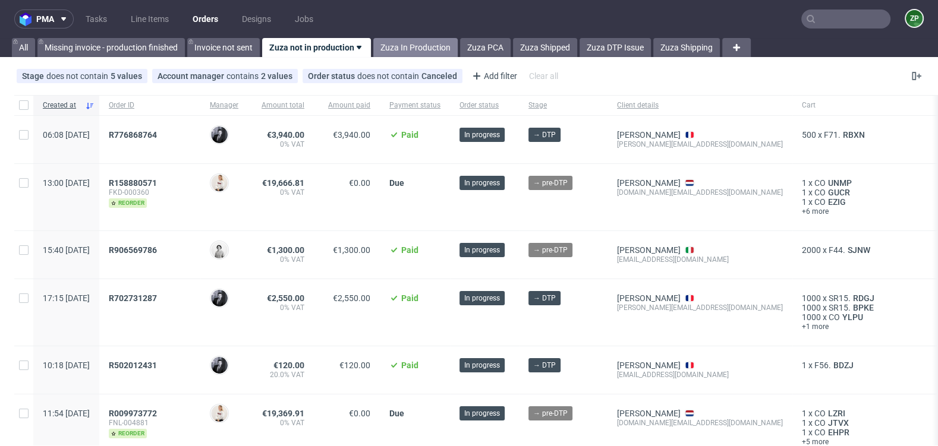
click at [423, 48] on link "Zuza In Production" at bounding box center [415, 47] width 84 height 19
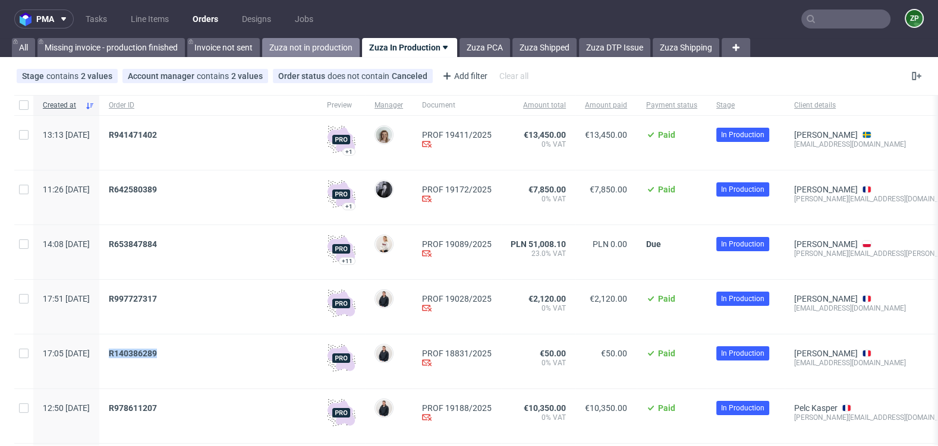
click at [332, 50] on link "Zuza not in production" at bounding box center [310, 47] width 97 height 19
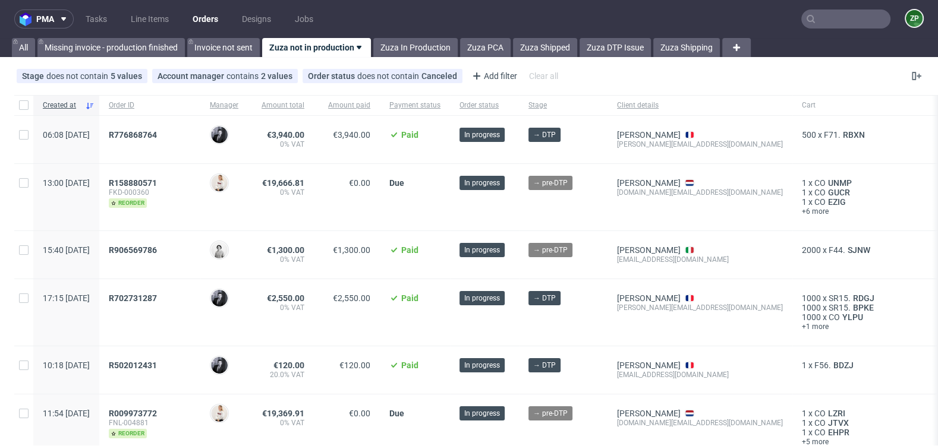
click at [418, 36] on nav "pma Tasks Line Items Orders Designs Jobs ZP" at bounding box center [469, 19] width 938 height 38
click at [410, 45] on link "Zuza In Production" at bounding box center [415, 47] width 84 height 19
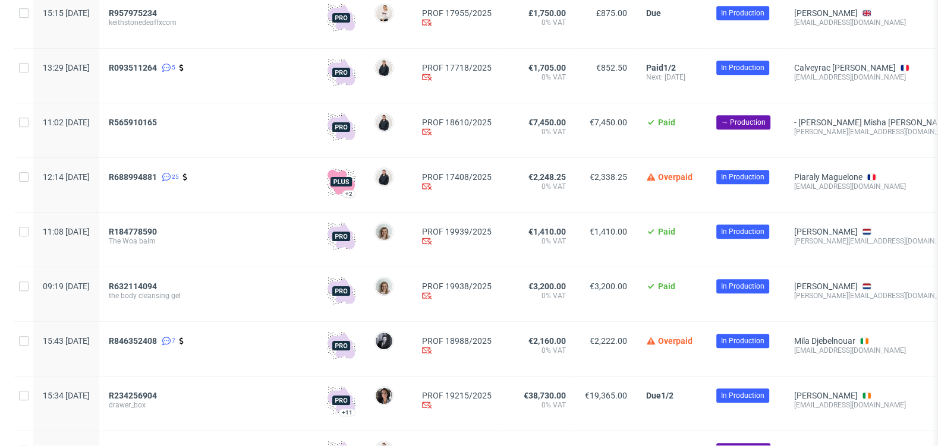
scroll to position [750, 0]
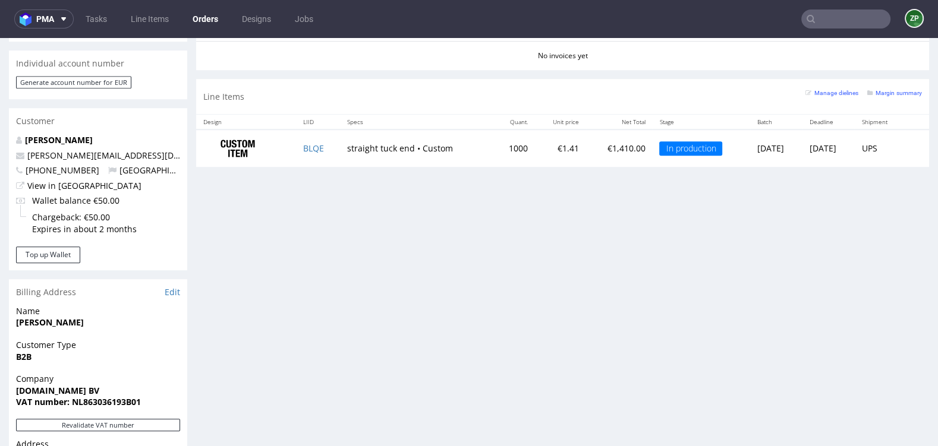
scroll to position [558, 0]
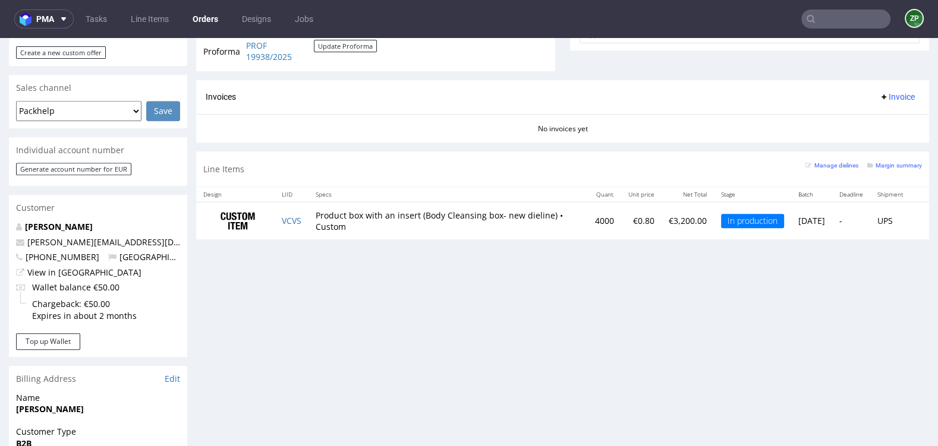
scroll to position [476, 0]
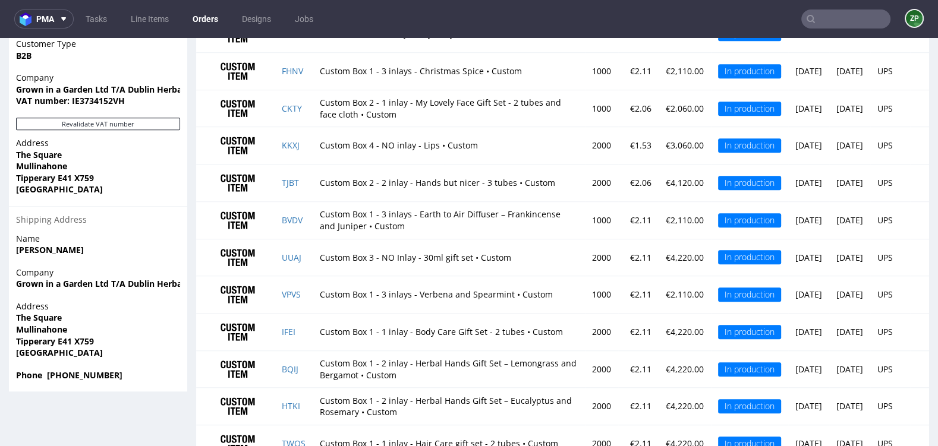
scroll to position [882, 0]
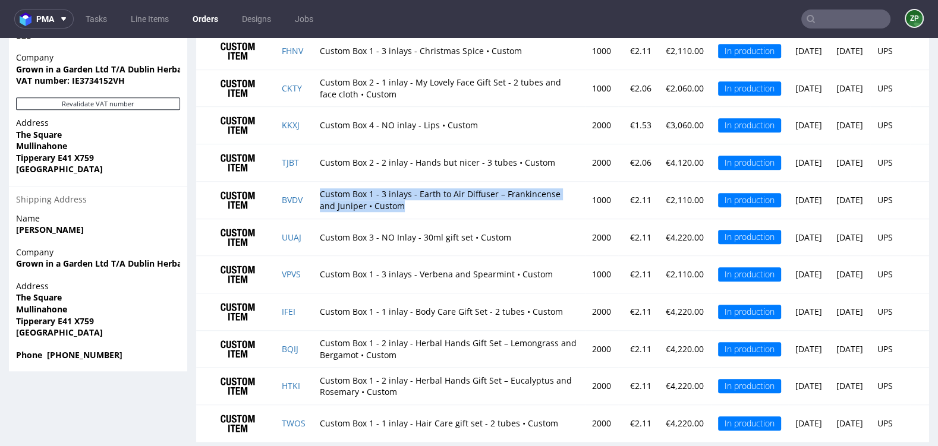
drag, startPoint x: 321, startPoint y: 187, endPoint x: 476, endPoint y: 209, distance: 156.5
click at [476, 209] on td "Custom Box 1 - 3 inlays - Earth to Air Diffuser – Frankincense and Juniper • Cu…" at bounding box center [449, 199] width 272 height 37
copy td "Custom Box 1 - 3 inlays - Earth to Air Diffuser – Frankincense and Juniper • Cu…"
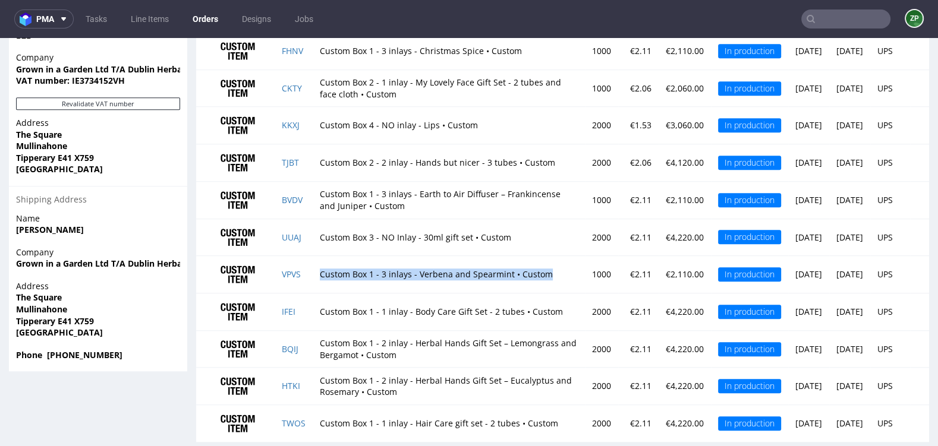
drag, startPoint x: 319, startPoint y: 261, endPoint x: 381, endPoint y: 286, distance: 67.0
click at [381, 286] on td "Custom Box 1 - 3 inlays - Verbena and Spearmint • Custom" at bounding box center [449, 274] width 272 height 37
copy td "Custom Box 1 - 3 inlays - Verbena and Spearmint • Custom"
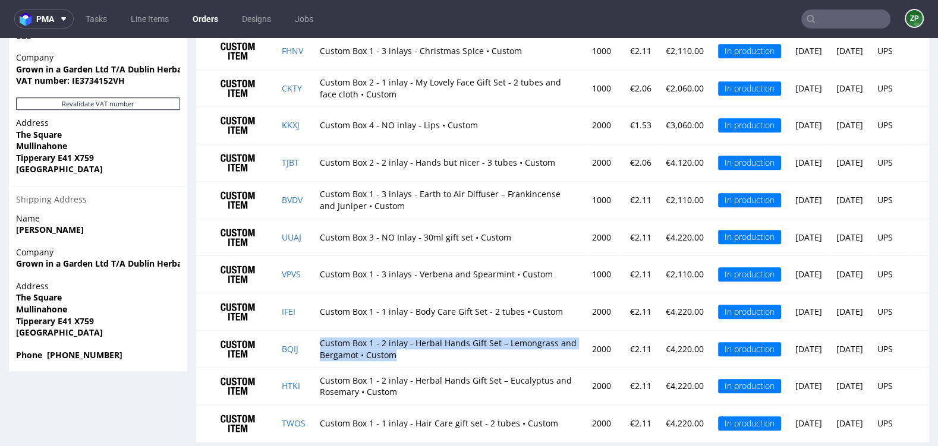
drag, startPoint x: 319, startPoint y: 336, endPoint x: 466, endPoint y: 360, distance: 148.8
click at [466, 360] on td "Custom Box 1 - 2 inlay - Herbal Hands Gift Set – Lemongrass and Bergamot • Cust…" at bounding box center [449, 348] width 272 height 37
copy td "Custom Box 1 - 2 inlay - Herbal Hands Gift Set – Lemongrass and Bergamot • Cust…"
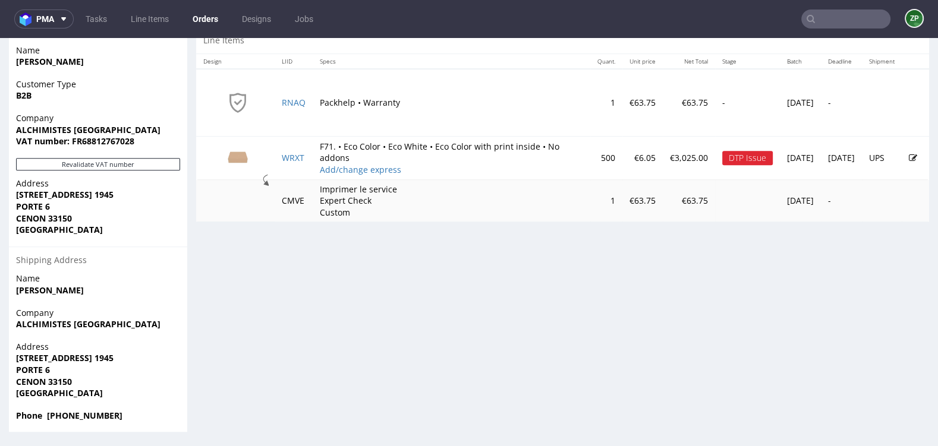
scroll to position [3, 0]
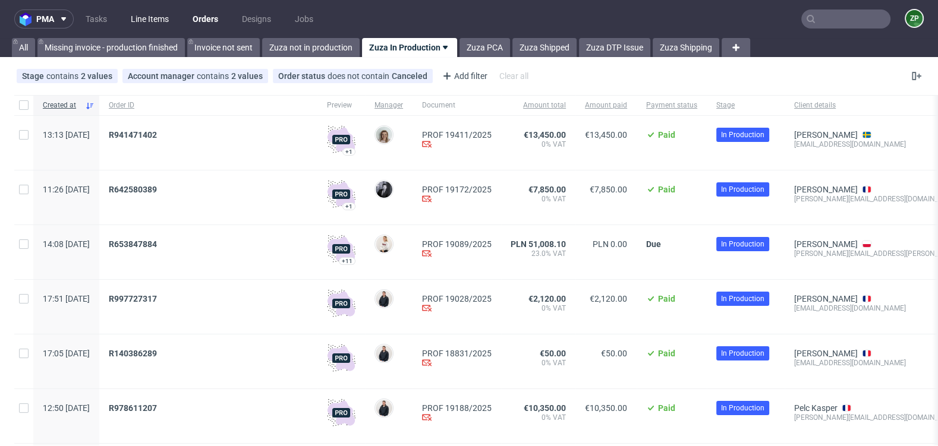
click at [163, 23] on link "Line Items" at bounding box center [150, 19] width 52 height 19
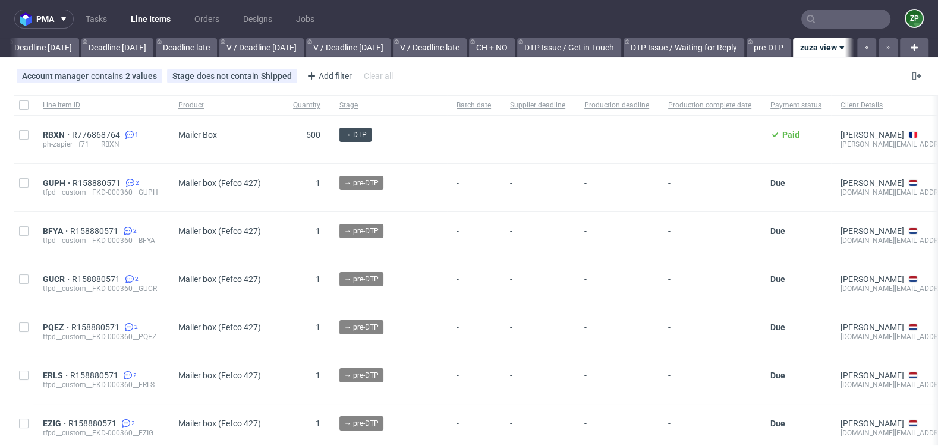
scroll to position [0, 1295]
click at [212, 15] on link "Orders" at bounding box center [206, 19] width 39 height 19
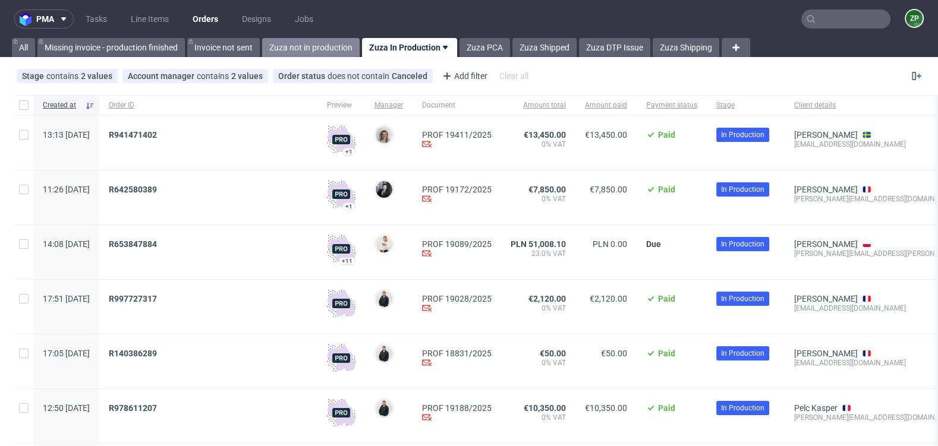
click at [310, 50] on link "Zuza not in production" at bounding box center [310, 47] width 97 height 19
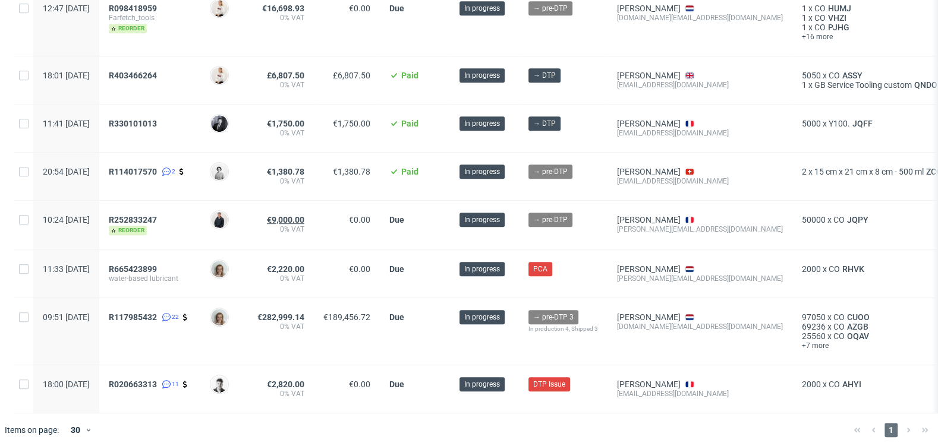
scroll to position [556, 0]
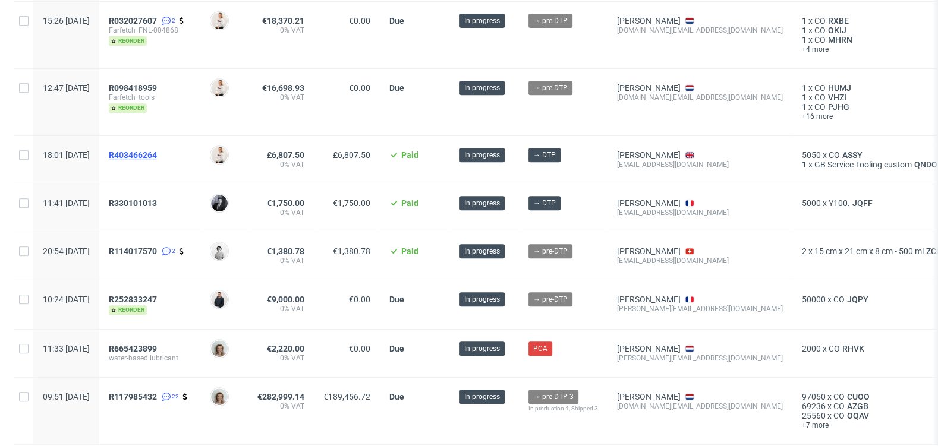
click at [157, 150] on span "R403466264" at bounding box center [133, 155] width 48 height 10
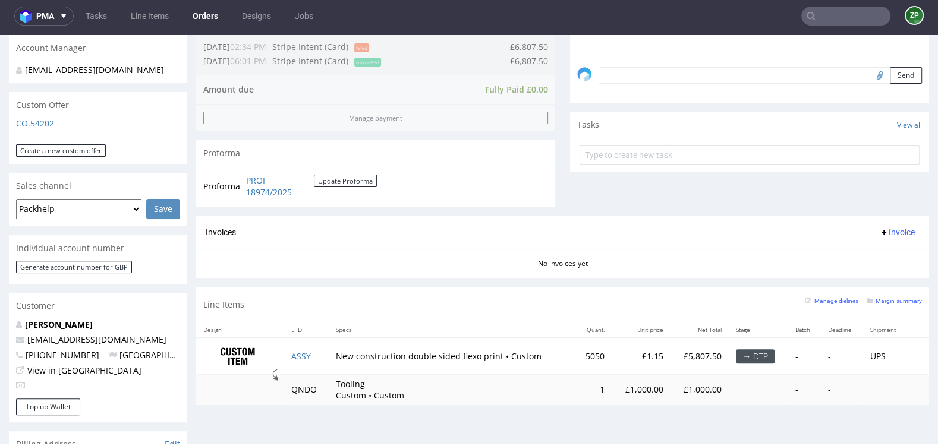
scroll to position [330, 0]
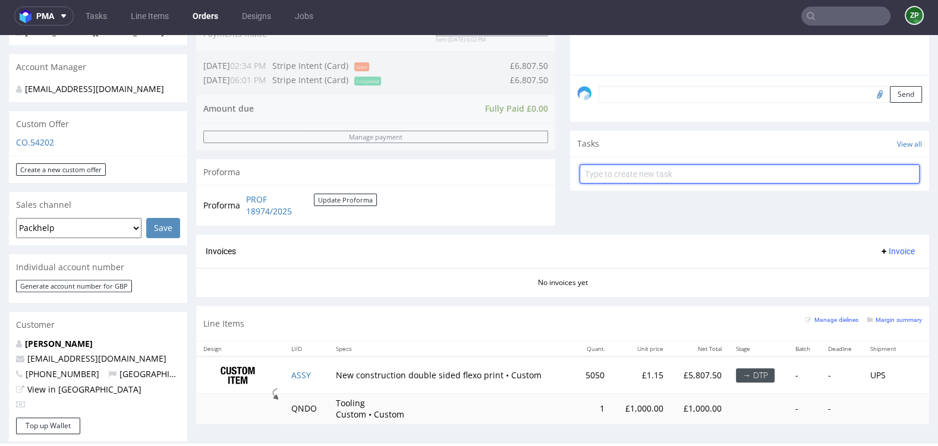
click at [627, 174] on input "text" at bounding box center [749, 174] width 340 height 19
type input "refund full order"
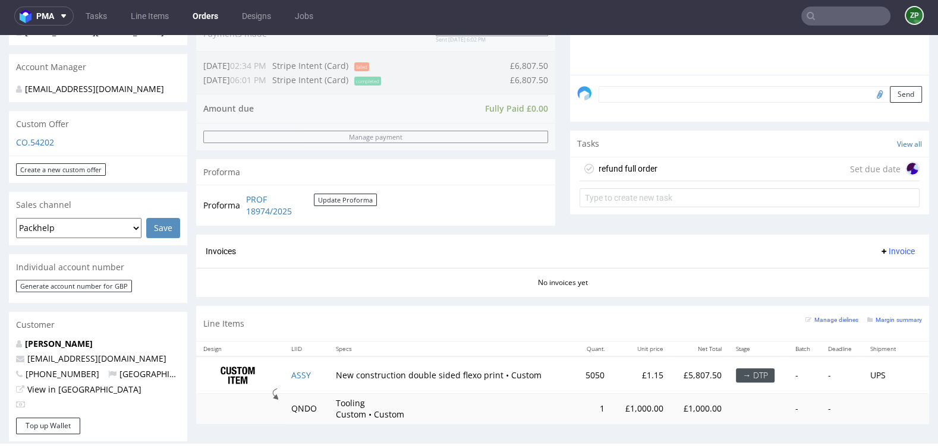
click at [607, 167] on div "refund full order" at bounding box center [627, 169] width 59 height 14
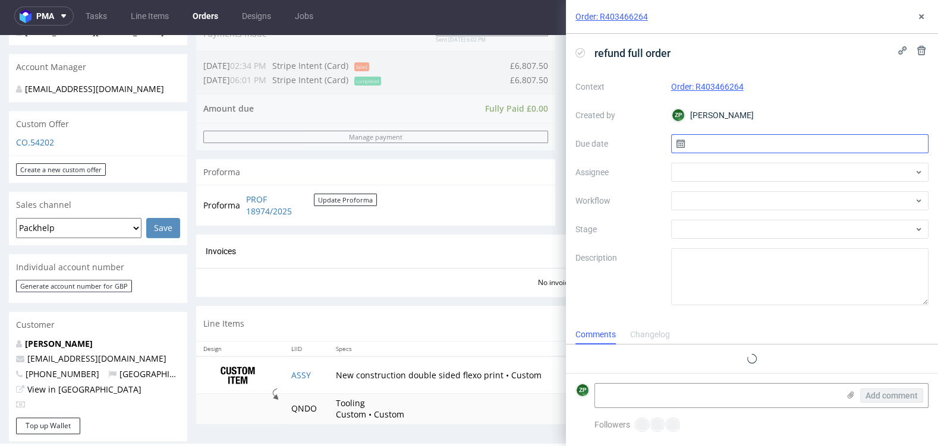
scroll to position [10, 0]
click at [711, 147] on input "text" at bounding box center [800, 143] width 258 height 19
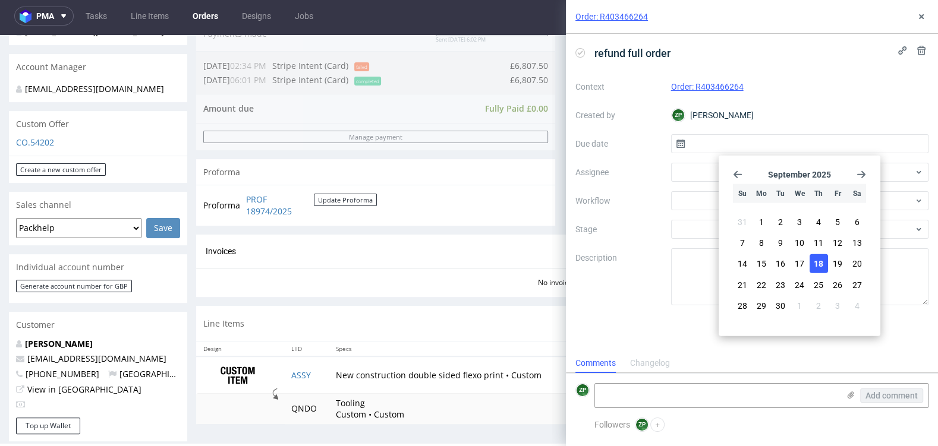
click at [820, 260] on span "18" at bounding box center [818, 264] width 10 height 12
type input "18/09/2025"
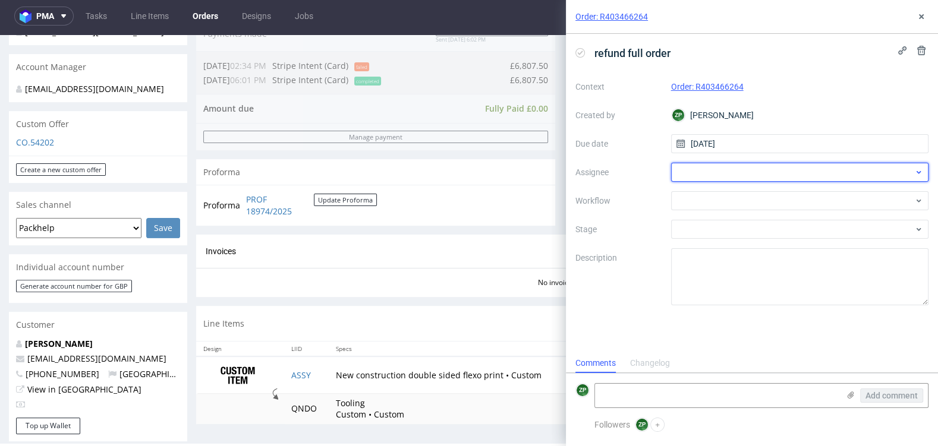
click at [697, 164] on div at bounding box center [800, 172] width 258 height 19
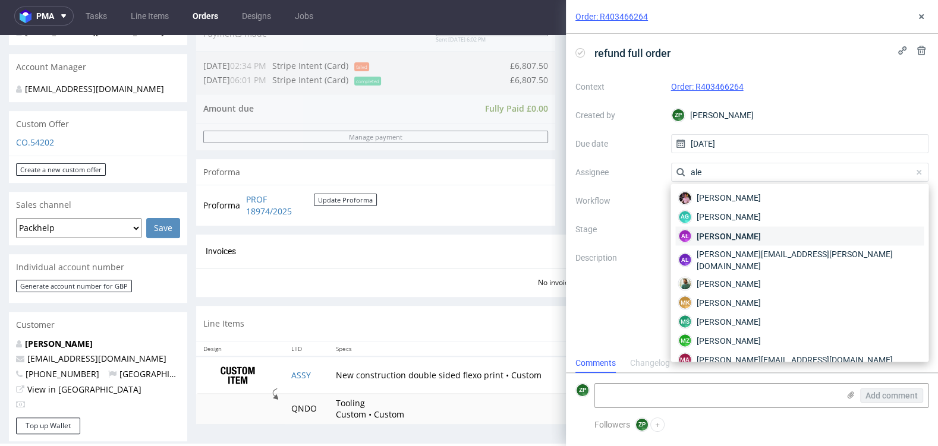
type input "ale"
click at [781, 234] on div "AŁ Aleksandra Łętowska" at bounding box center [799, 235] width 248 height 19
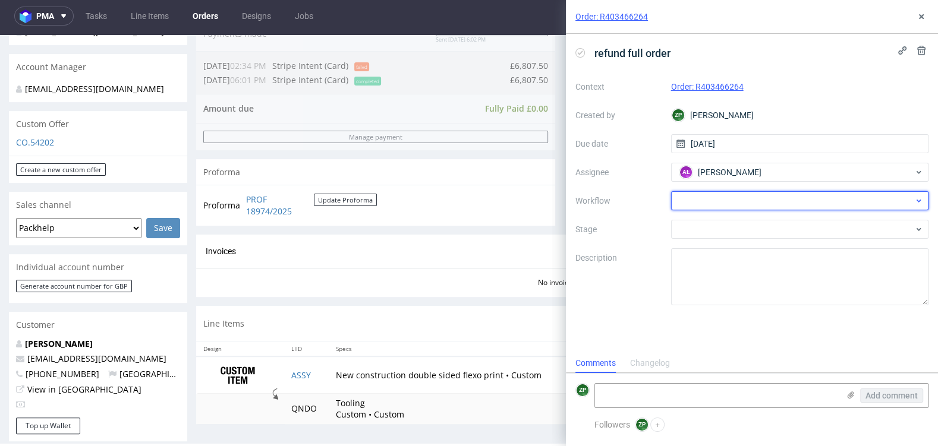
click at [706, 193] on div at bounding box center [800, 200] width 258 height 19
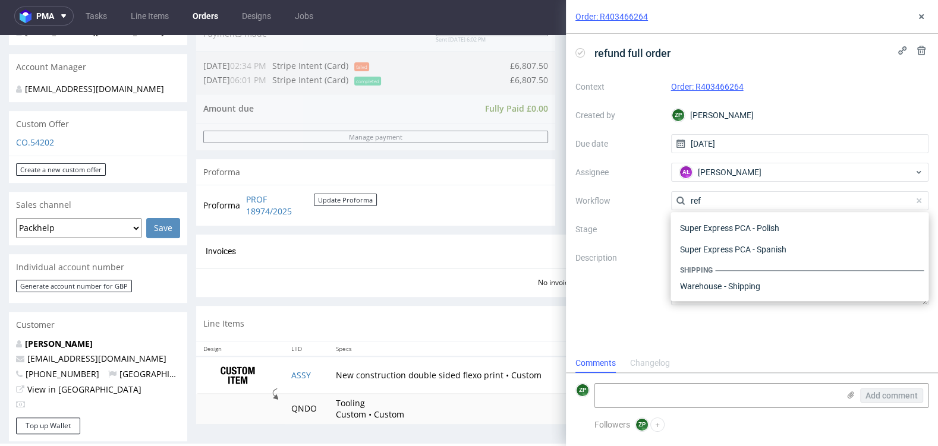
scroll to position [64, 0]
type input "refunds"
click at [733, 264] on div "Finance - Refunds - Stripe" at bounding box center [799, 264] width 248 height 21
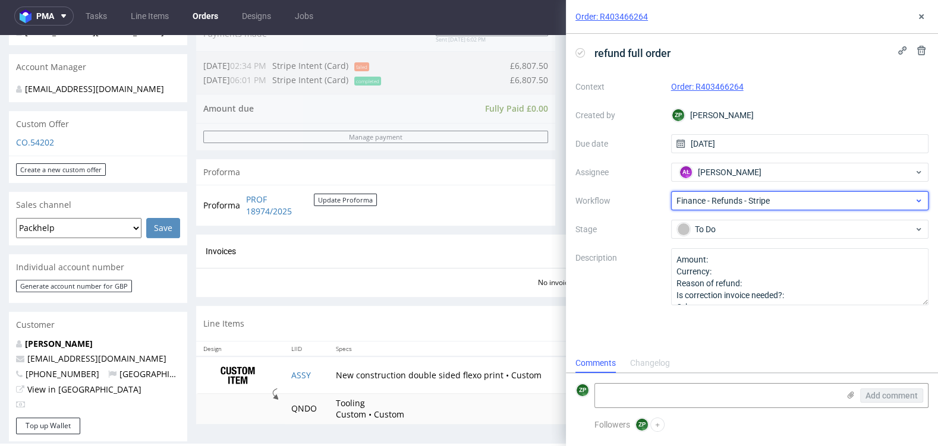
click at [749, 204] on span "Finance - Refunds - Stripe" at bounding box center [795, 201] width 238 height 12
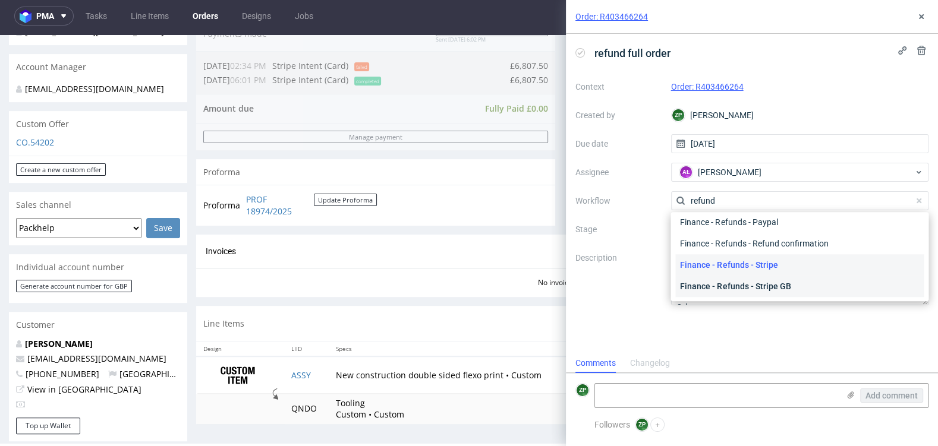
type input "refund"
click at [767, 283] on div "Finance - Refunds - Stripe GB" at bounding box center [799, 286] width 248 height 21
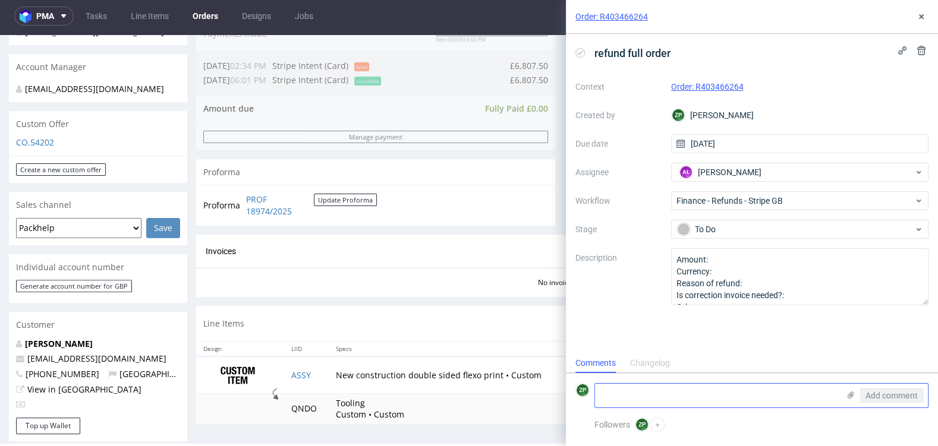
click at [635, 393] on textarea at bounding box center [717, 396] width 244 height 24
type textarea "a"
type textarea "cancelletion - refund of 6,807,5 gbp"
click at [891, 393] on span "Add comment" at bounding box center [891, 396] width 52 height 8
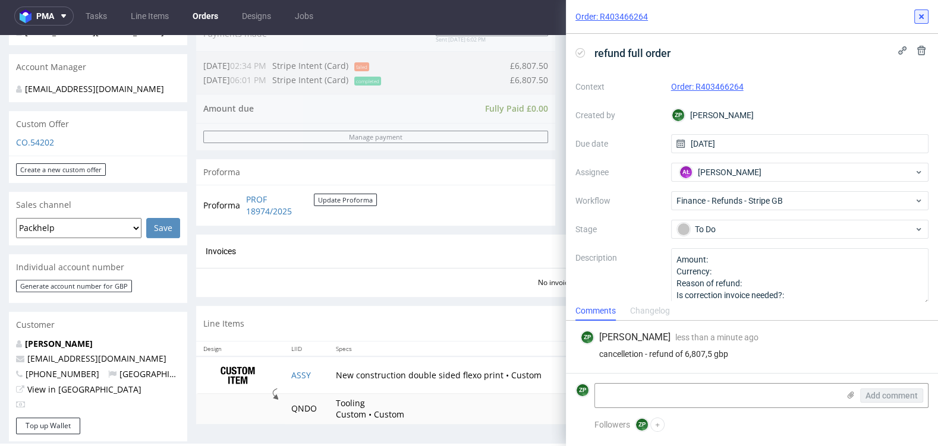
click at [924, 12] on icon at bounding box center [921, 17] width 10 height 10
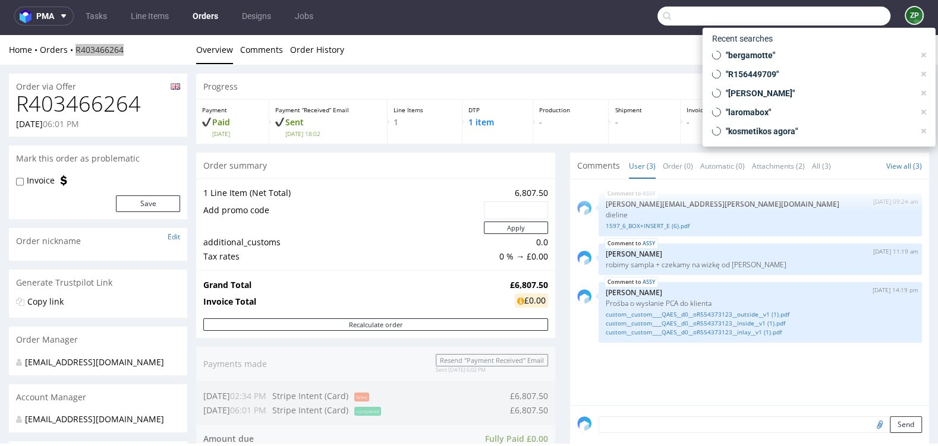
click at [816, 18] on input "text" at bounding box center [773, 16] width 233 height 19
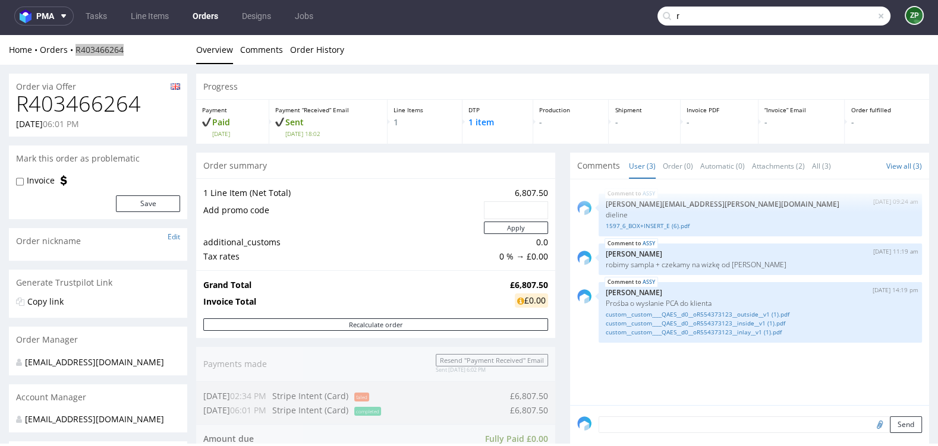
click at [700, 7] on input "r" at bounding box center [773, 16] width 233 height 19
click at [696, 11] on input "r" at bounding box center [773, 16] width 233 height 19
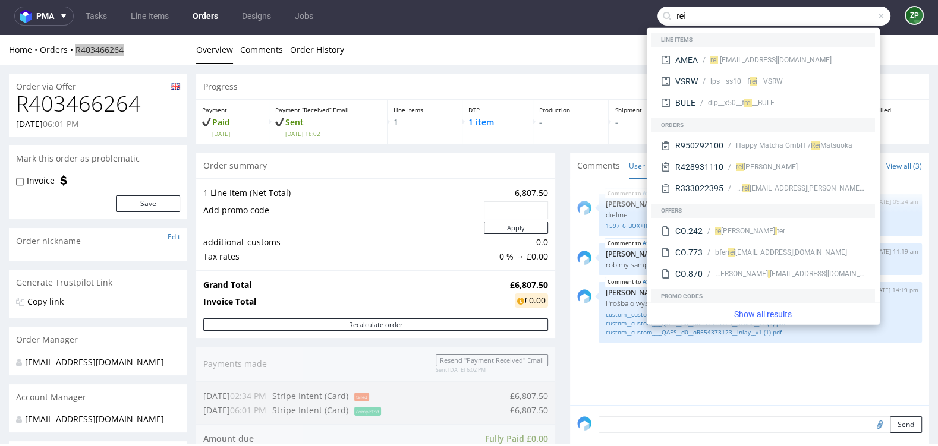
type input "rei"
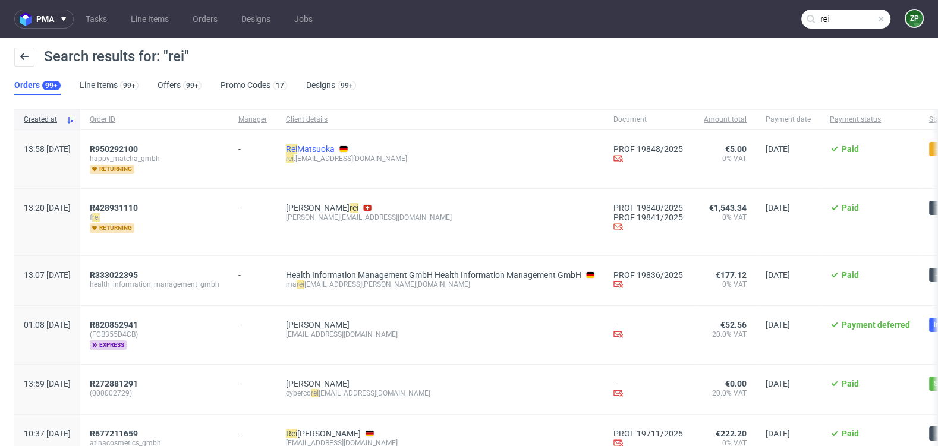
click at [297, 148] on mark "Rei" at bounding box center [291, 149] width 11 height 10
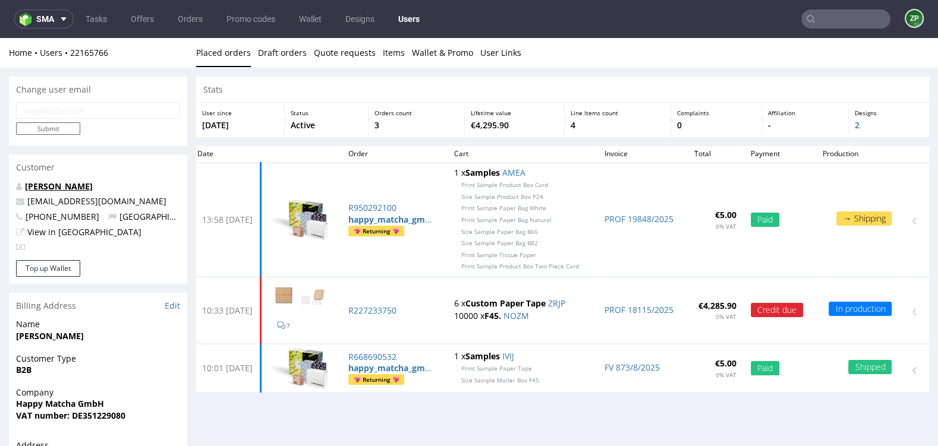
click at [46, 188] on link "Rei Matsuoka" at bounding box center [59, 186] width 68 height 11
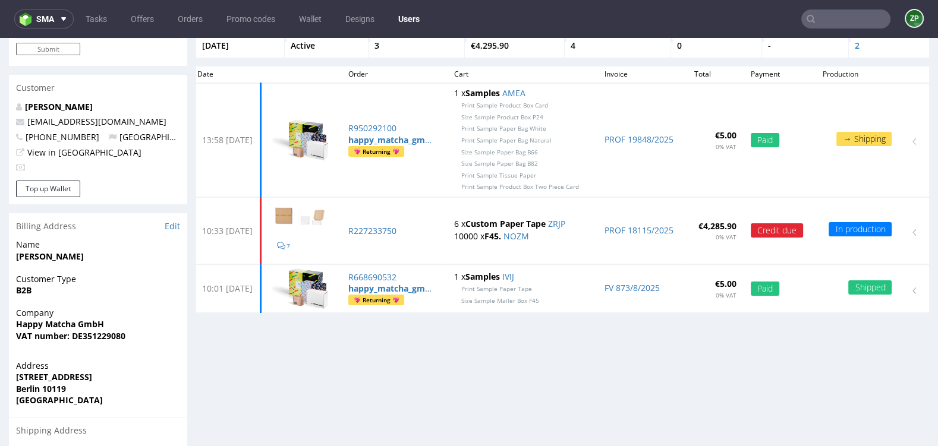
scroll to position [89, 0]
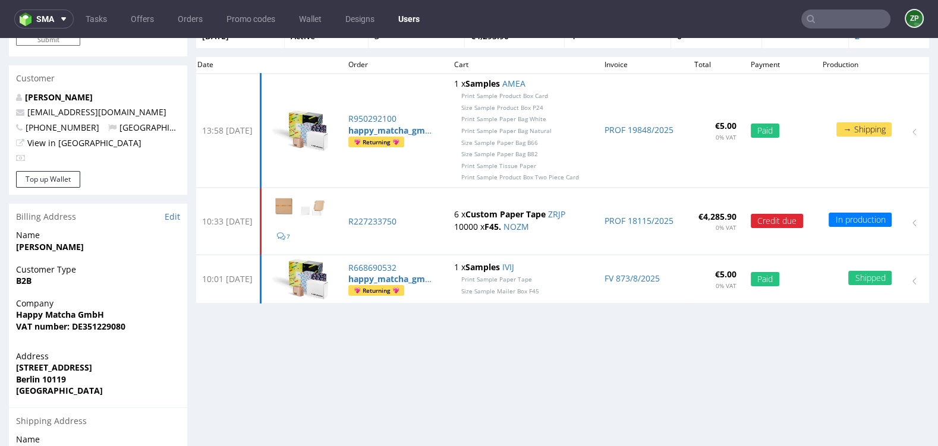
click at [27, 248] on strong "Rei Matsuoka" at bounding box center [50, 246] width 68 height 11
click at [37, 97] on link "Rei Matsuoka" at bounding box center [59, 96] width 68 height 11
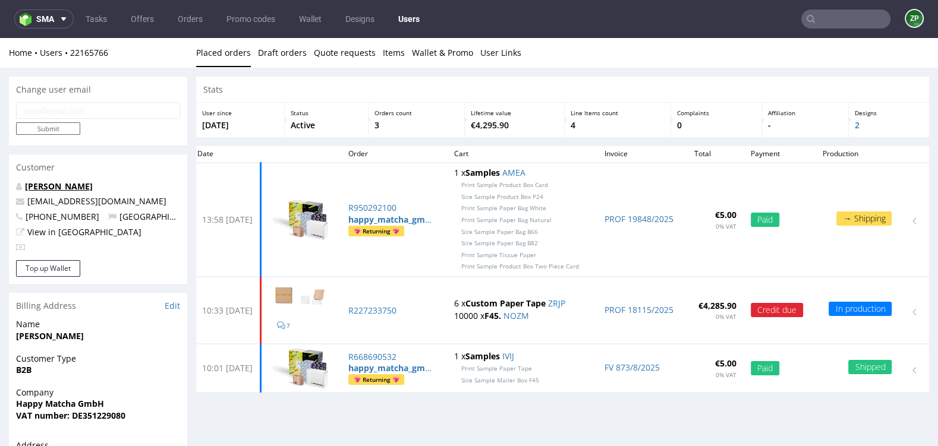
click at [52, 185] on link "Rei Matsuoka" at bounding box center [59, 186] width 68 height 11
click at [145, 24] on link "Offers" at bounding box center [142, 19] width 37 height 19
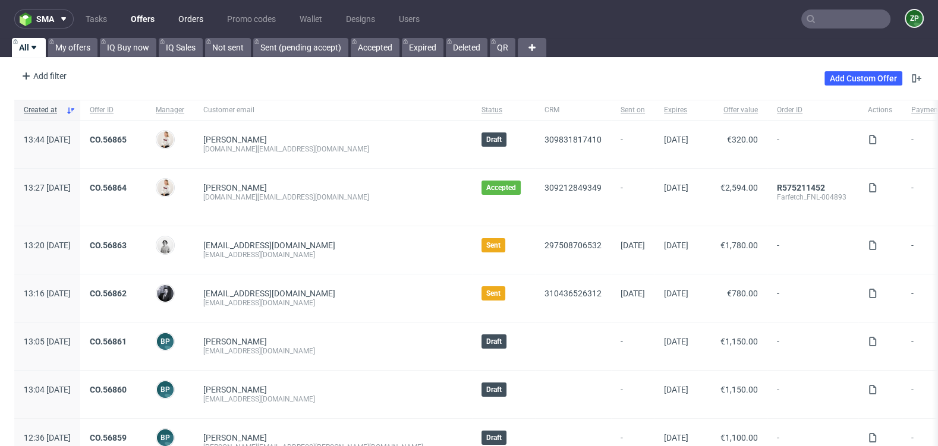
click at [190, 10] on link "Orders" at bounding box center [190, 19] width 39 height 19
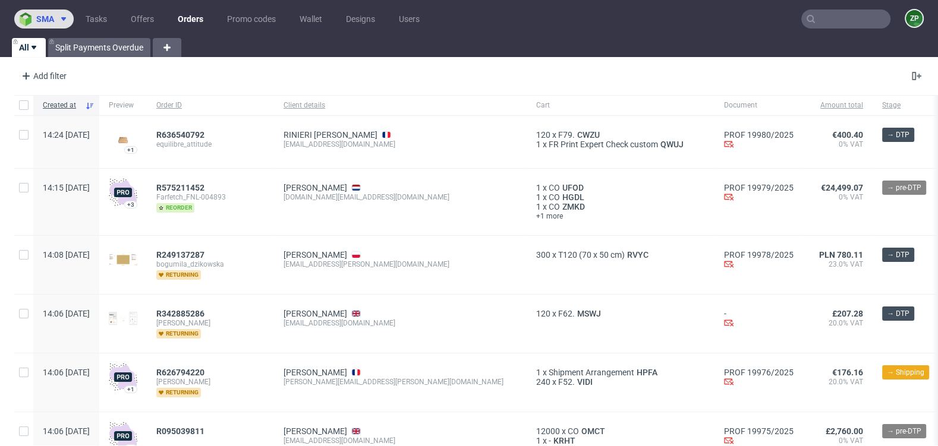
click at [45, 17] on span "sma" at bounding box center [45, 19] width 18 height 8
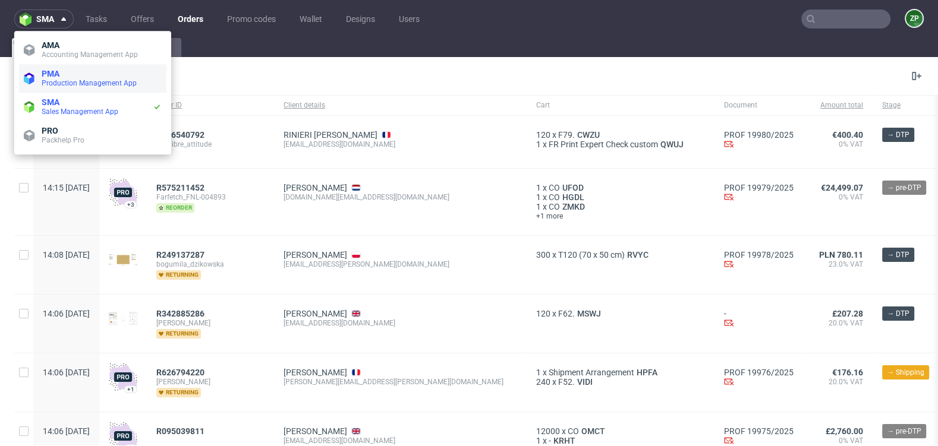
click at [67, 79] on span "Production Management App" at bounding box center [89, 83] width 95 height 8
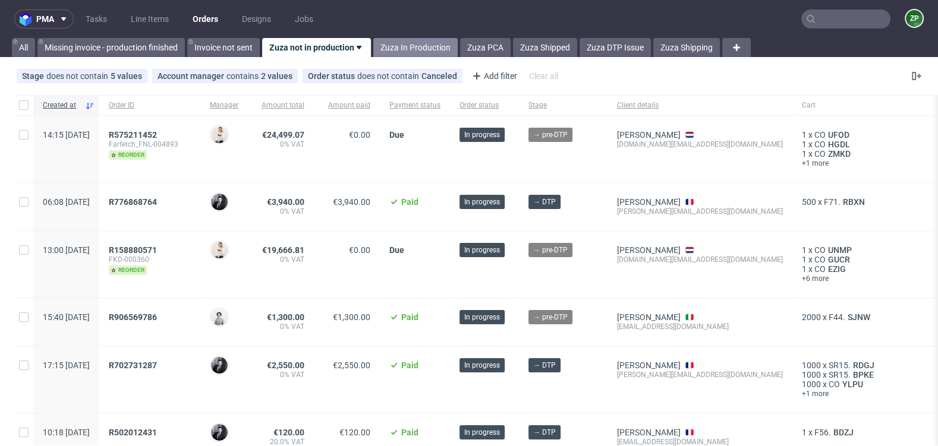
click at [407, 43] on link "Zuza In Production" at bounding box center [415, 47] width 84 height 19
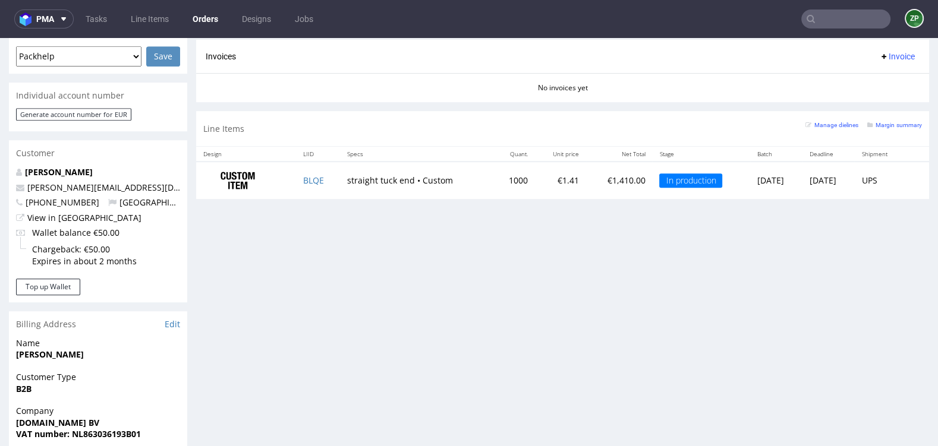
scroll to position [417, 0]
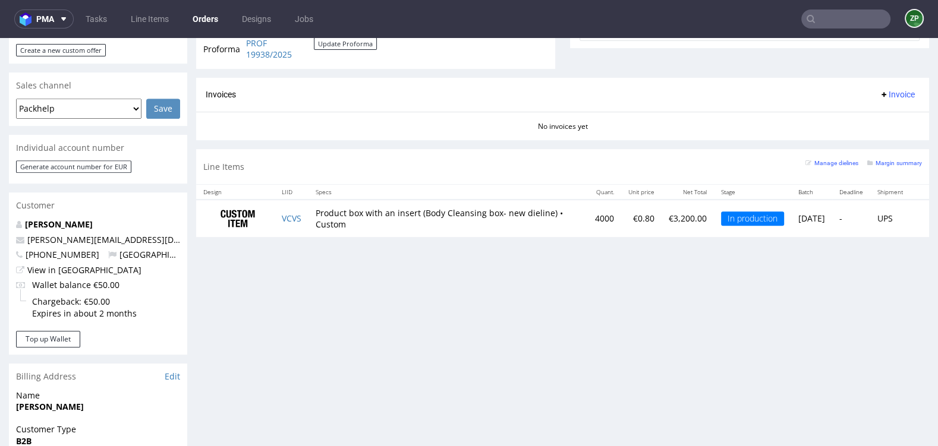
scroll to position [206, 0]
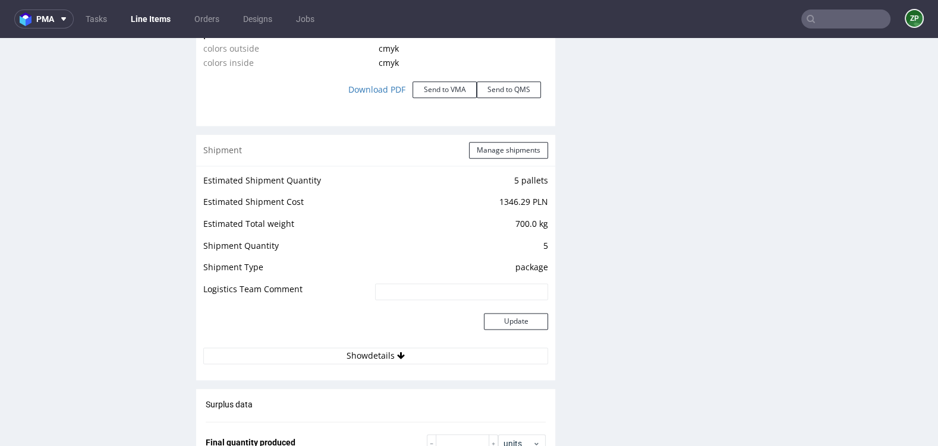
scroll to position [1410, 0]
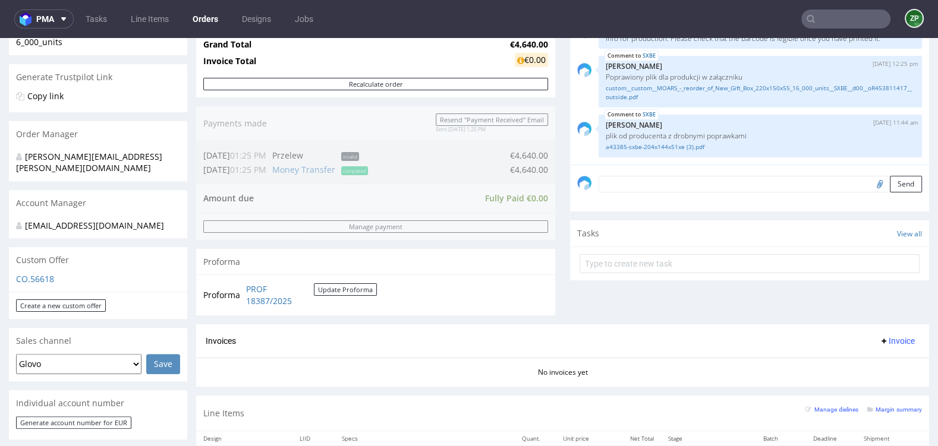
scroll to position [483, 0]
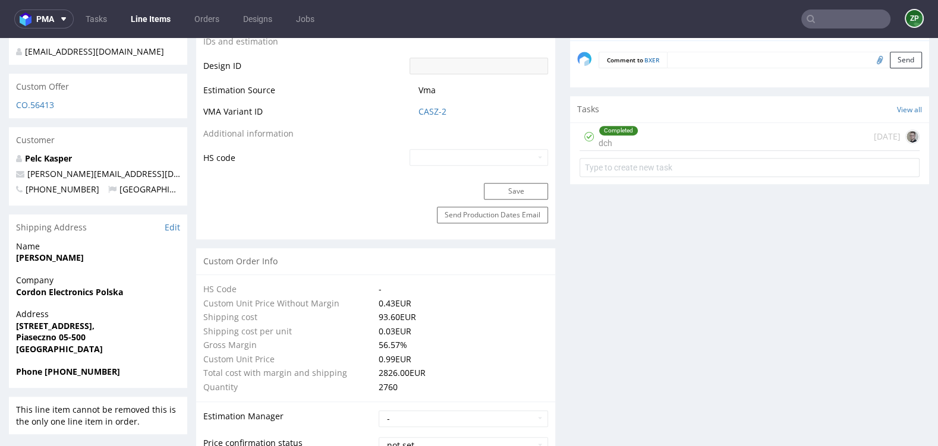
scroll to position [639, 0]
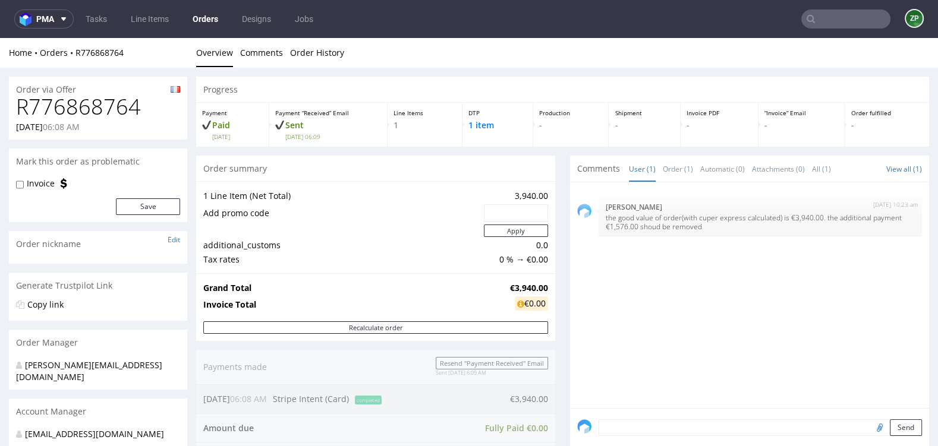
scroll to position [422, 0]
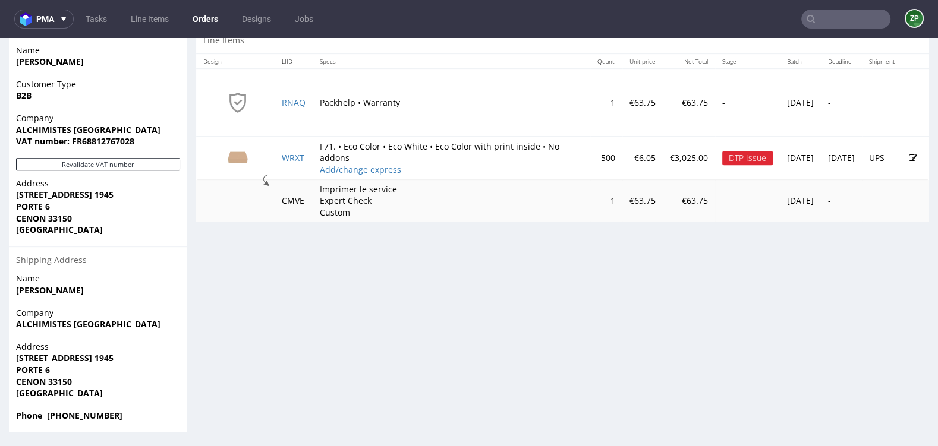
scroll to position [3, 0]
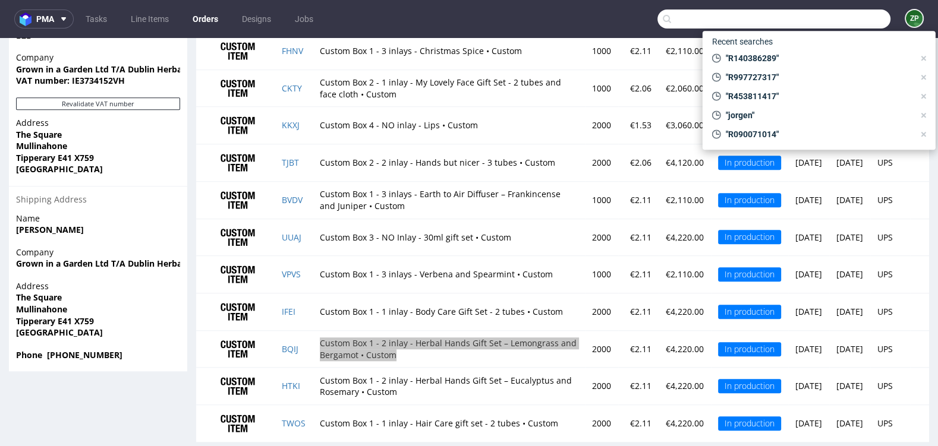
scroll to position [2134, 0]
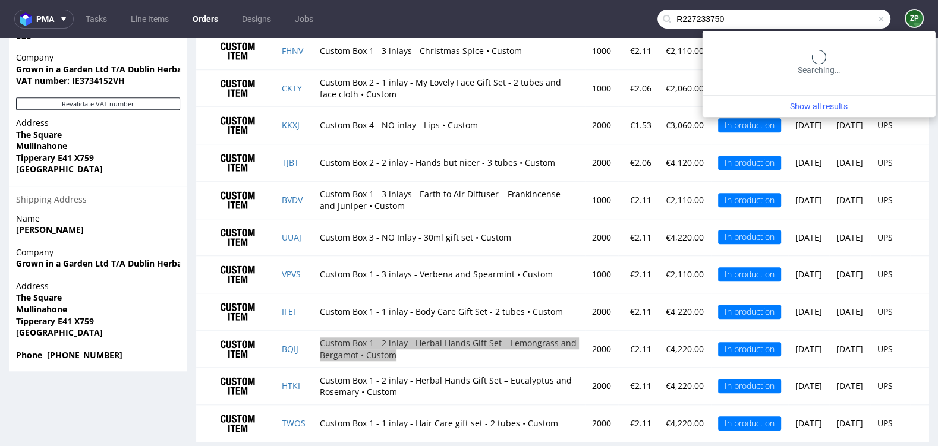
type input "R227233750"
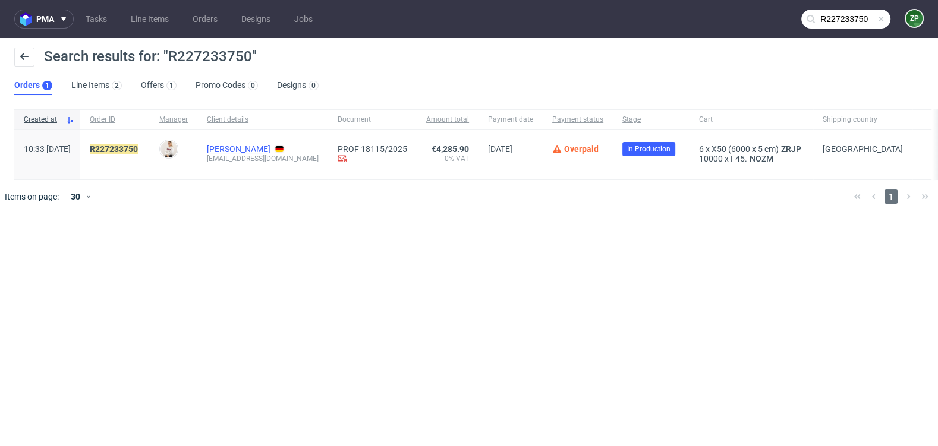
click at [257, 151] on link "Rei Matsuoka" at bounding box center [239, 149] width 64 height 10
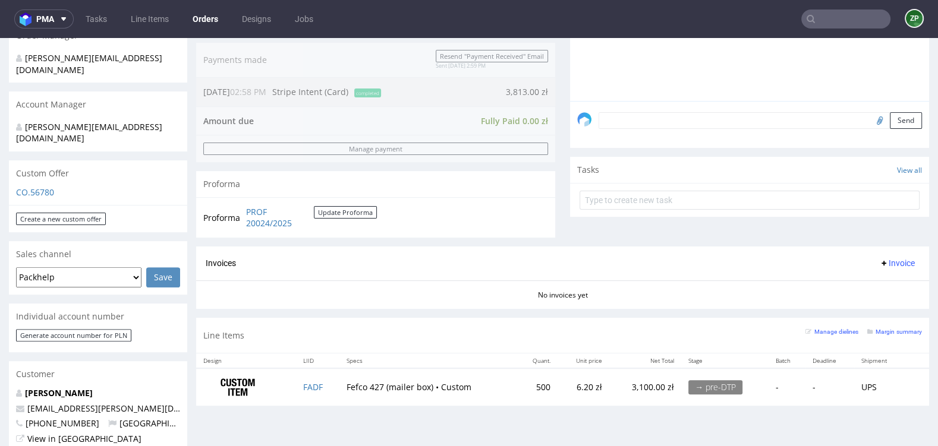
scroll to position [282, 0]
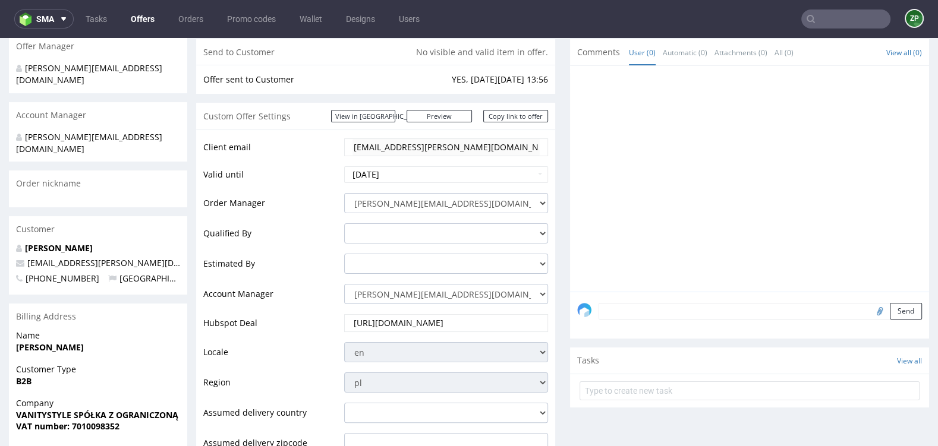
scroll to position [151, 0]
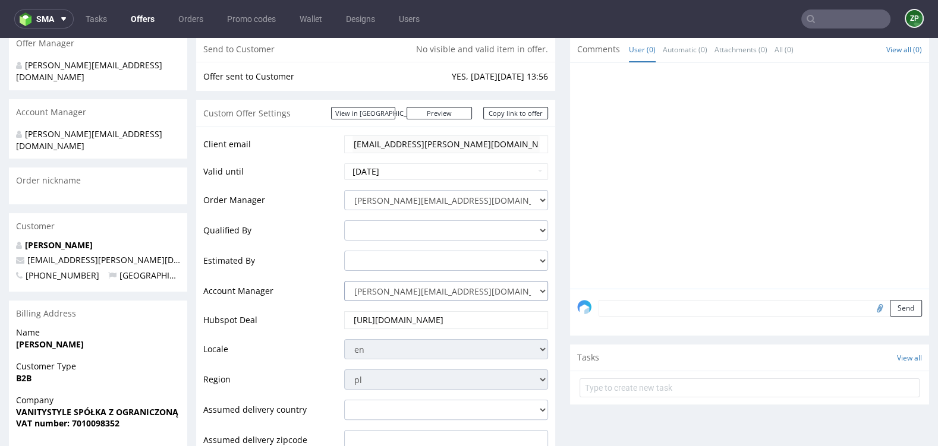
click at [462, 289] on select "[PERSON_NAME][EMAIL_ADDRESS][DOMAIN_NAME] [DOMAIN_NAME][EMAIL_ADDRESS][DOMAIN_N…" at bounding box center [446, 291] width 204 height 20
select select "20839025"
click at [344, 281] on select "[PERSON_NAME][EMAIL_ADDRESS][DOMAIN_NAME] [DOMAIN_NAME][EMAIL_ADDRESS][DOMAIN_N…" at bounding box center [446, 291] width 204 height 20
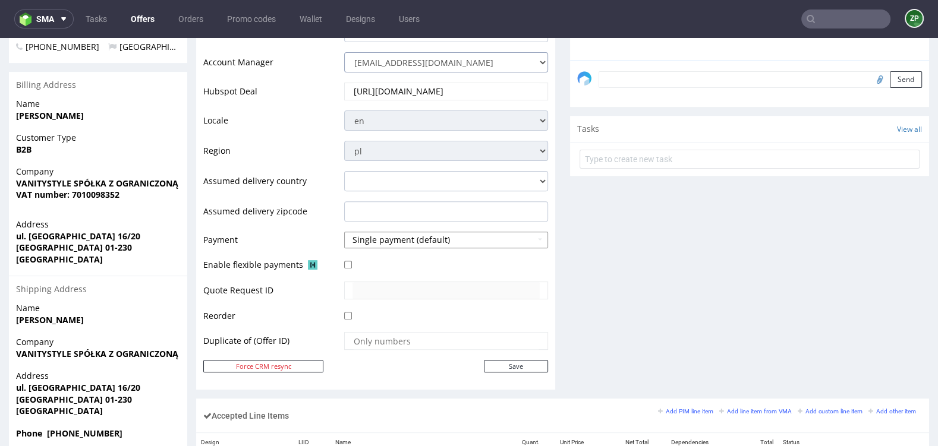
scroll to position [394, 0]
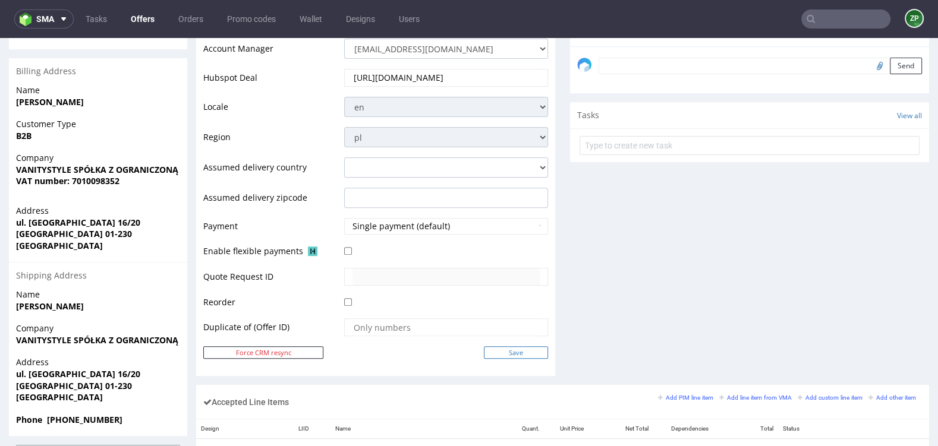
click at [509, 351] on input "Save" at bounding box center [516, 352] width 64 height 12
type input "In progress..."
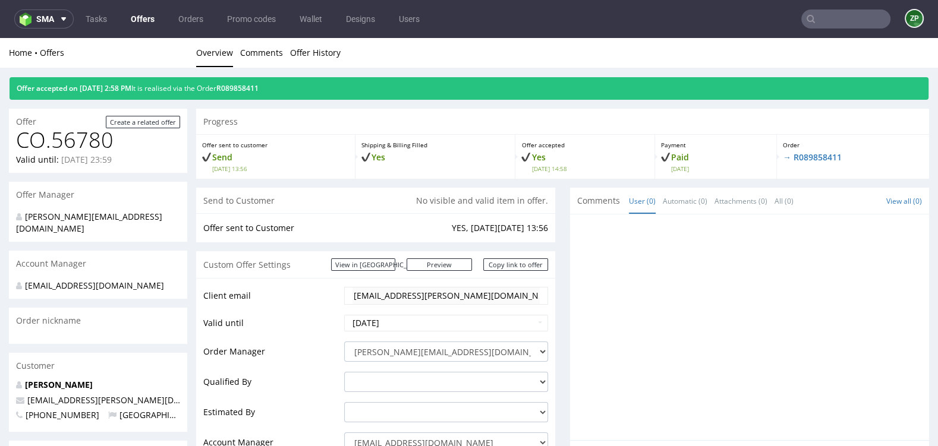
scroll to position [0, 0]
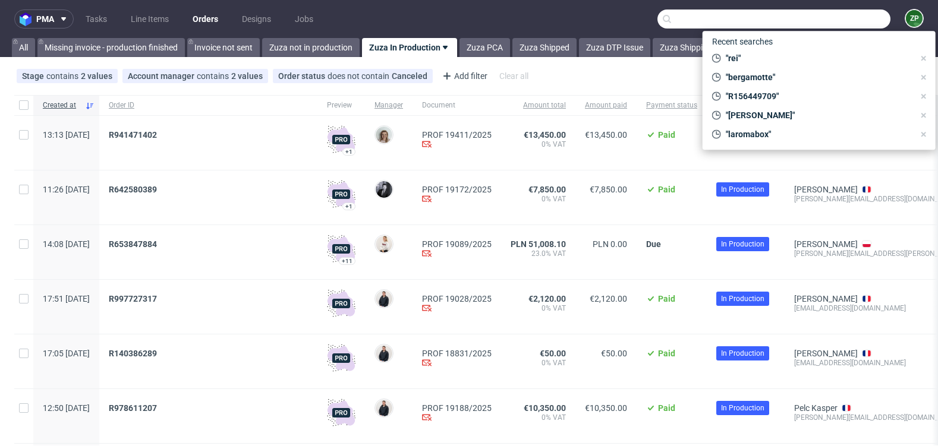
click at [839, 20] on input "text" at bounding box center [773, 19] width 233 height 19
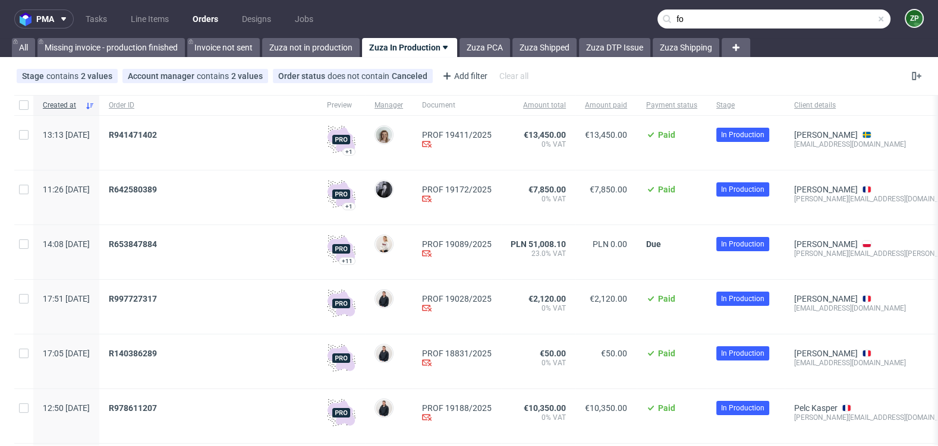
type input "f"
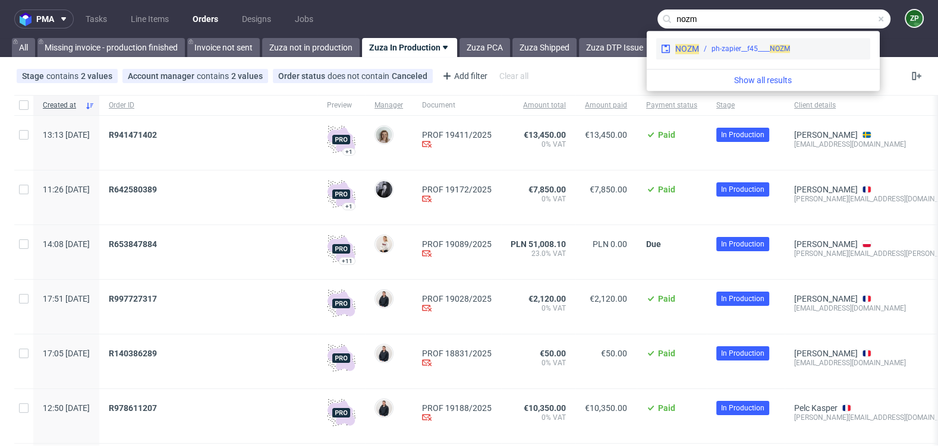
type input "nozm"
click at [792, 49] on div "ph-zapier__f45____ NOZM" at bounding box center [782, 48] width 166 height 11
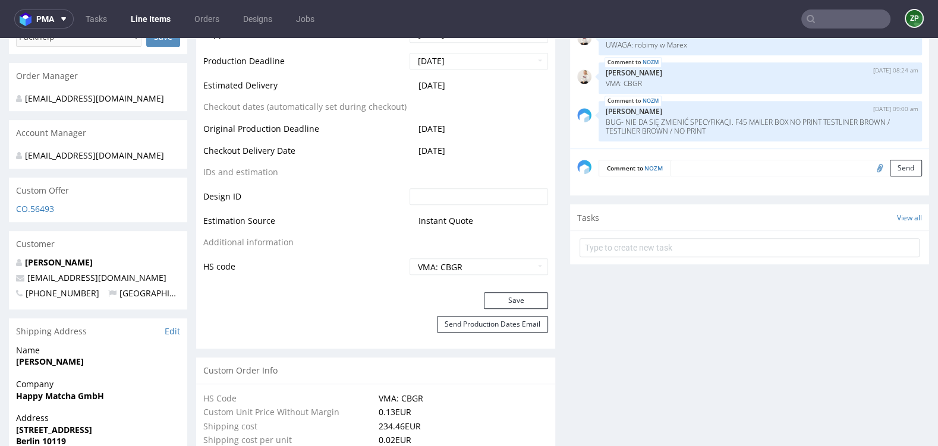
scroll to position [545, 0]
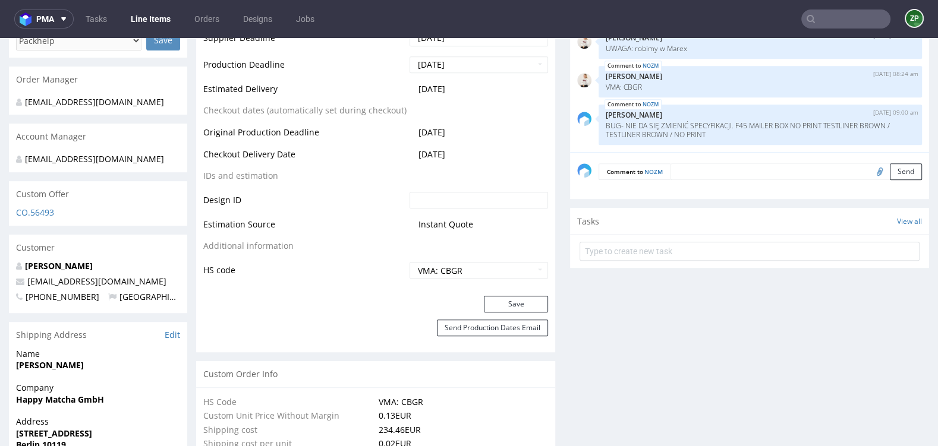
click at [705, 171] on textarea at bounding box center [795, 171] width 251 height 17
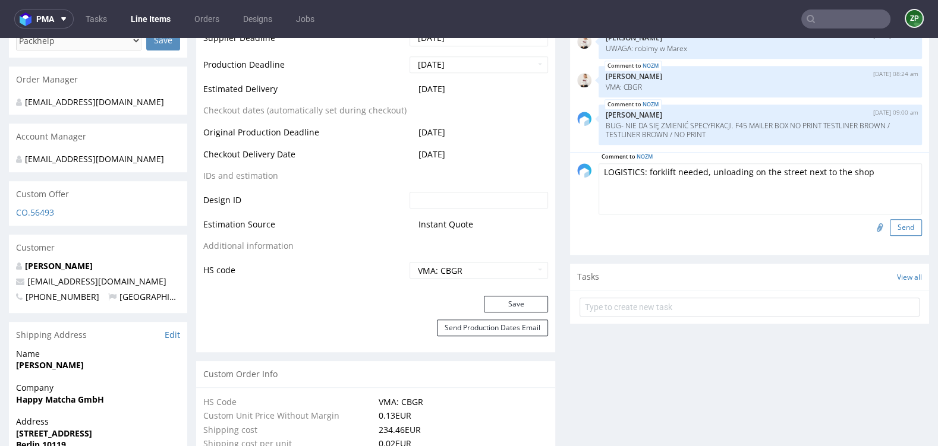
type textarea "LOGISTICS: forklift needed, unloading on the street next to the shop"
click at [889, 219] on button "Send" at bounding box center [905, 227] width 32 height 17
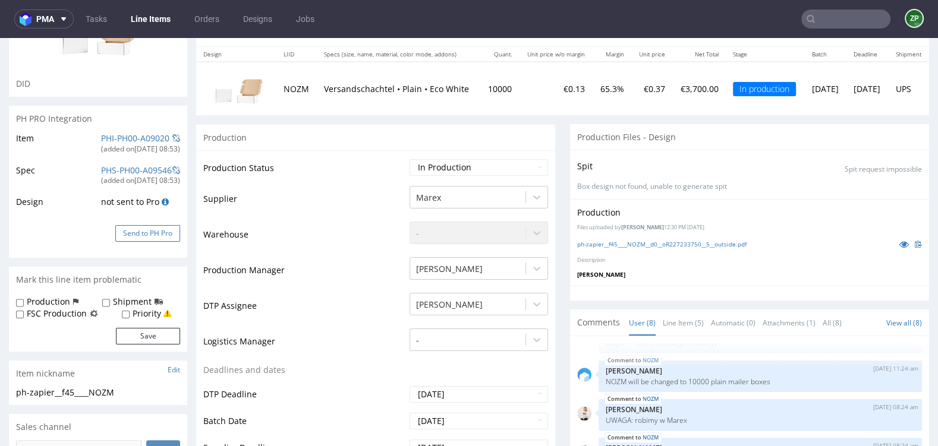
scroll to position [147, 0]
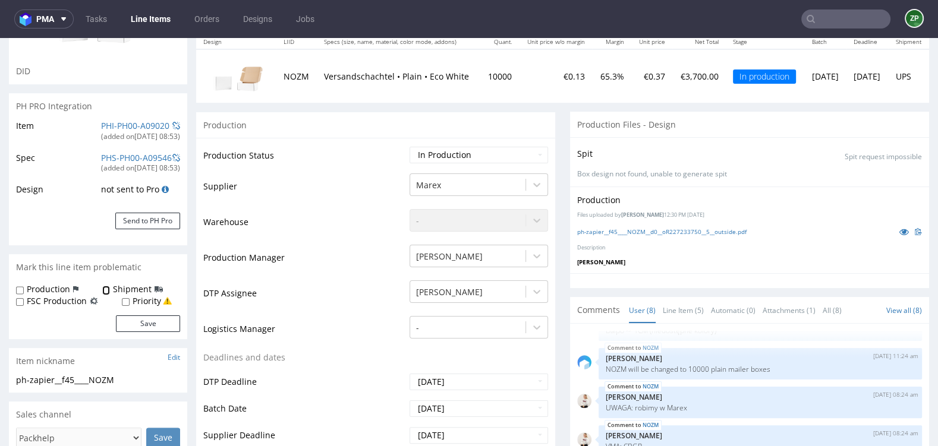
click at [106, 291] on input "Shipment" at bounding box center [106, 291] width 8 height 10
checkbox input "true"
click at [159, 329] on button "Save" at bounding box center [148, 323] width 64 height 17
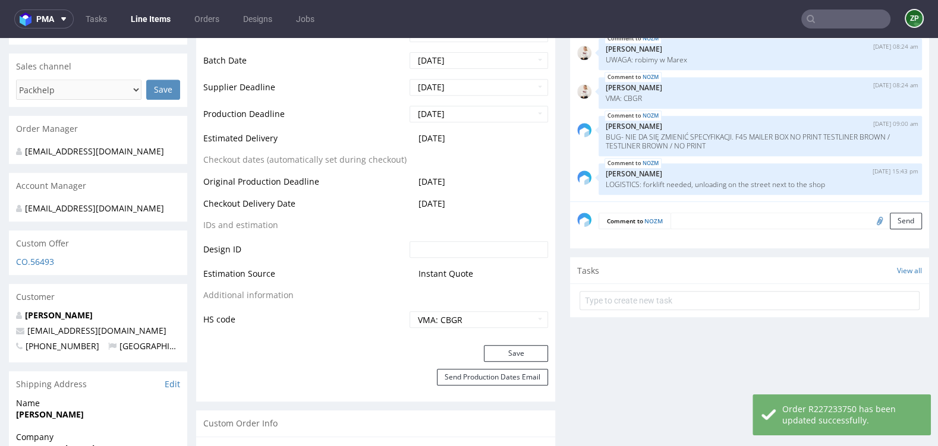
scroll to position [501, 0]
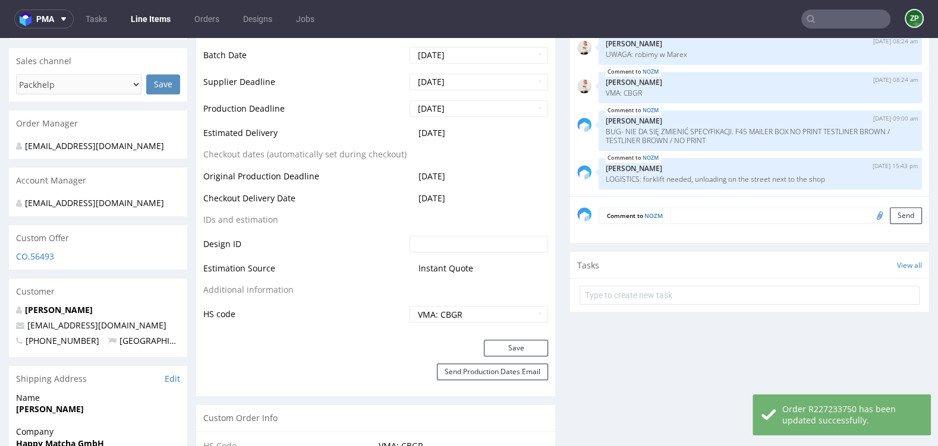
click at [693, 220] on textarea at bounding box center [795, 215] width 251 height 17
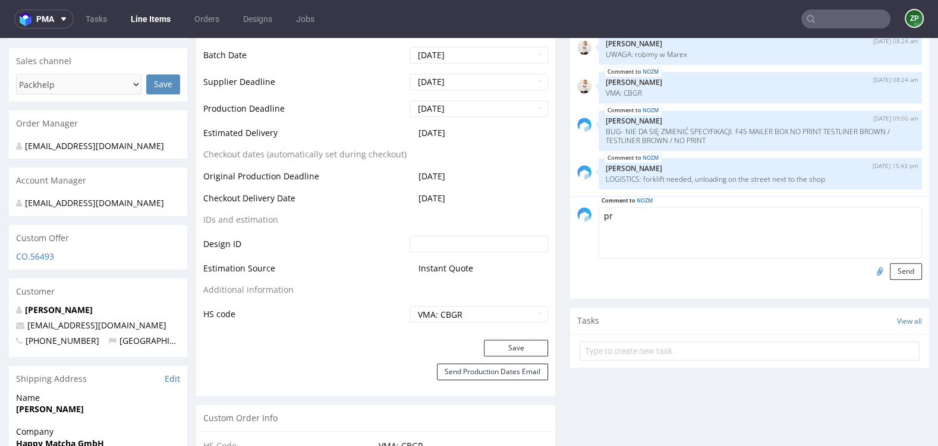
type textarea "p"
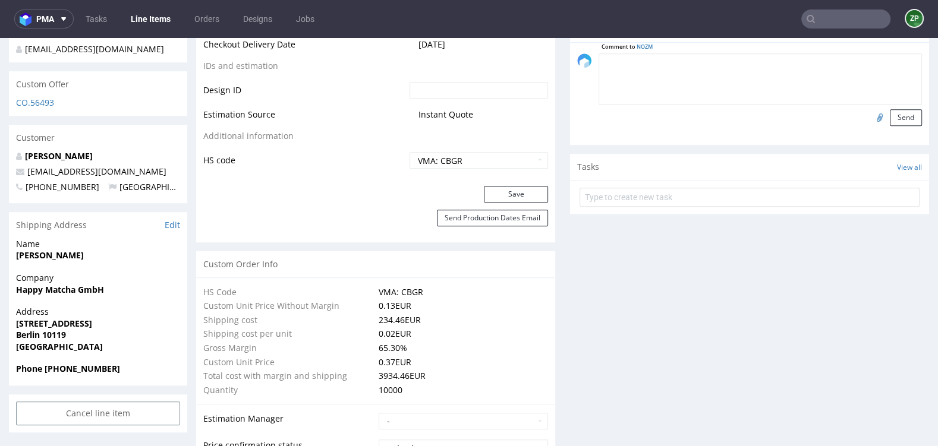
scroll to position [657, 0]
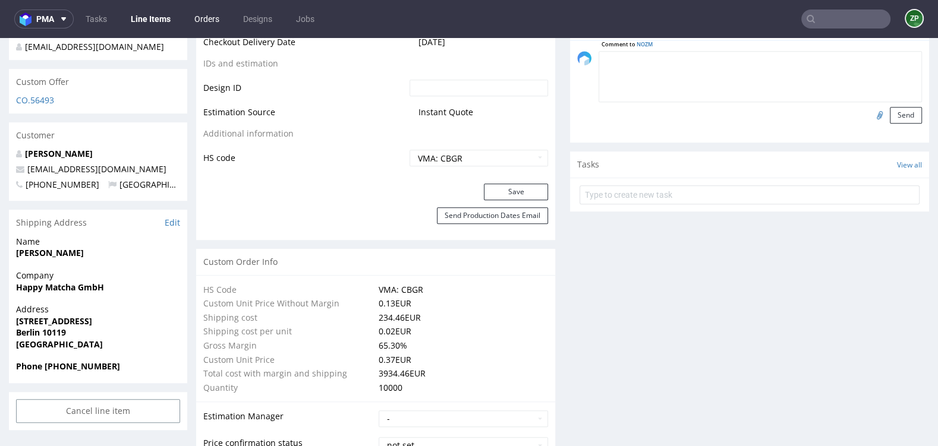
click at [206, 18] on link "Orders" at bounding box center [206, 19] width 39 height 19
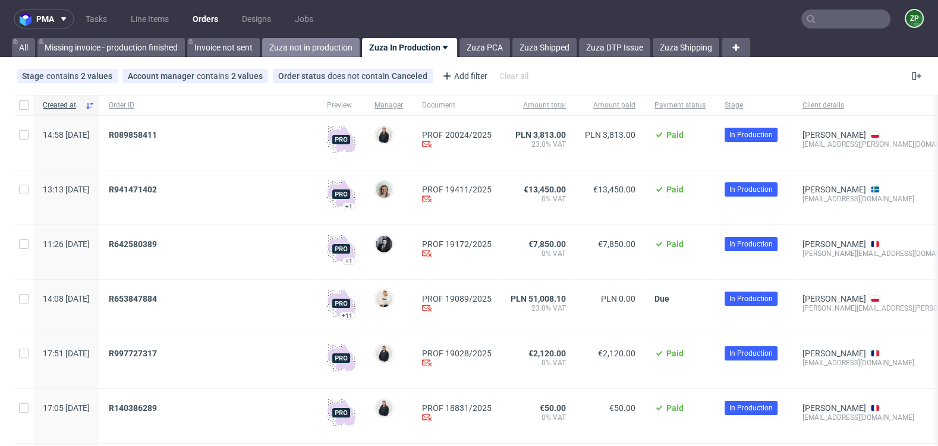
click at [313, 43] on link "Zuza not in production" at bounding box center [310, 47] width 97 height 19
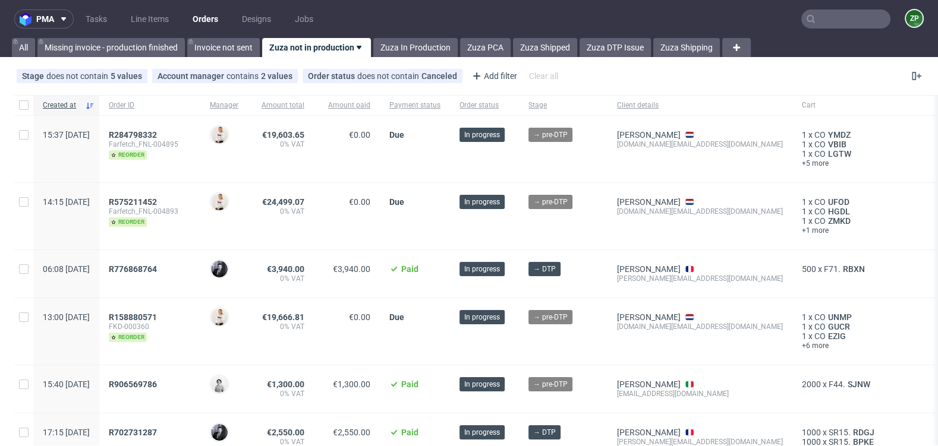
scroll to position [103, 0]
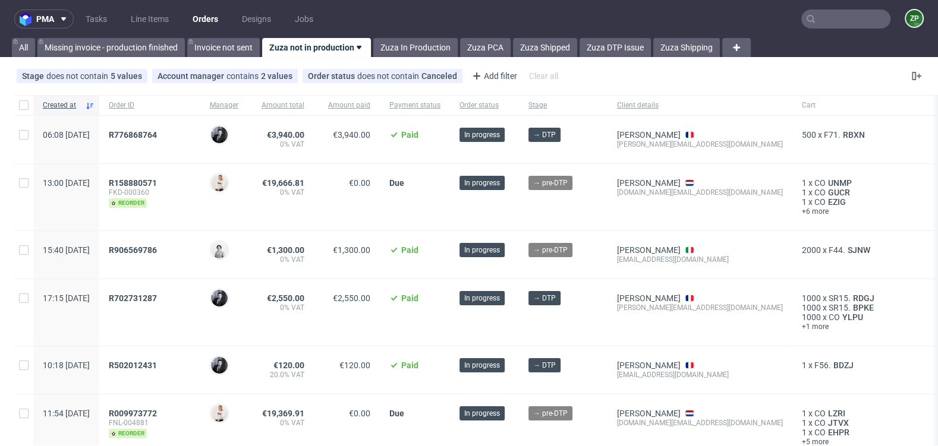
click at [822, 17] on input "text" at bounding box center [845, 19] width 89 height 19
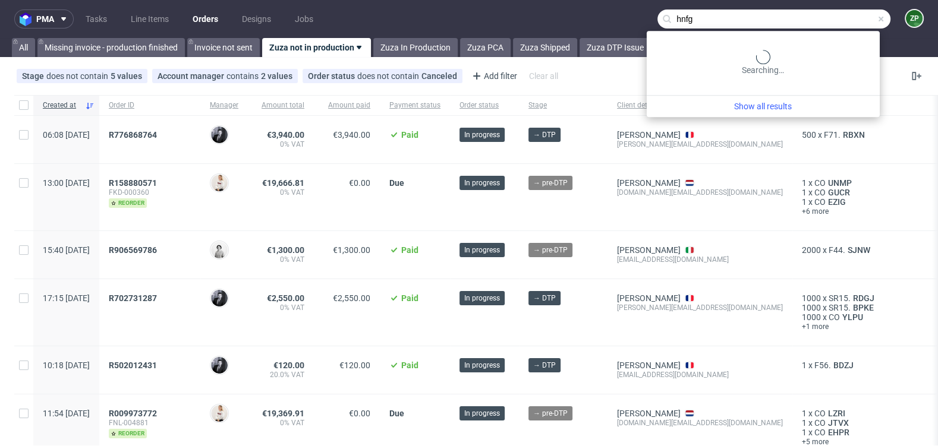
type input "hnfg"
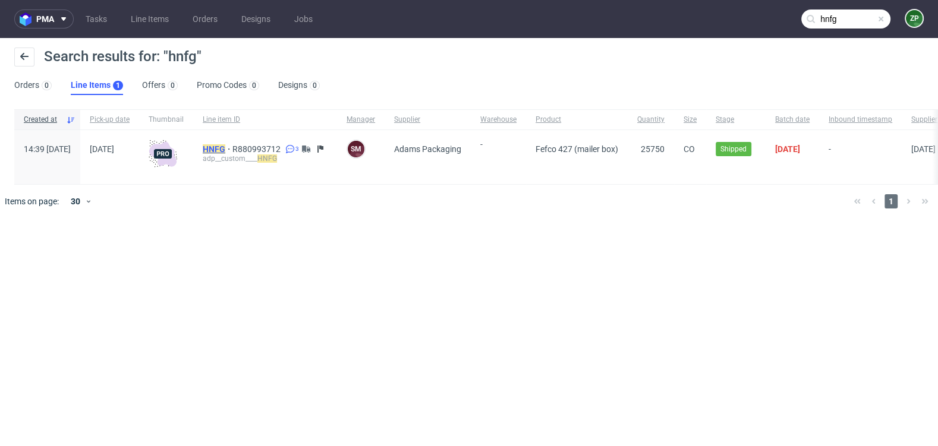
click at [225, 153] on mark "HNFG" at bounding box center [214, 149] width 23 height 10
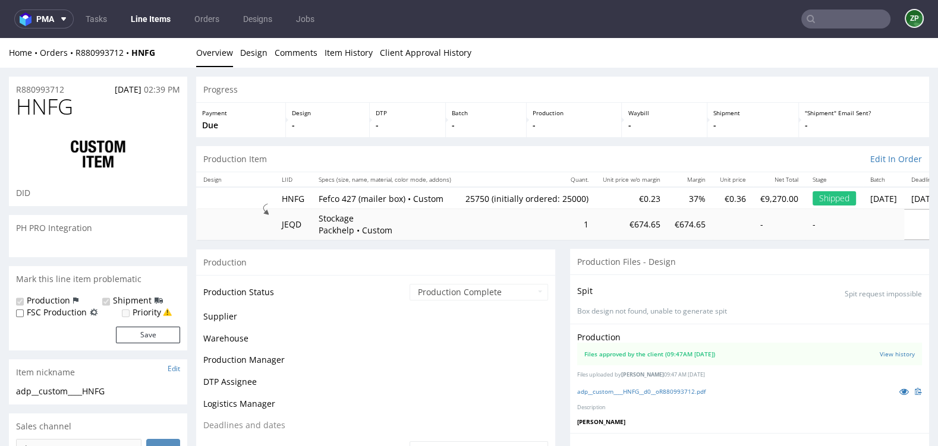
scroll to position [797, 0]
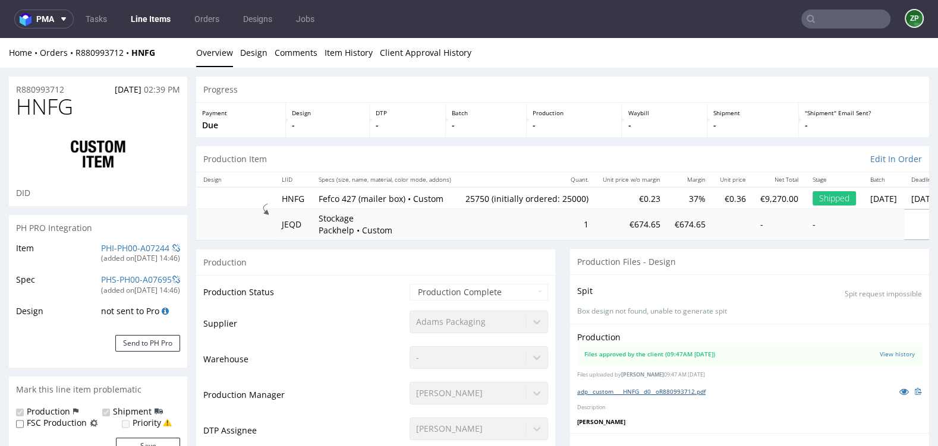
click at [654, 390] on link "adp__custom____HNFG__d0__oR880993712.pdf" at bounding box center [641, 391] width 128 height 8
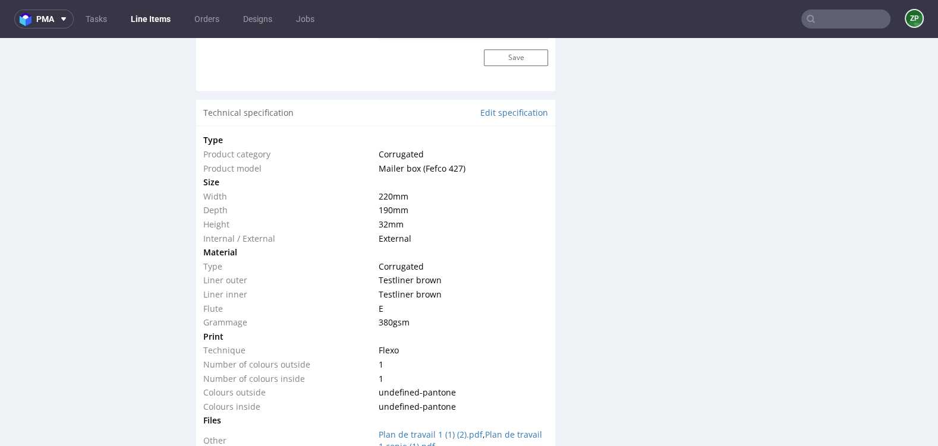
scroll to position [1082, 0]
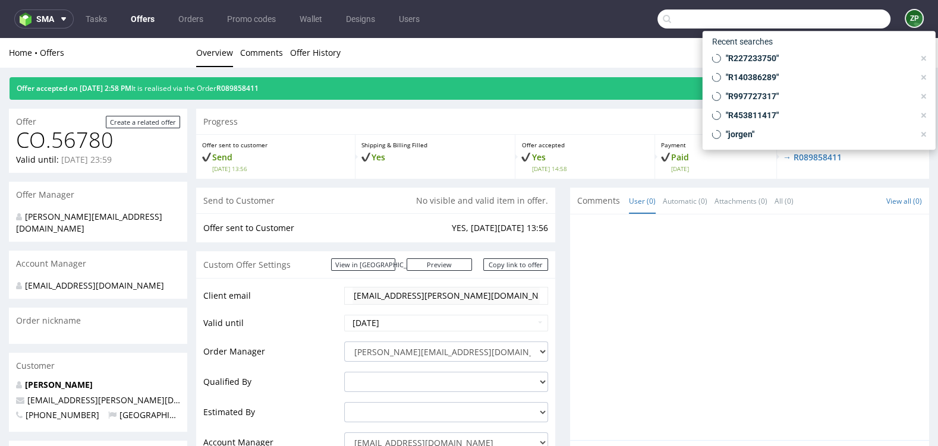
click at [819, 21] on input "text" at bounding box center [773, 19] width 233 height 19
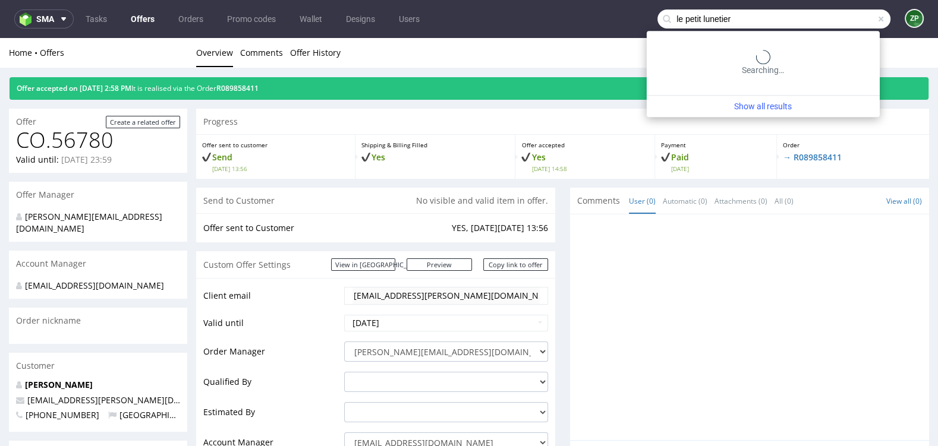
type input "le petit lunetier"
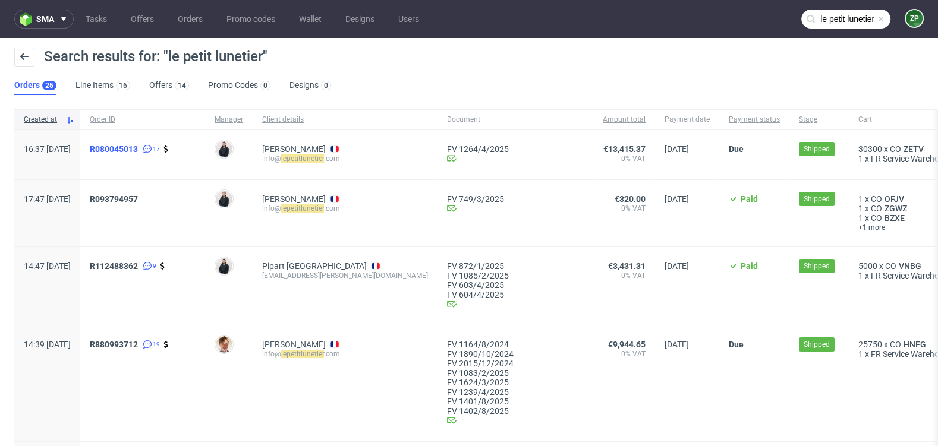
click at [138, 152] on span "R080045013" at bounding box center [114, 149] width 48 height 10
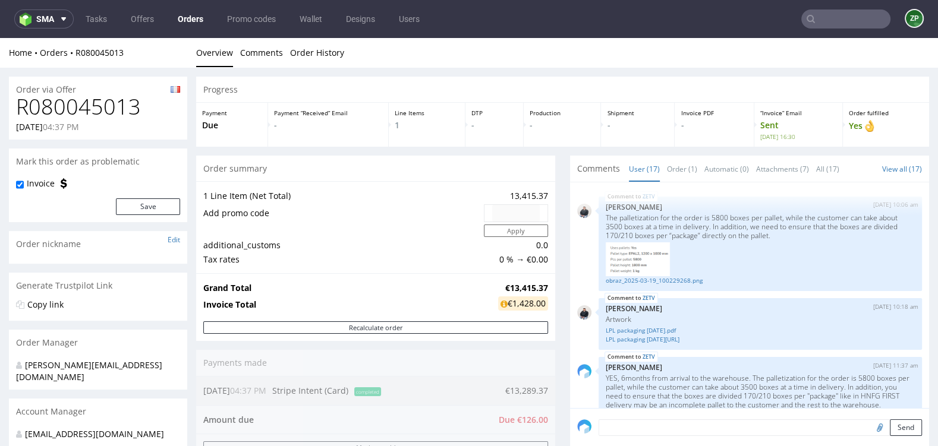
scroll to position [794, 0]
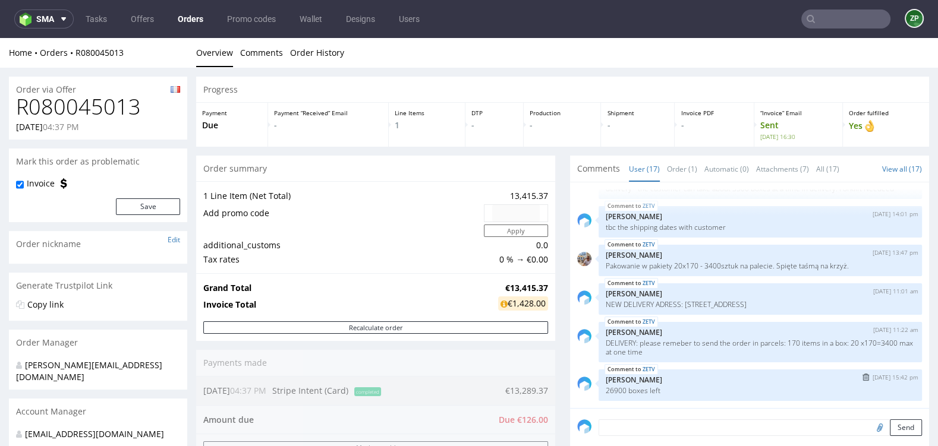
click at [609, 389] on p "26900 boxes left" at bounding box center [759, 390] width 309 height 9
copy p "26900"
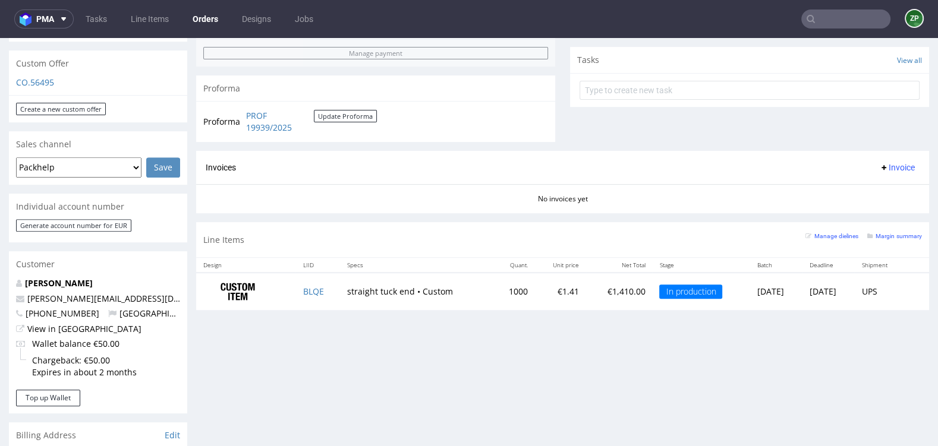
scroll to position [120, 0]
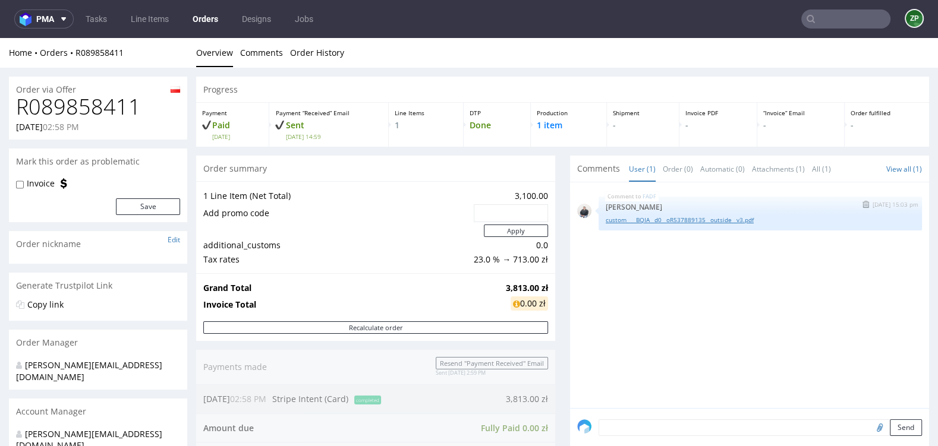
click at [717, 221] on link "custom____BQIA__d0__oR537889135__outside__v3.pdf" at bounding box center [759, 220] width 309 height 9
click at [654, 221] on link "custom____BQIA__d0__oR537889135__outside__v3.pdf" at bounding box center [759, 220] width 309 height 9
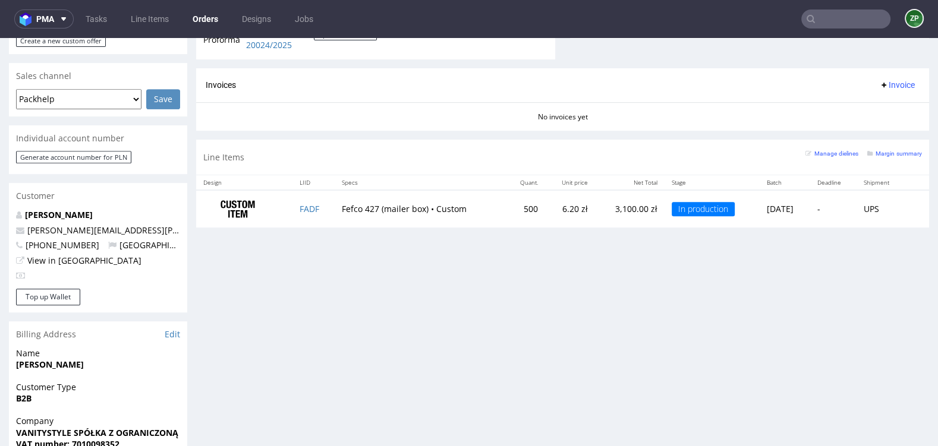
scroll to position [485, 0]
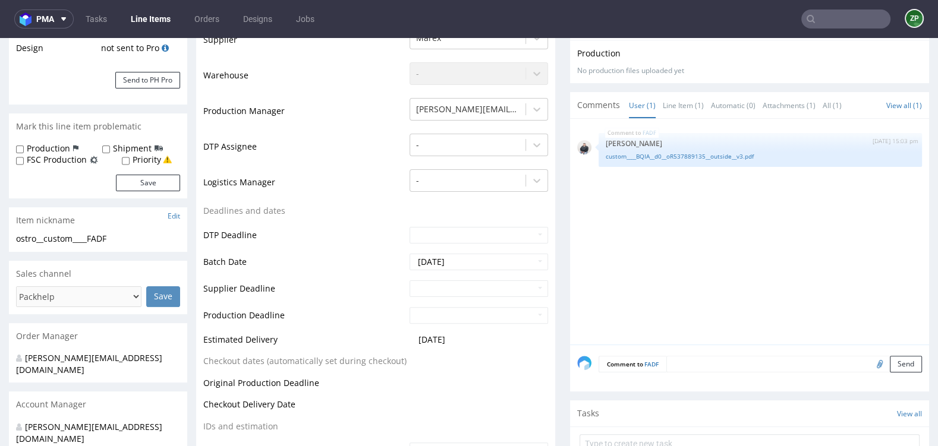
scroll to position [286, 0]
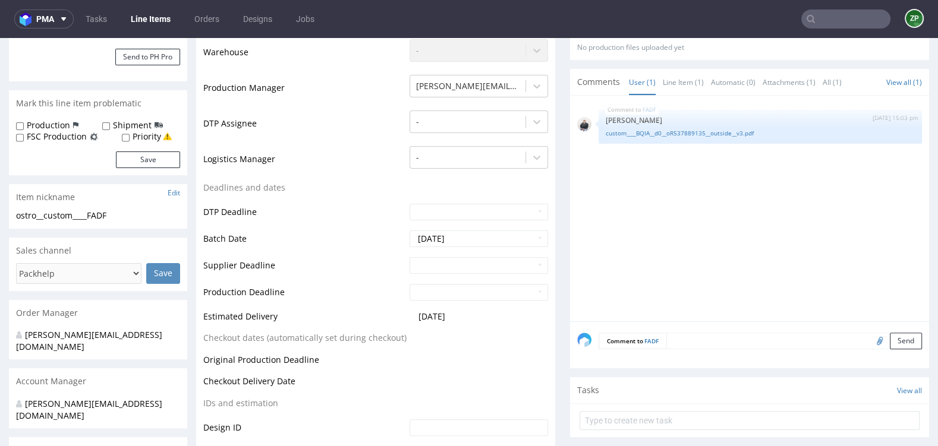
click at [705, 338] on textarea at bounding box center [793, 341] width 255 height 17
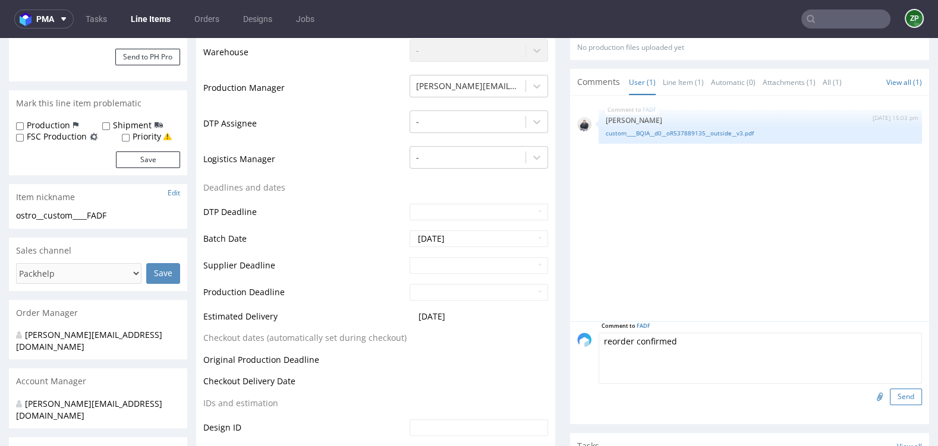
type textarea "reorder confirmed"
click at [902, 396] on button "Send" at bounding box center [905, 397] width 32 height 17
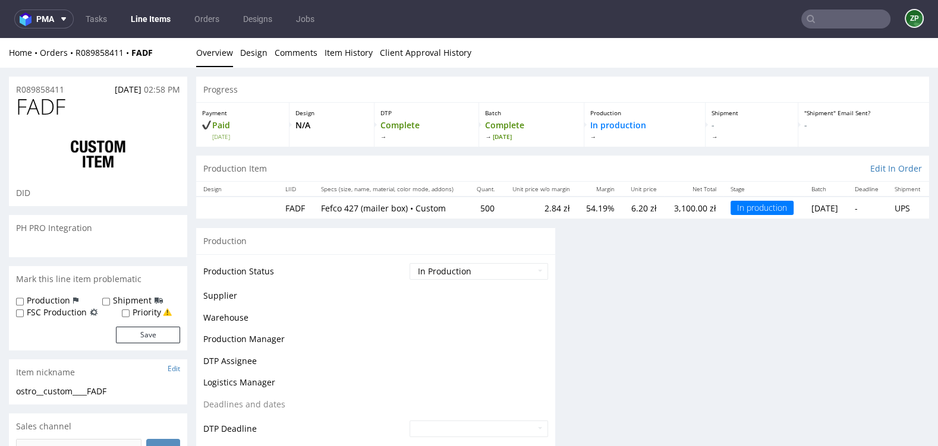
scroll to position [0, 0]
